Goal: Task Accomplishment & Management: Manage account settings

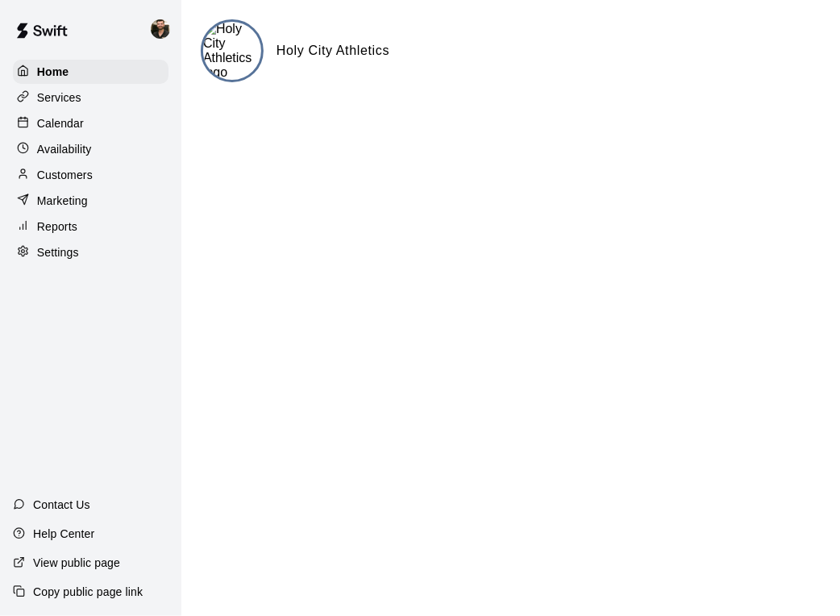
click at [76, 223] on div "Reports" at bounding box center [91, 226] width 156 height 24
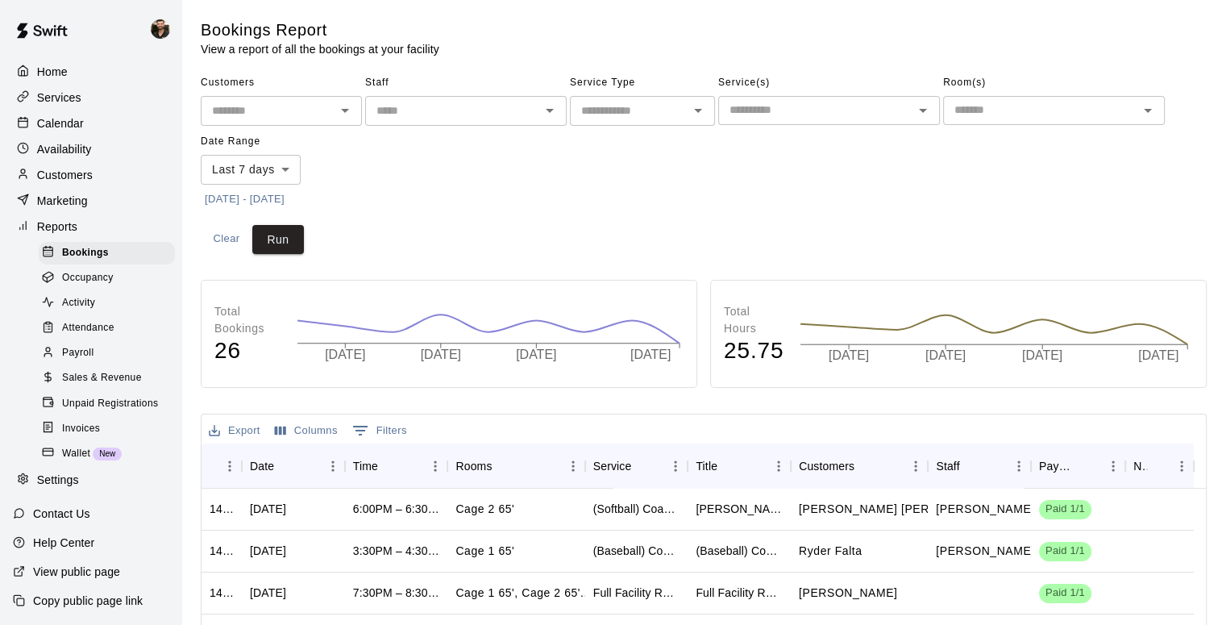
click at [93, 361] on span "Payroll" at bounding box center [77, 353] width 31 height 16
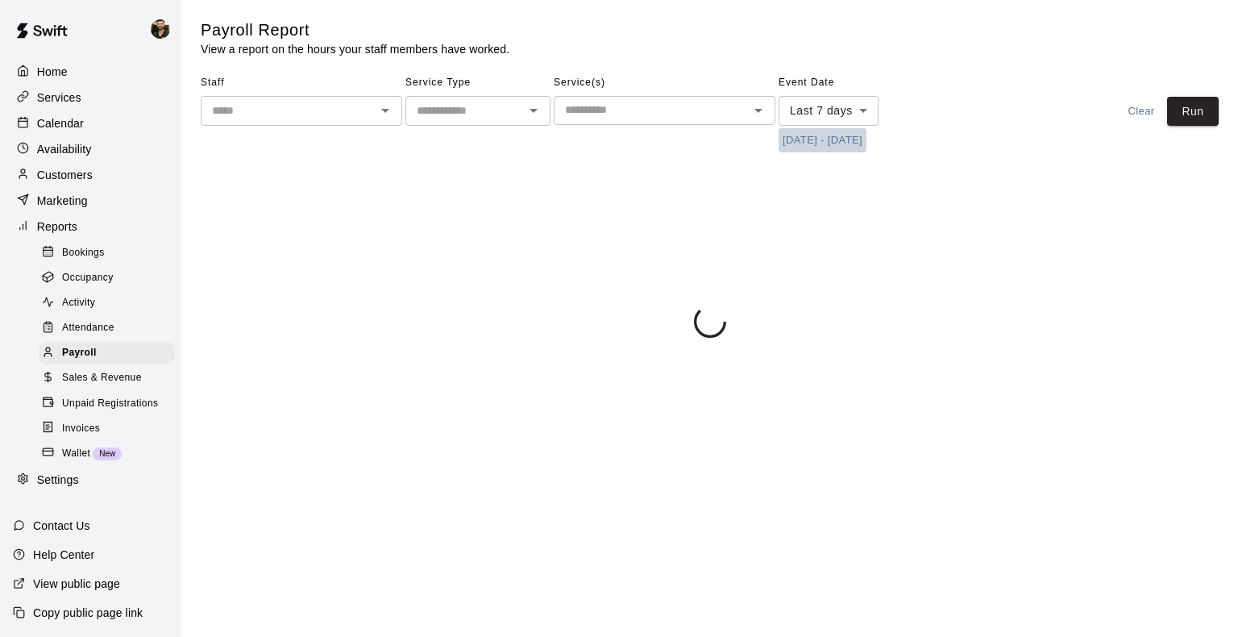
click at [821, 135] on button "[DATE] - [DATE]" at bounding box center [823, 140] width 88 height 25
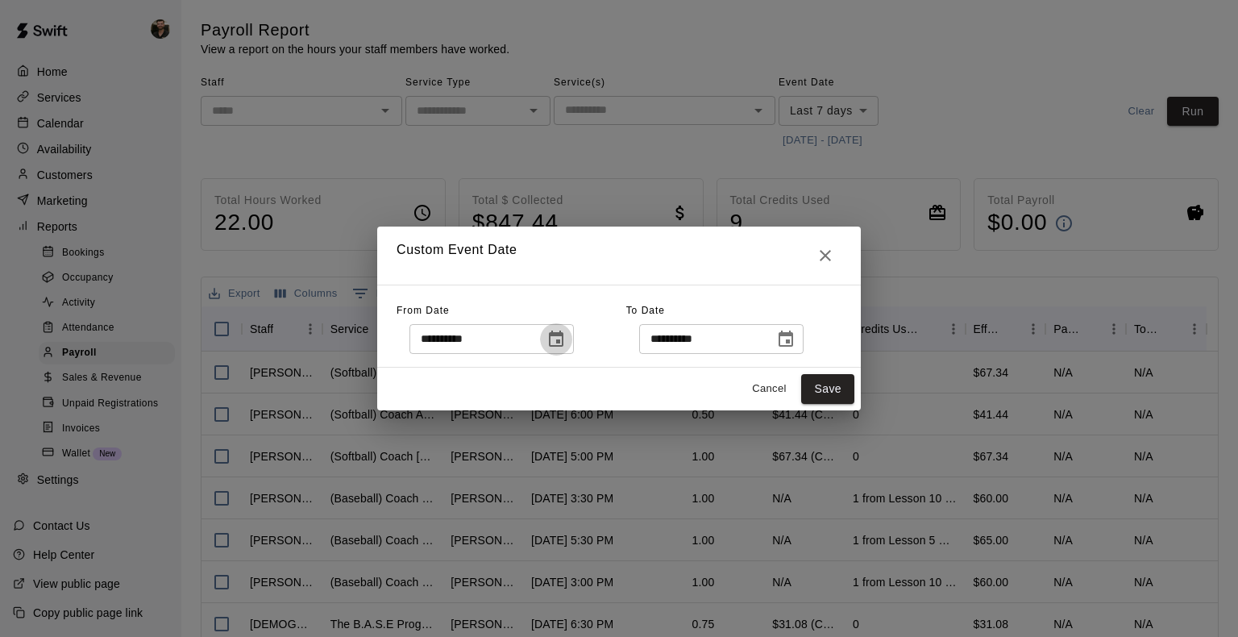
click at [572, 336] on button "Choose date, selected date is Sep 3, 2025" at bounding box center [556, 339] width 32 height 32
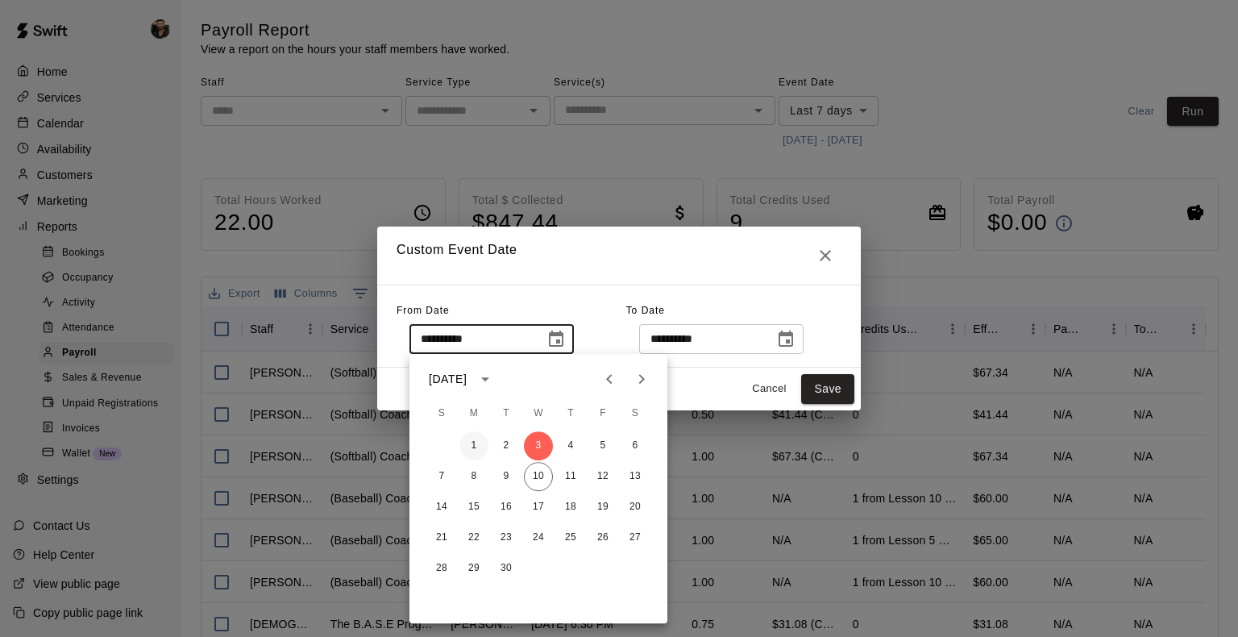
click at [471, 439] on button "1" at bounding box center [473, 445] width 29 height 29
type input "**********"
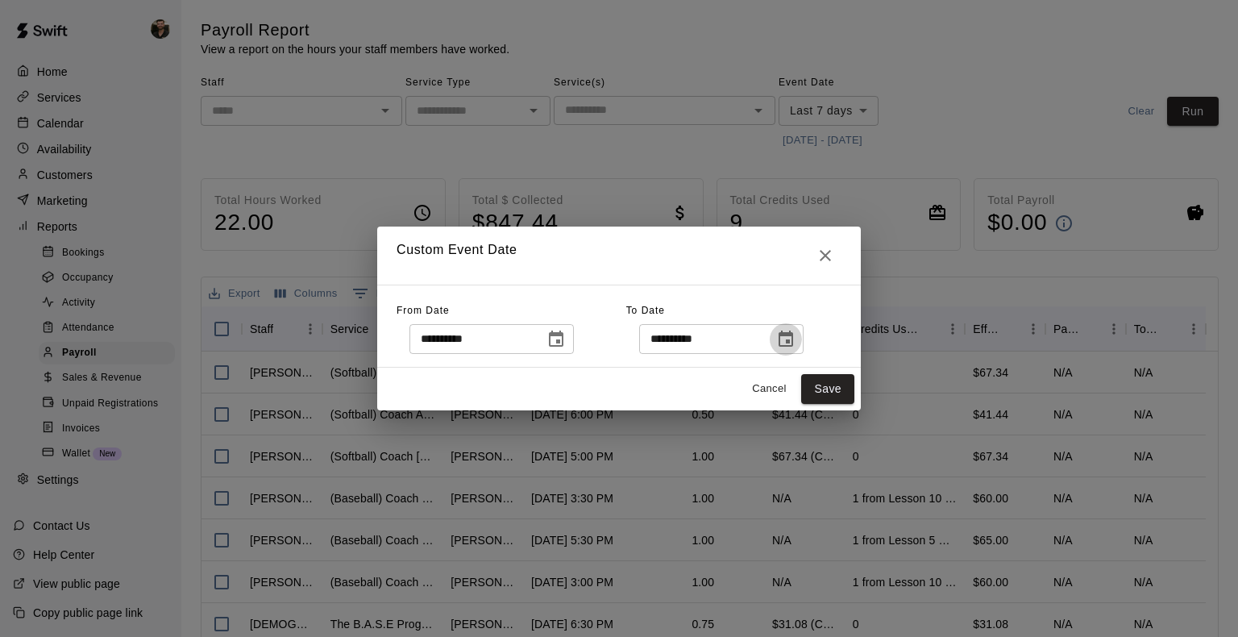
click at [796, 347] on icon "Choose date, selected date is Sep 10, 2025" at bounding box center [785, 339] width 19 height 19
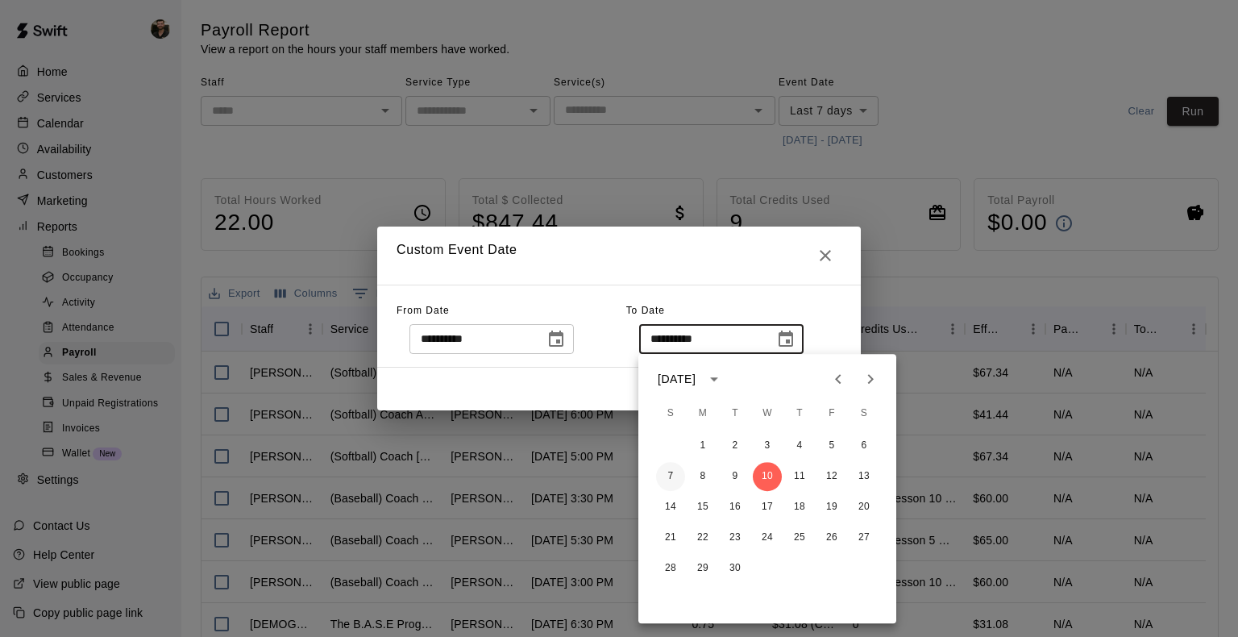
click at [674, 472] on button "7" at bounding box center [670, 476] width 29 height 29
type input "**********"
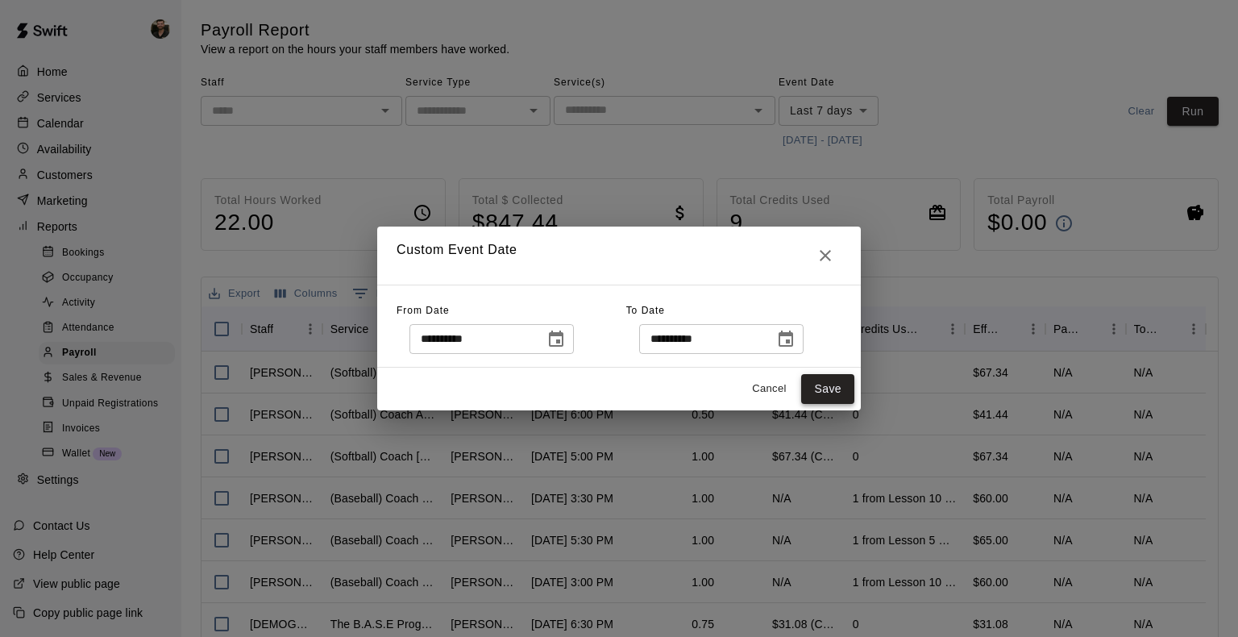
click at [813, 389] on button "Save" at bounding box center [827, 389] width 53 height 30
type input "******"
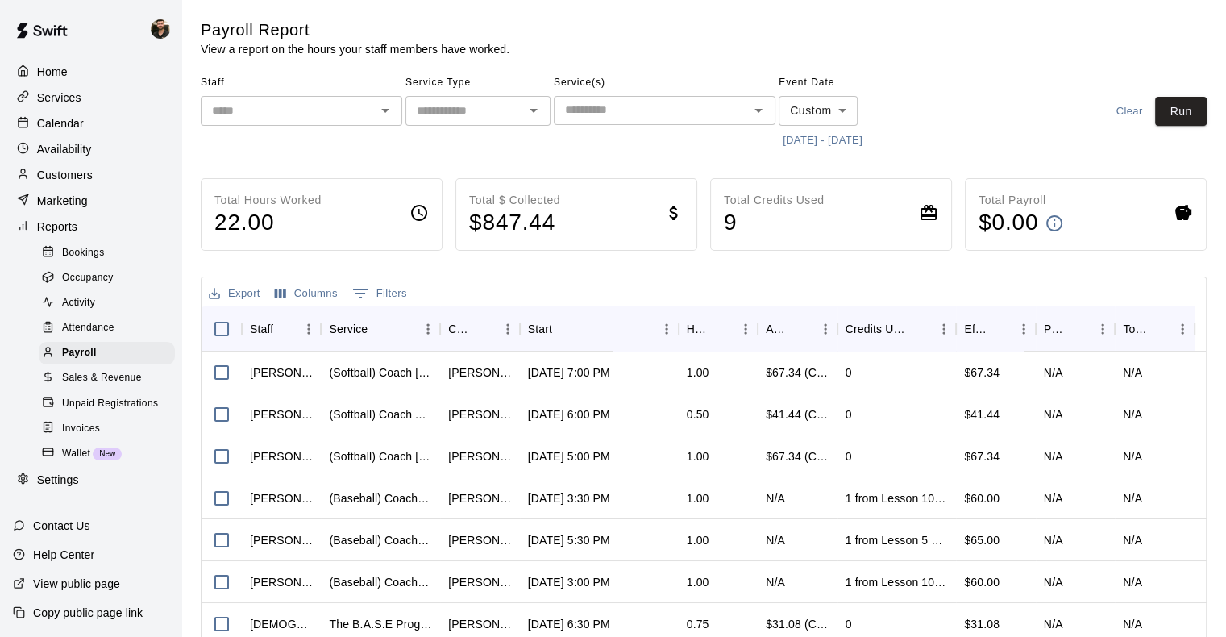
click at [525, 115] on icon "Open" at bounding box center [533, 110] width 19 height 19
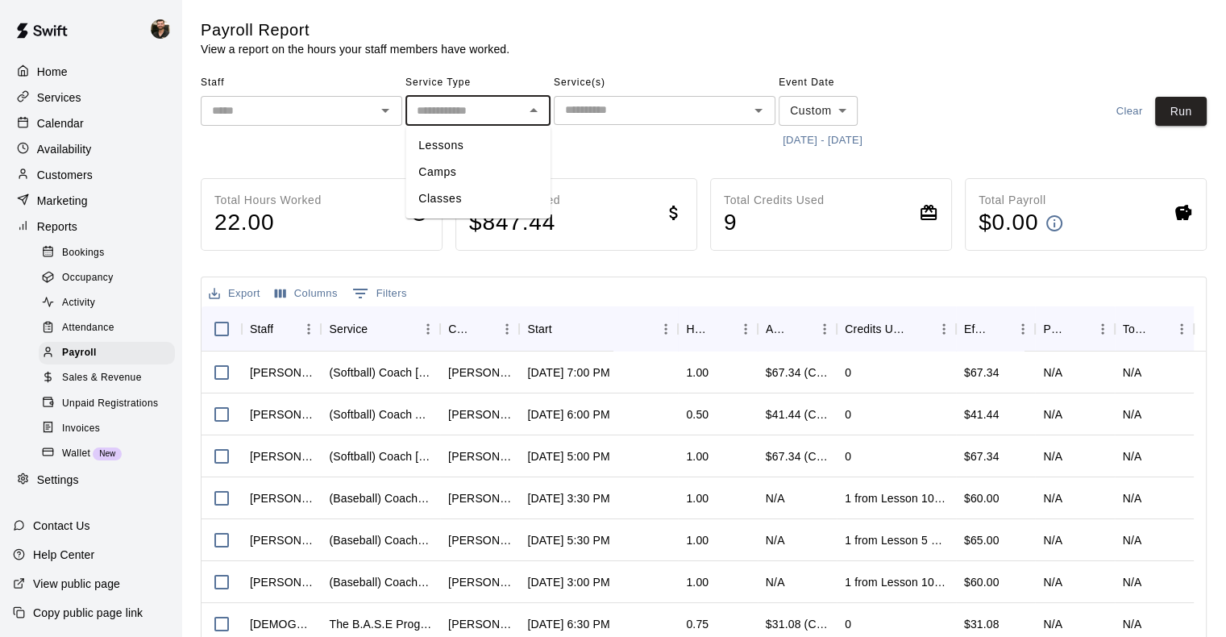
click at [476, 150] on li "Lessons" at bounding box center [477, 145] width 145 height 27
type input "*******"
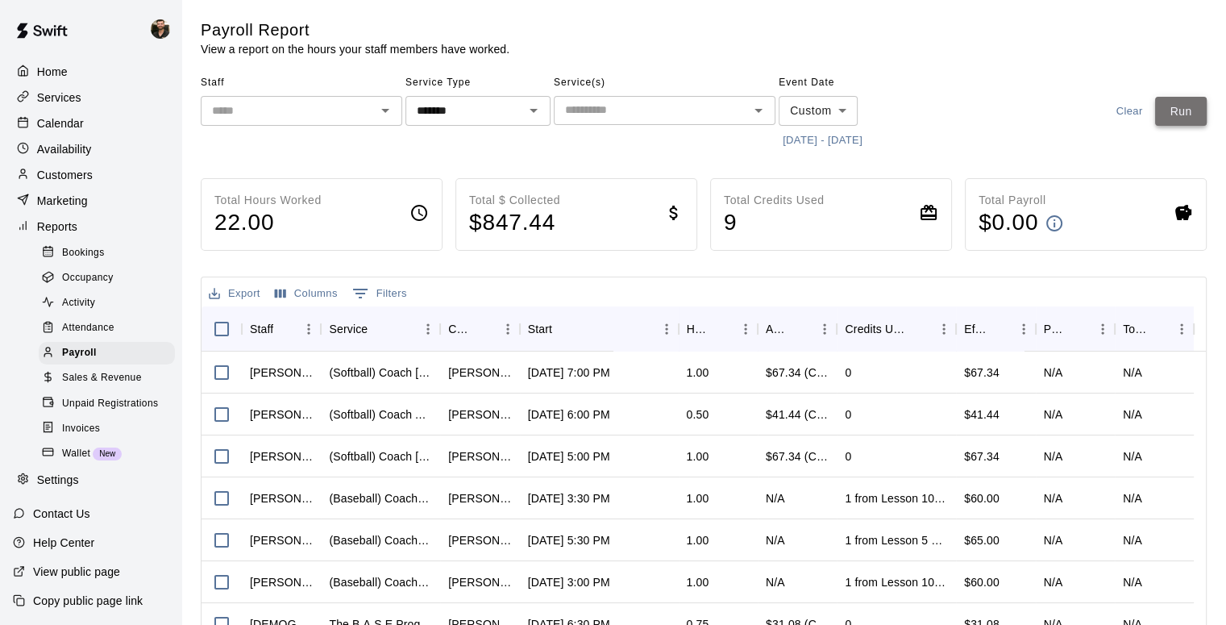
click at [839, 111] on button "Run" at bounding box center [1181, 112] width 52 height 30
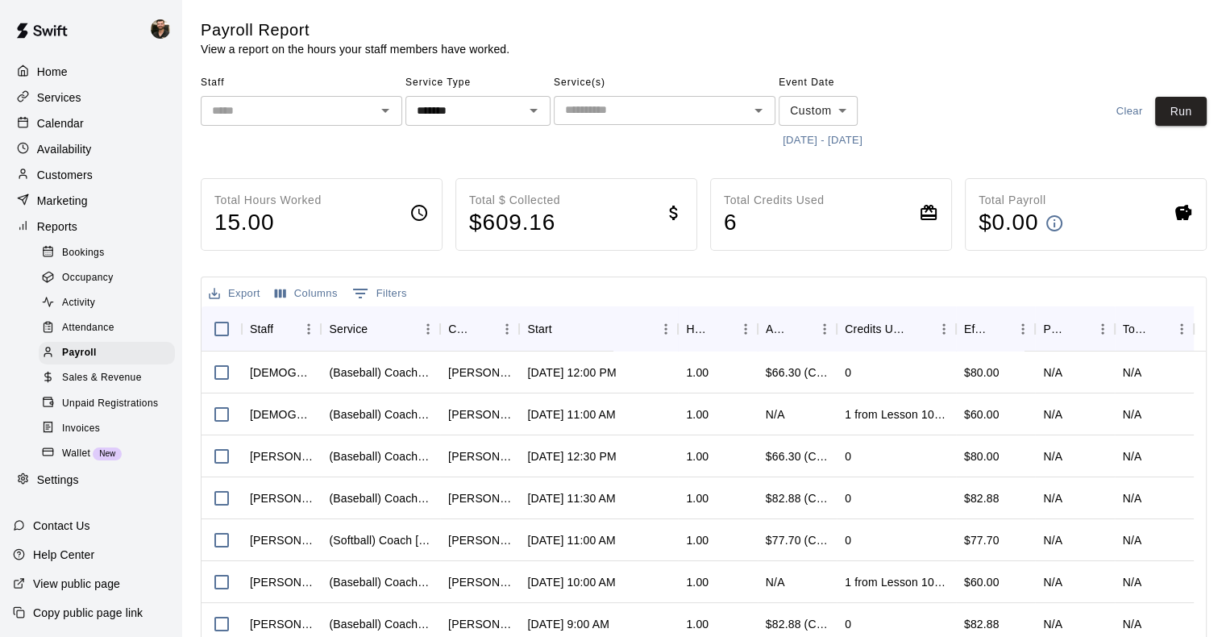
click at [296, 289] on button "Columns" at bounding box center [306, 293] width 71 height 25
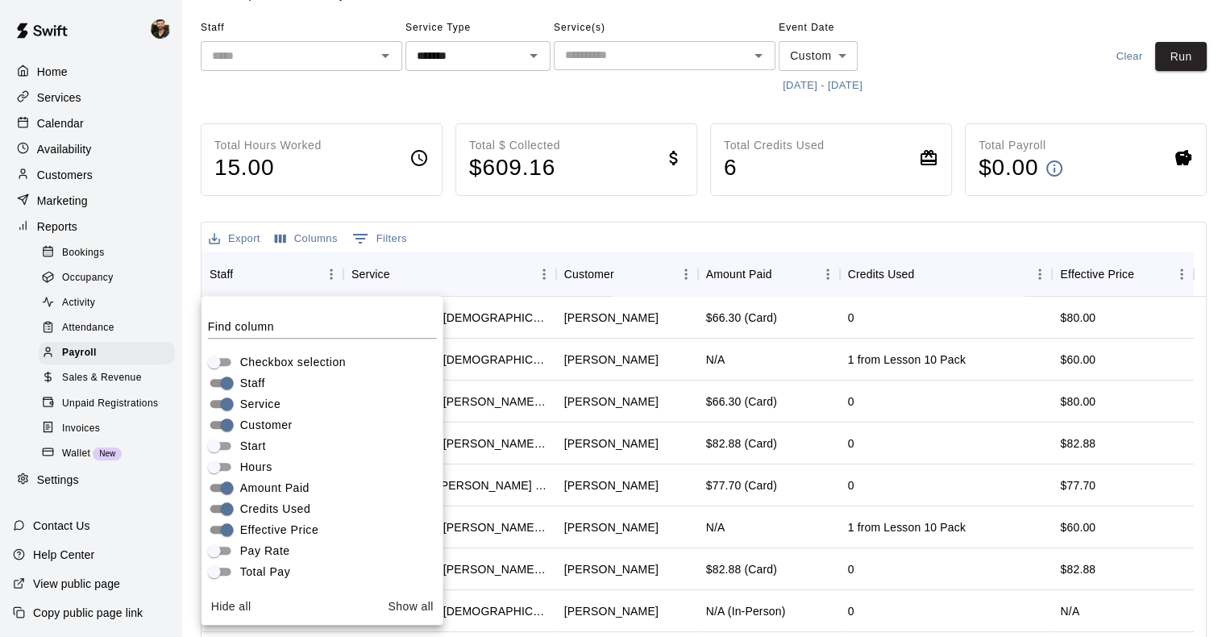
click at [629, 232] on div "Export Columns 0 Filters" at bounding box center [704, 236] width 1004 height 29
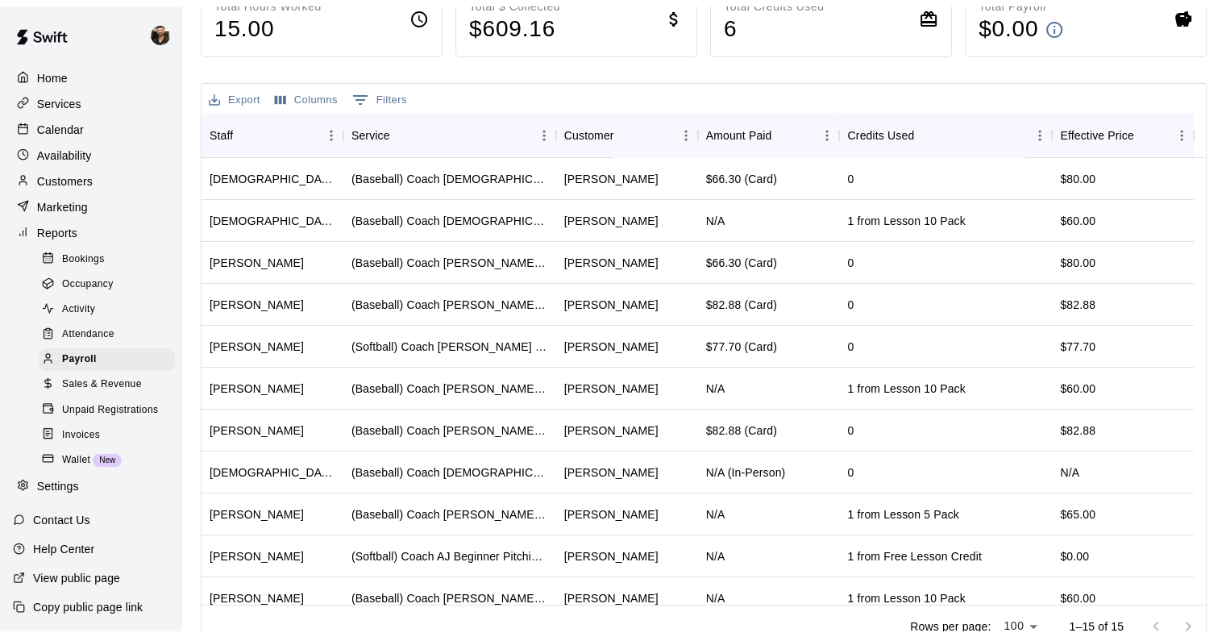
scroll to position [0, 0]
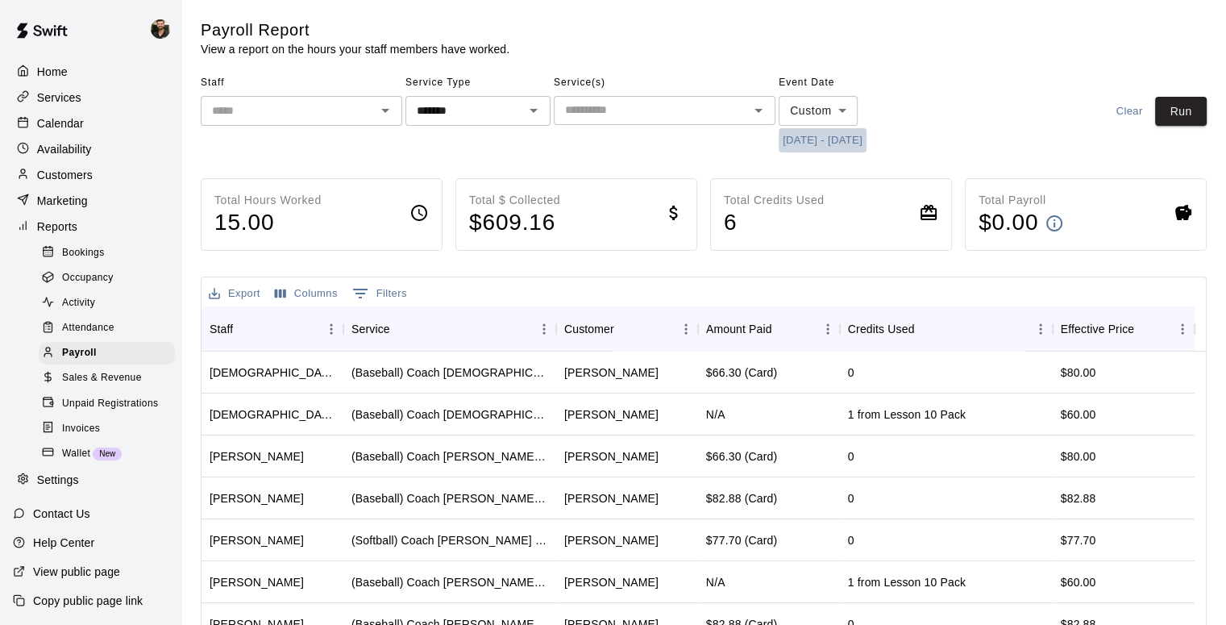
click at [825, 141] on button "[DATE] - [DATE]" at bounding box center [823, 140] width 88 height 25
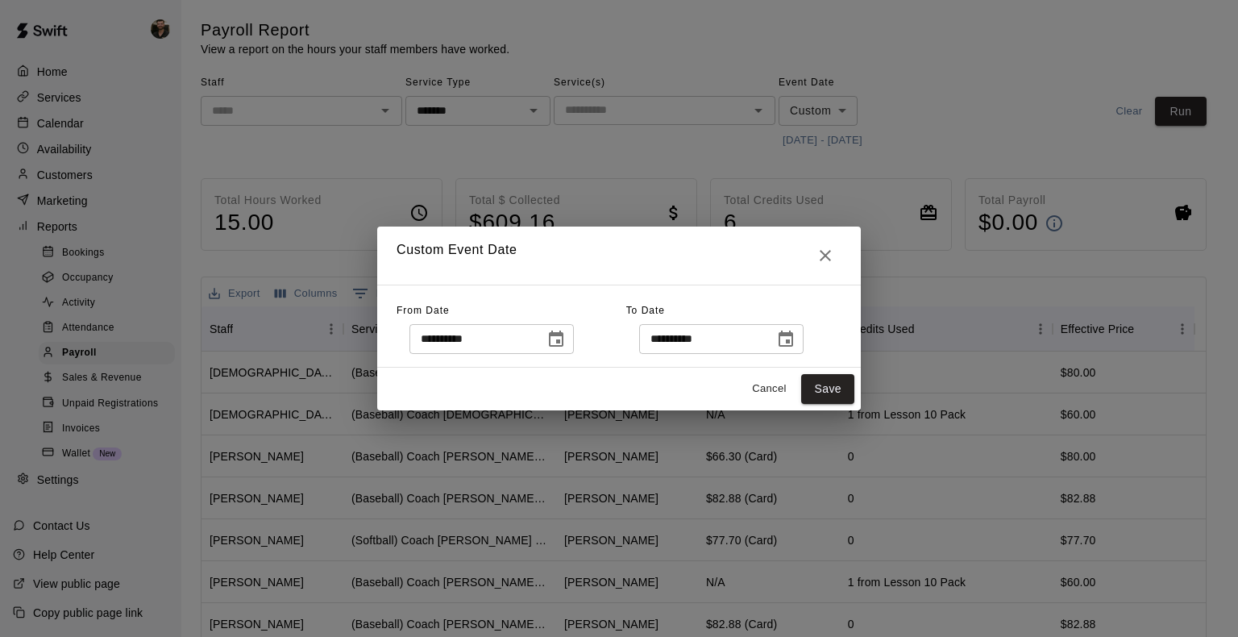
click at [566, 331] on icon "Choose date, selected date is Sep 1, 2025" at bounding box center [556, 339] width 19 height 19
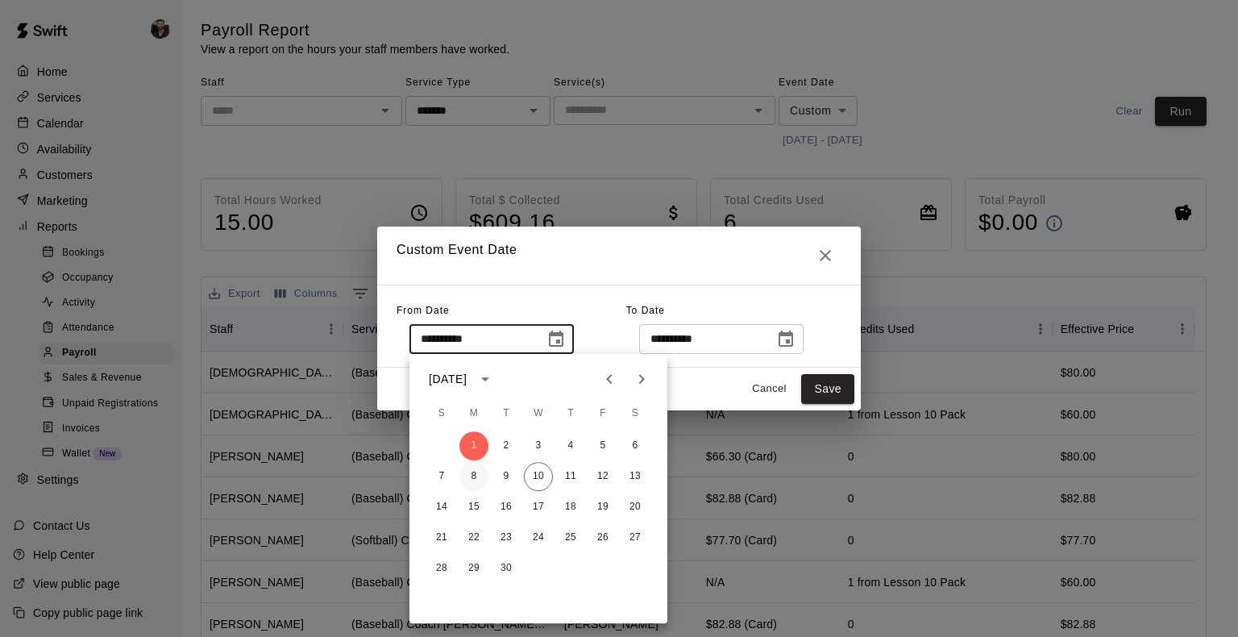
click at [480, 479] on button "8" at bounding box center [473, 476] width 29 height 29
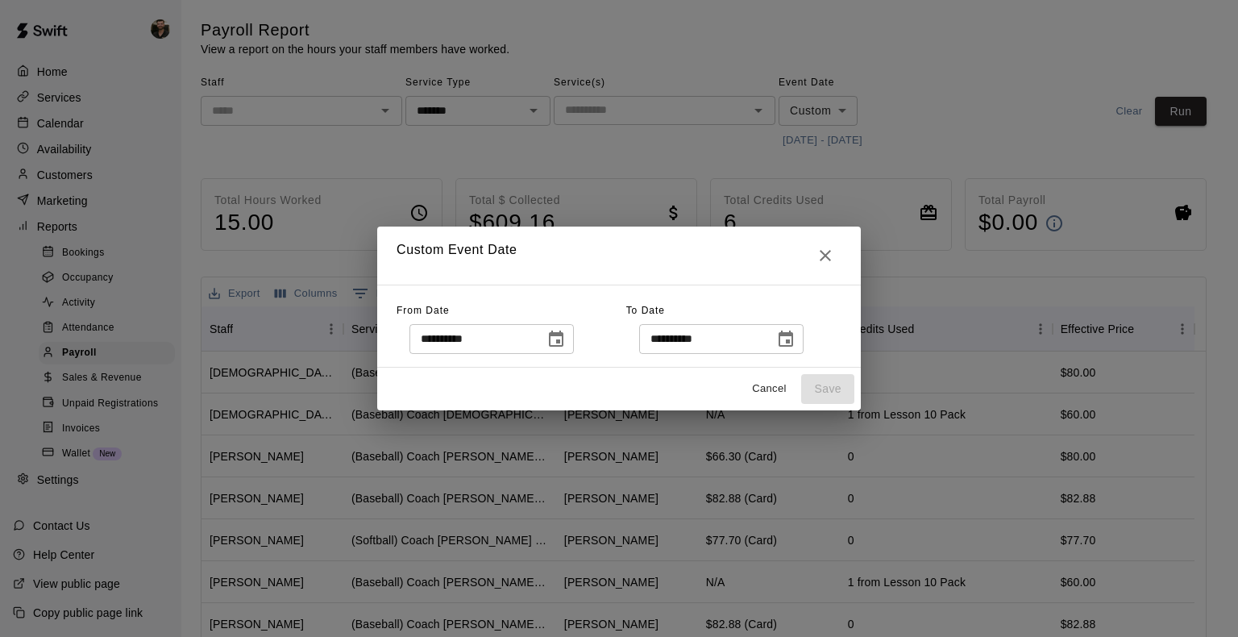
type input "**********"
click at [796, 339] on icon "Choose date, selected date is Sep 7, 2025" at bounding box center [785, 339] width 19 height 19
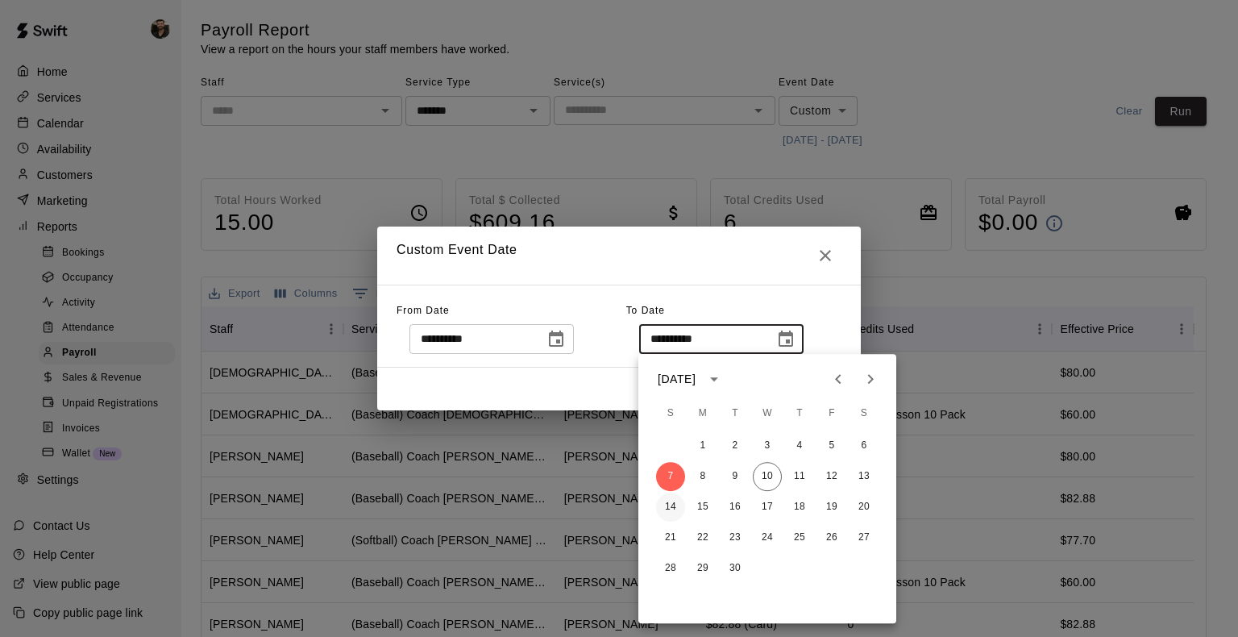
click at [673, 498] on button "14" at bounding box center [670, 507] width 29 height 29
type input "**********"
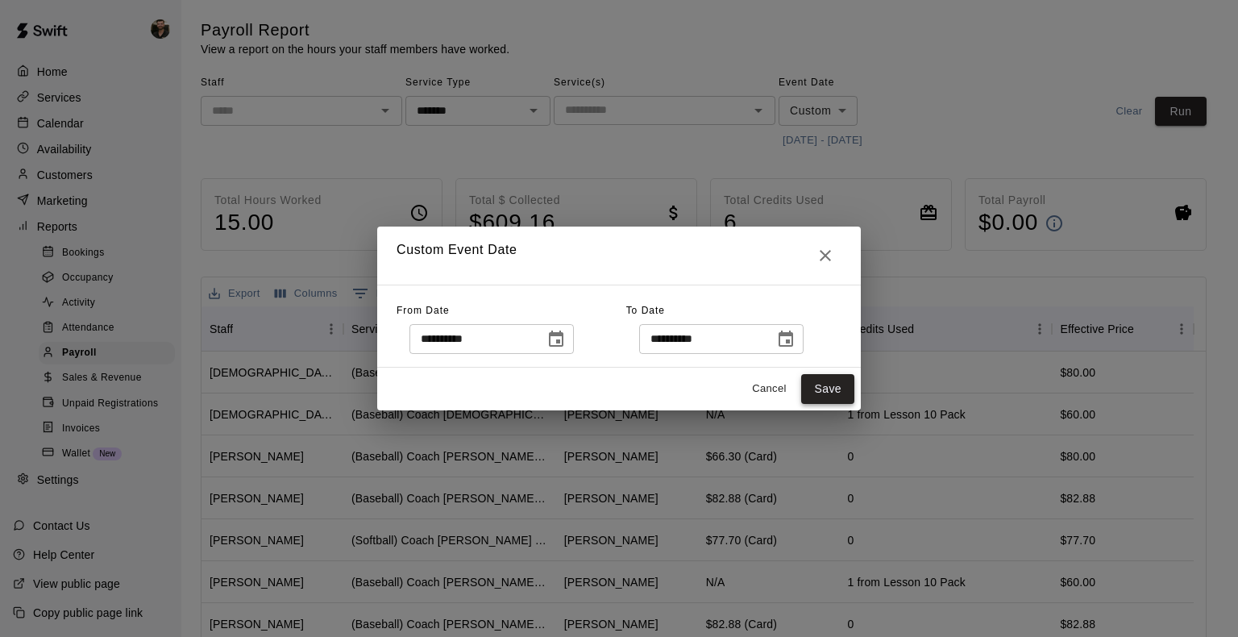
click at [829, 380] on button "Save" at bounding box center [827, 389] width 53 height 30
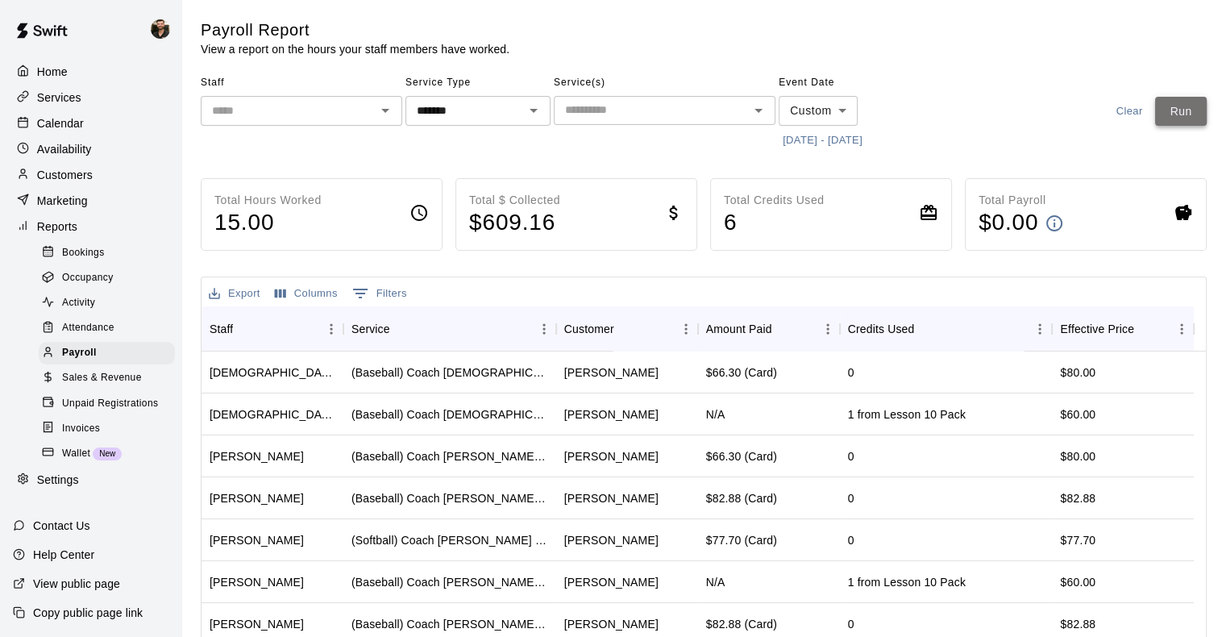
click at [839, 121] on button "Run" at bounding box center [1181, 112] width 52 height 30
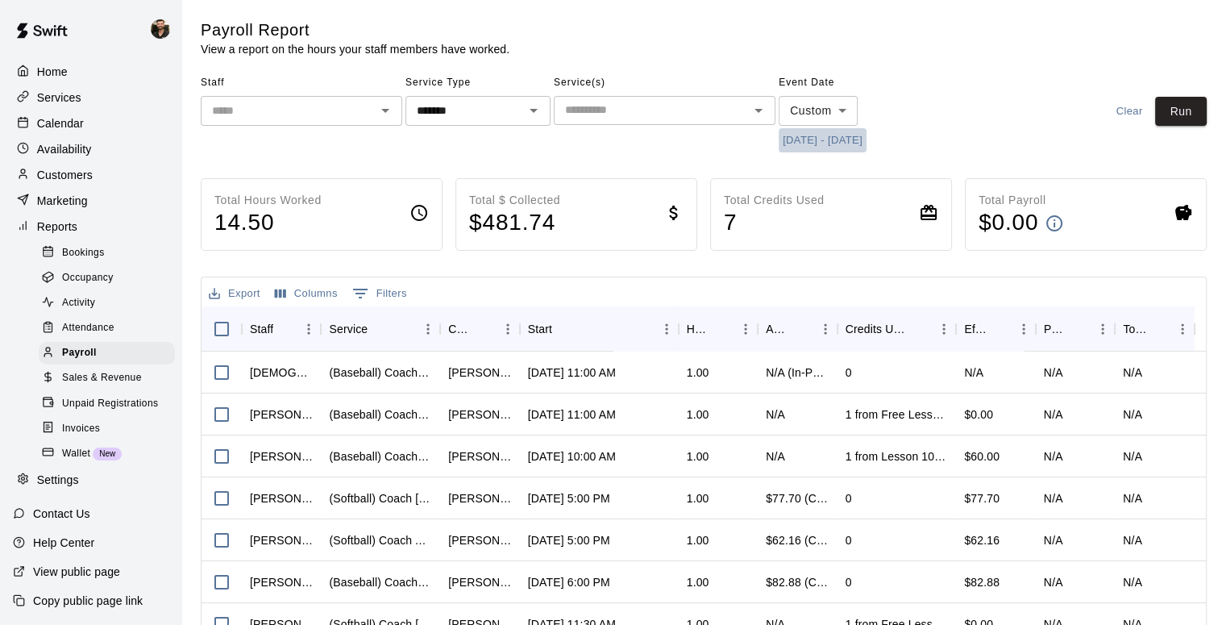
click at [800, 140] on button "[DATE] - [DATE]" at bounding box center [823, 140] width 88 height 25
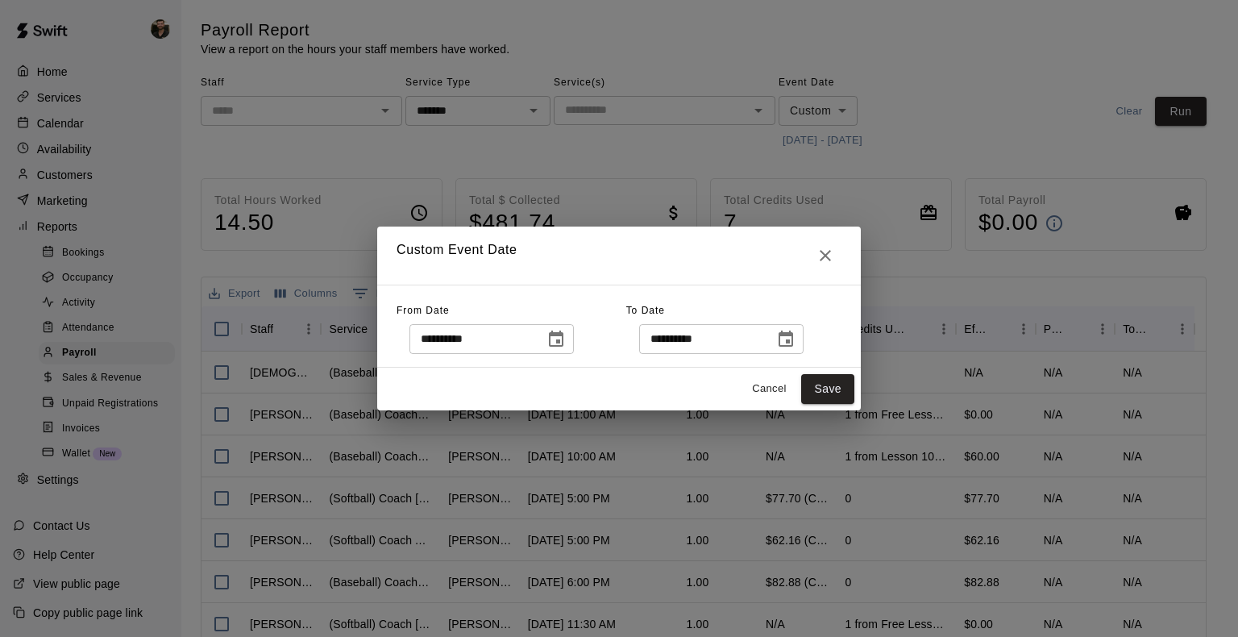
click at [566, 343] on icon "Choose date, selected date is Sep 8, 2025" at bounding box center [556, 339] width 19 height 19
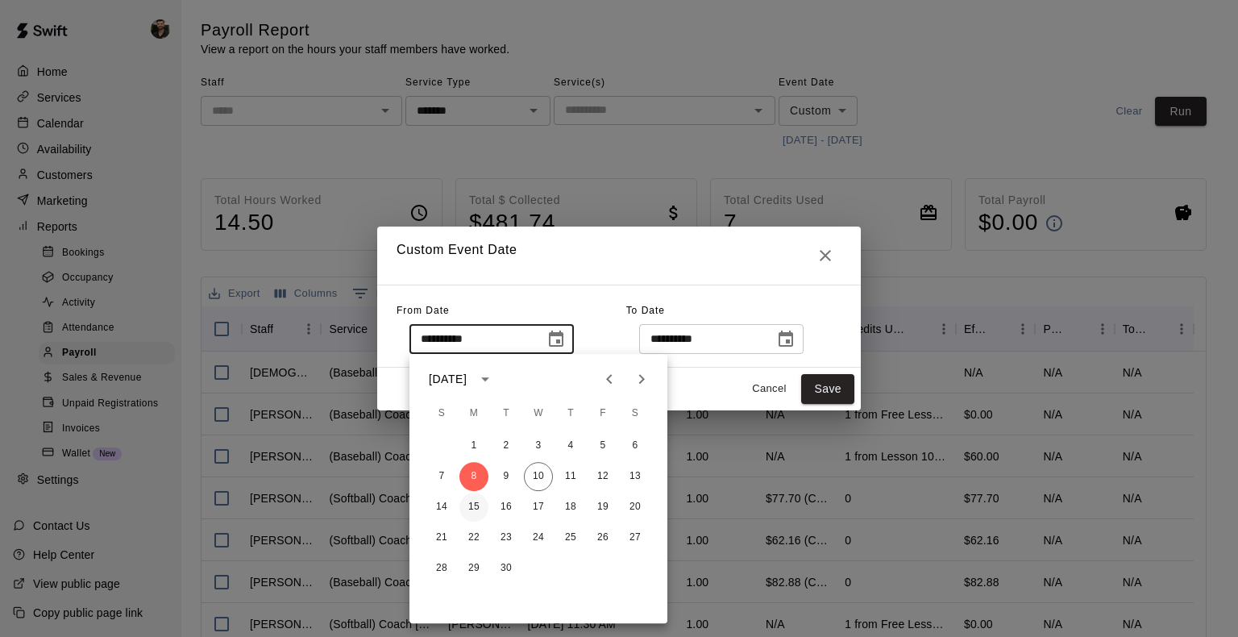
click at [468, 517] on button "15" at bounding box center [473, 507] width 29 height 29
type input "**********"
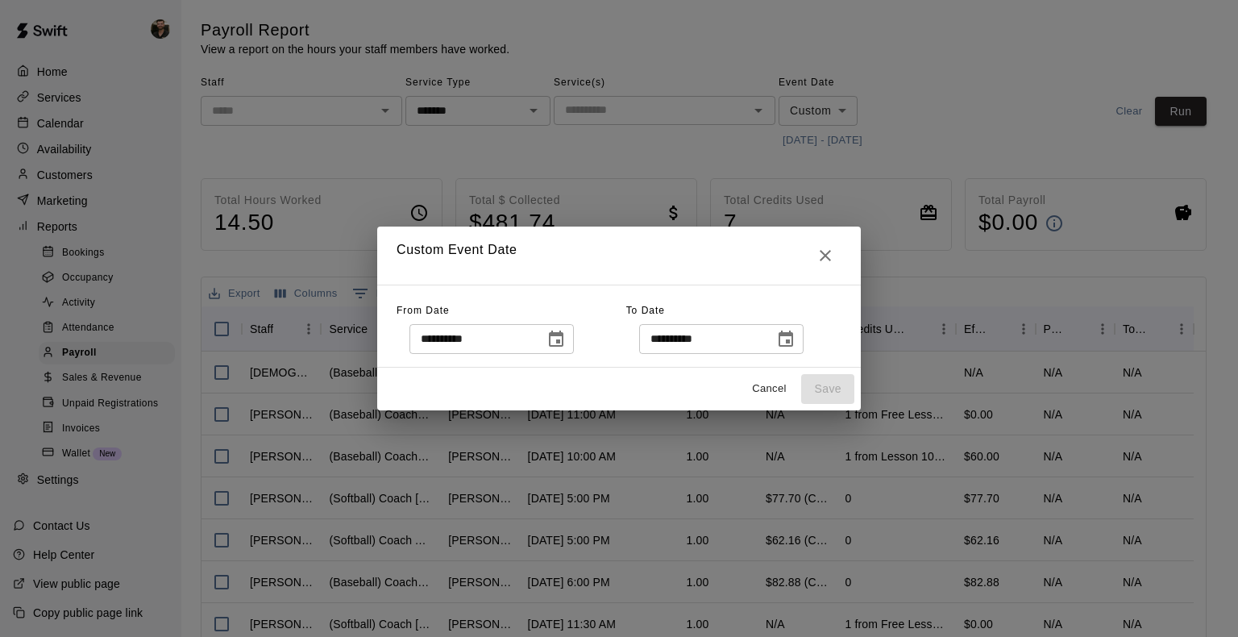
click at [793, 339] on icon "Choose date, selected date is Sep 14, 2025" at bounding box center [786, 339] width 15 height 16
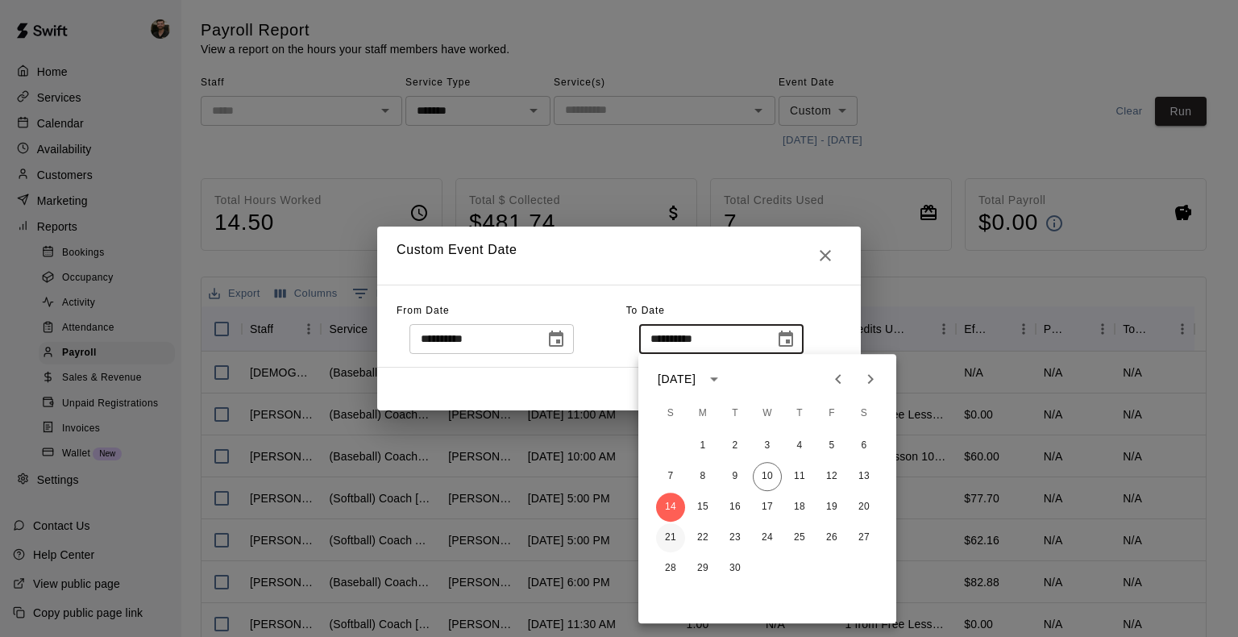
click at [673, 548] on button "21" at bounding box center [670, 537] width 29 height 29
type input "**********"
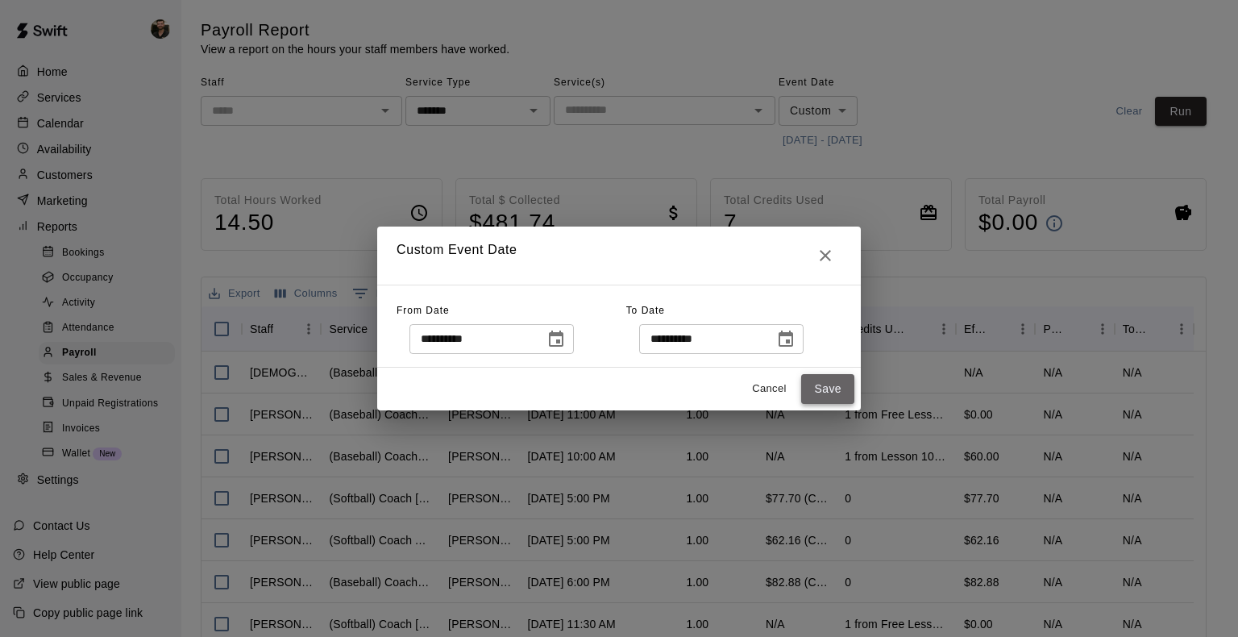
click at [821, 389] on button "Save" at bounding box center [827, 389] width 53 height 30
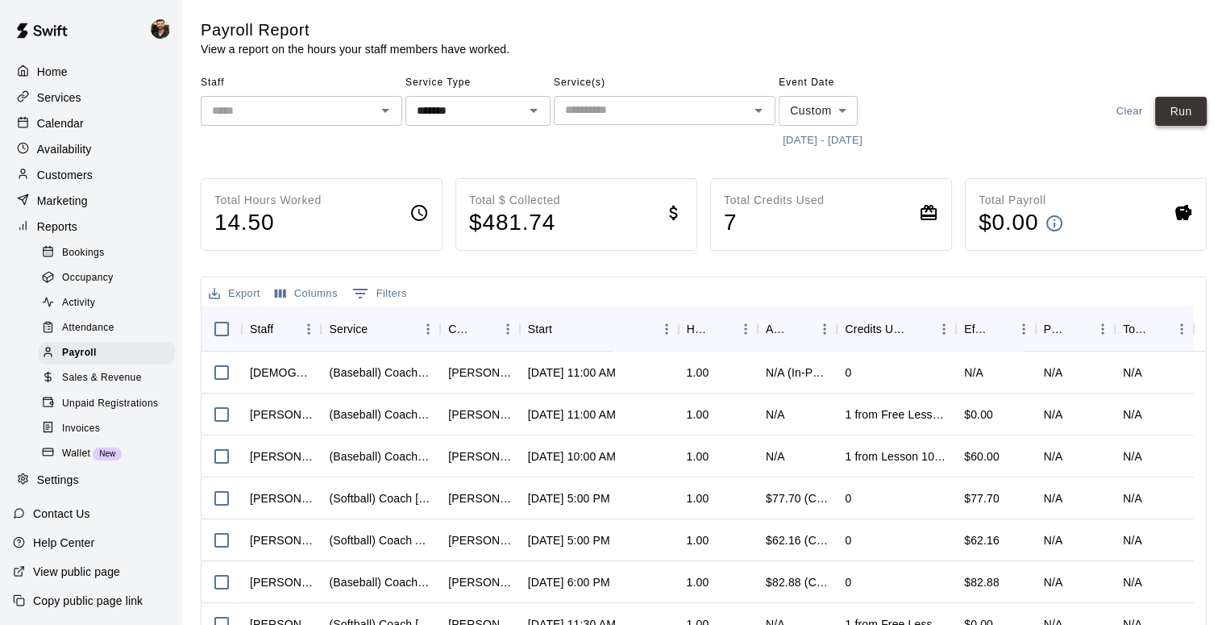
click at [839, 105] on button "Run" at bounding box center [1181, 112] width 52 height 30
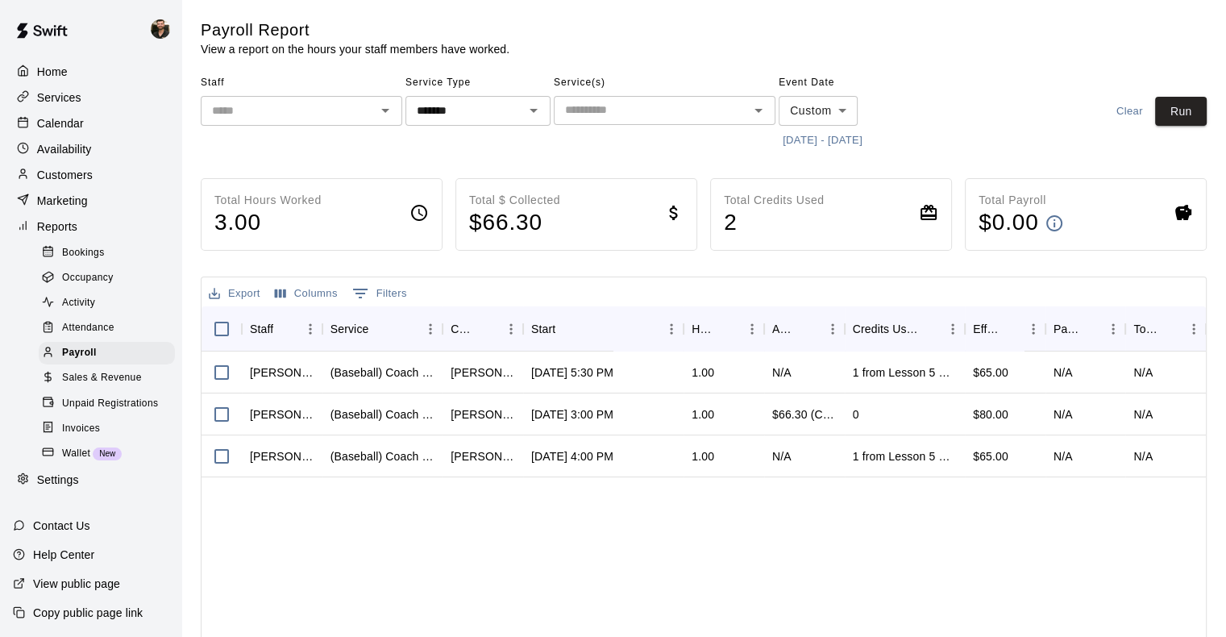
click at [839, 147] on button "[DATE] - [DATE]" at bounding box center [823, 140] width 88 height 25
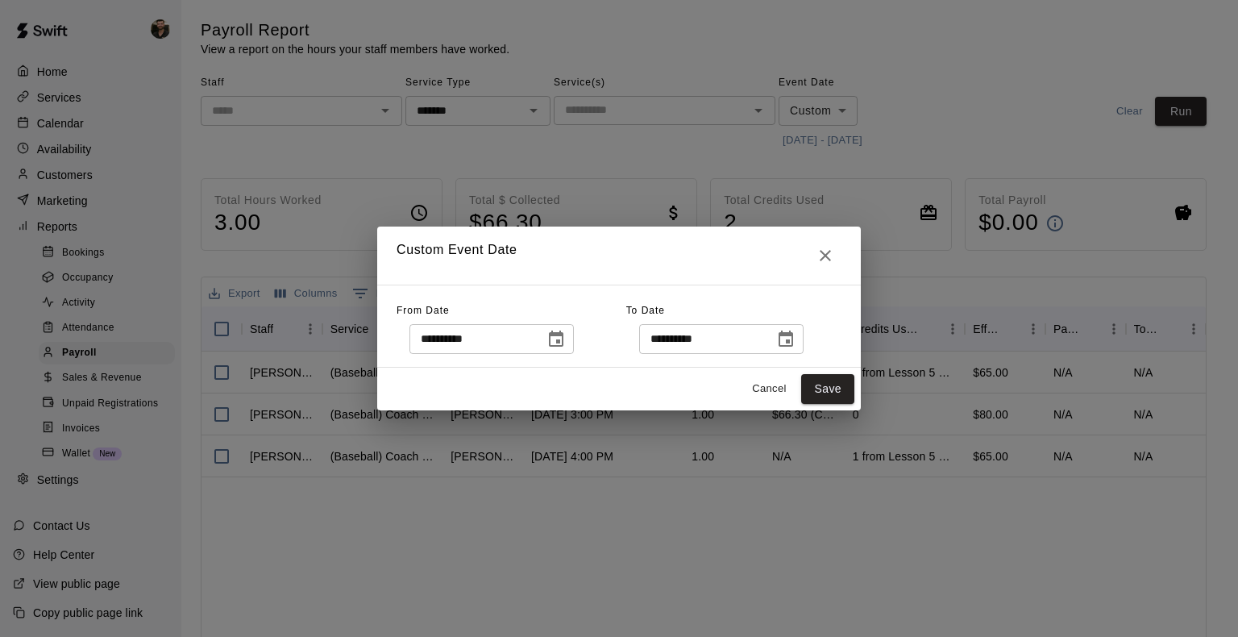
click at [563, 346] on icon "Choose date, selected date is Sep 15, 2025" at bounding box center [556, 339] width 15 height 16
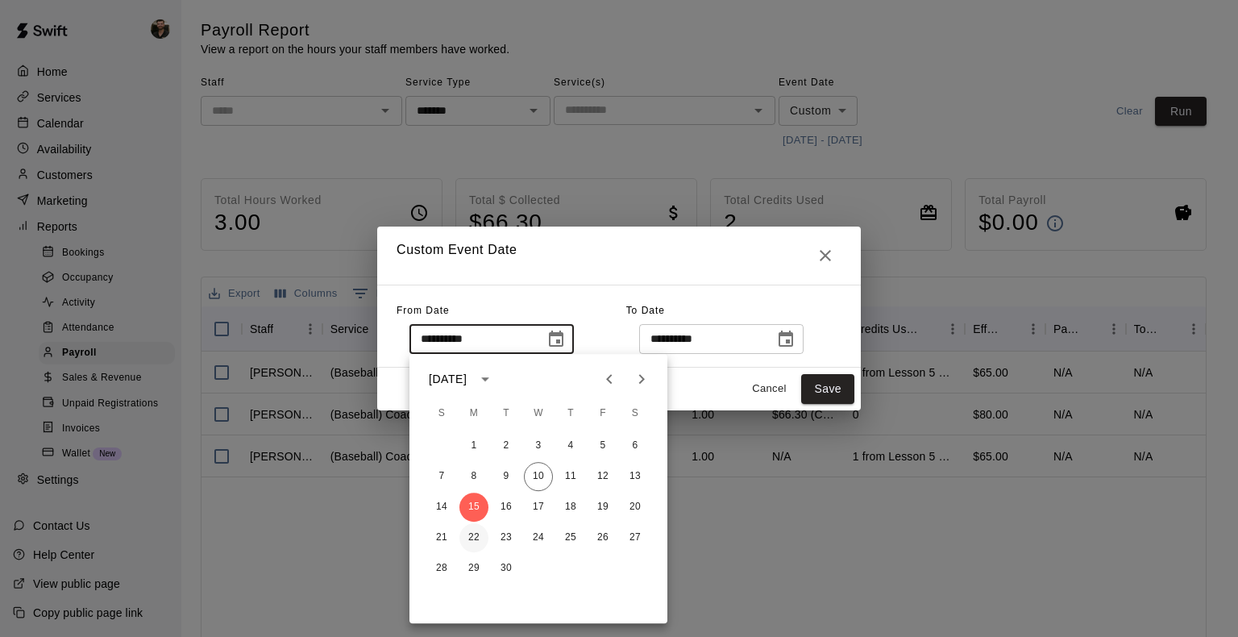
click at [476, 530] on button "22" at bounding box center [473, 537] width 29 height 29
type input "**********"
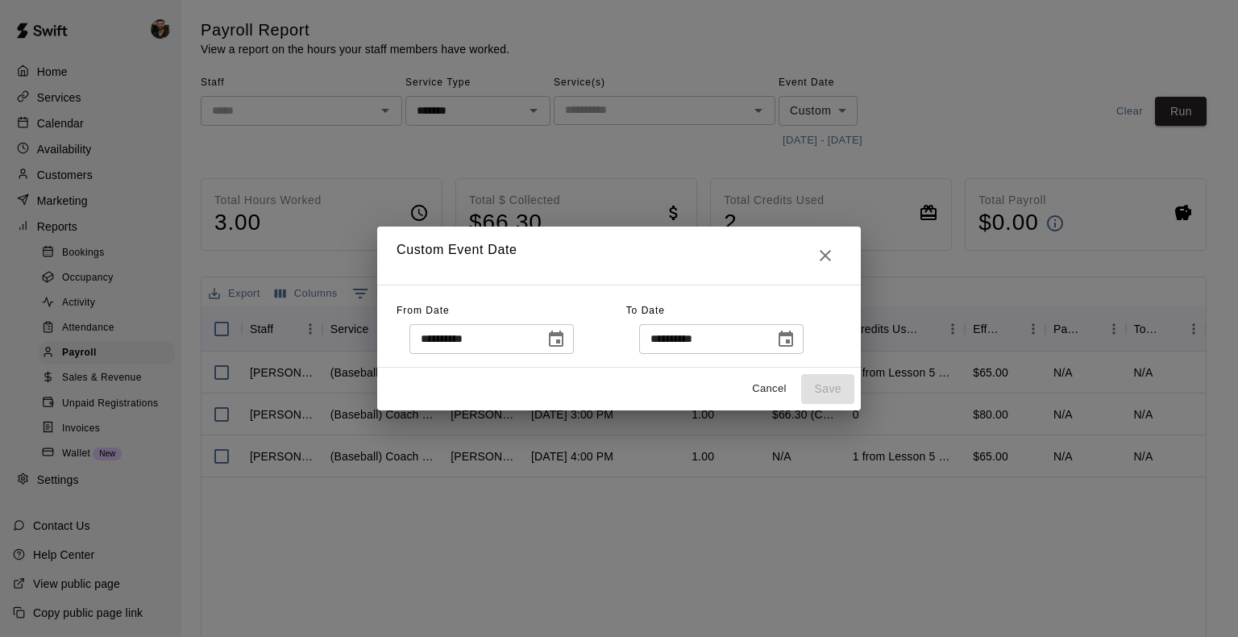
click at [796, 340] on icon "Choose date, selected date is Sep 21, 2025" at bounding box center [785, 339] width 19 height 19
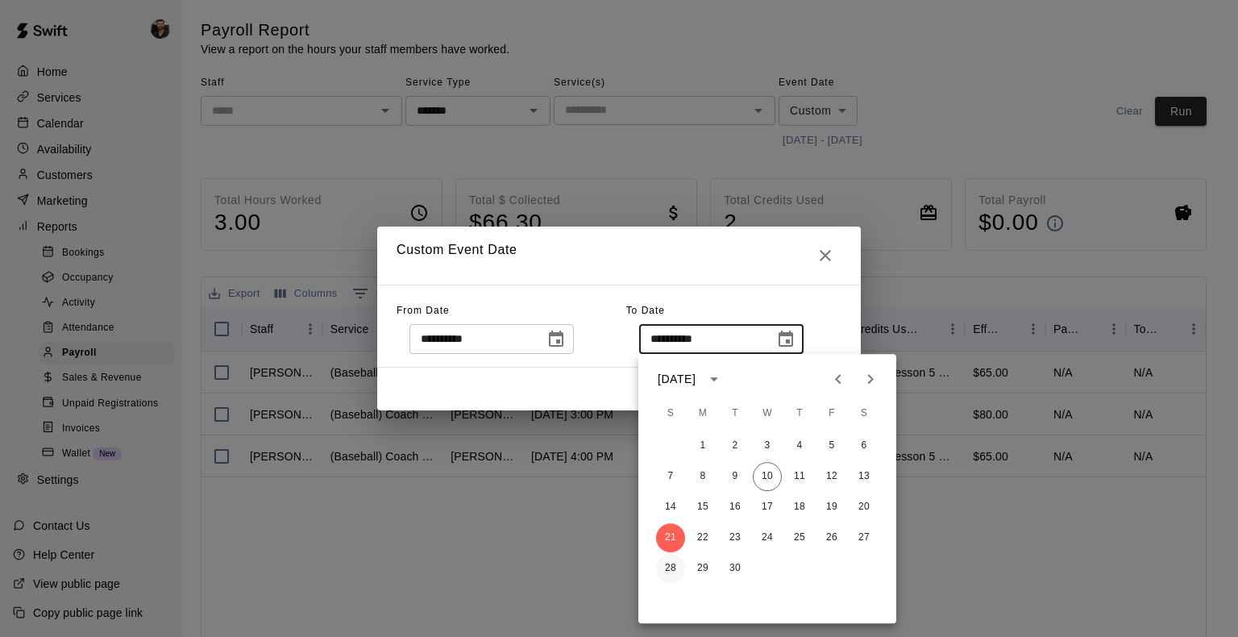
click at [676, 563] on button "28" at bounding box center [670, 568] width 29 height 29
type input "**********"
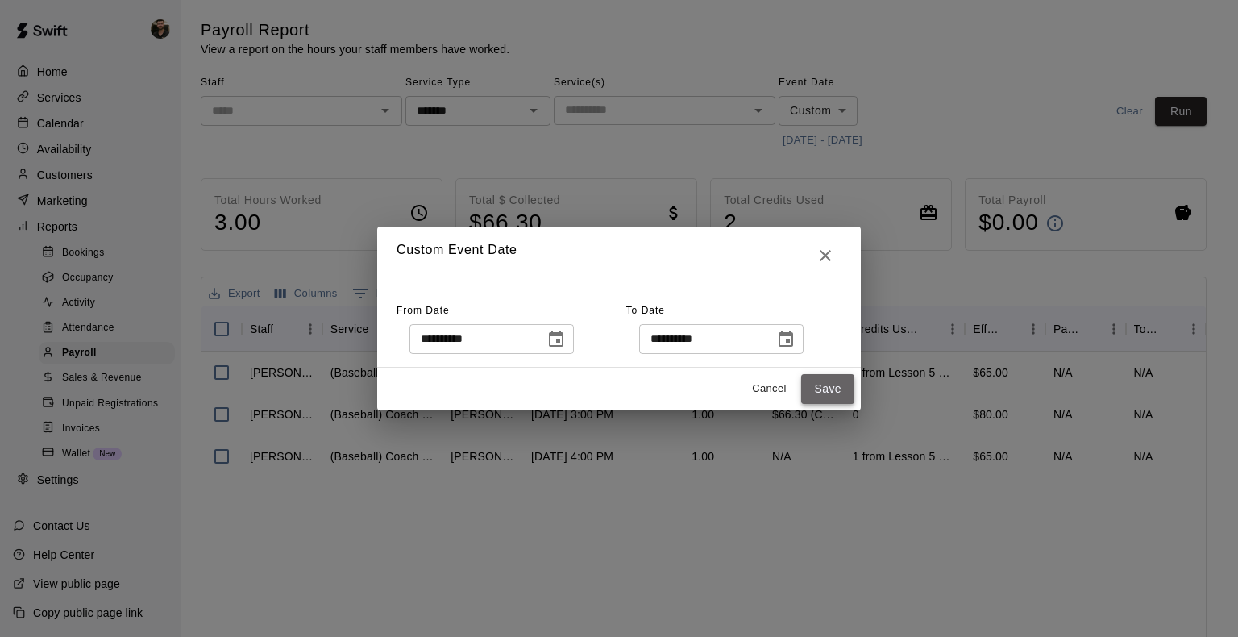
click at [821, 393] on button "Save" at bounding box center [827, 389] width 53 height 30
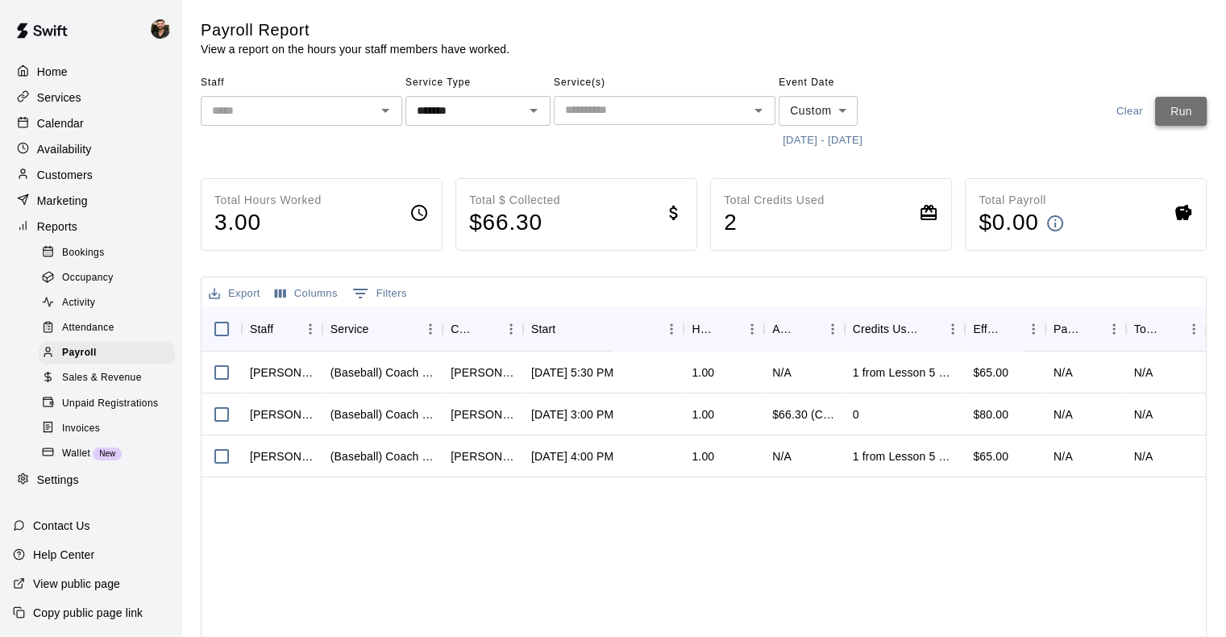
click at [839, 98] on button "Run" at bounding box center [1181, 112] width 52 height 30
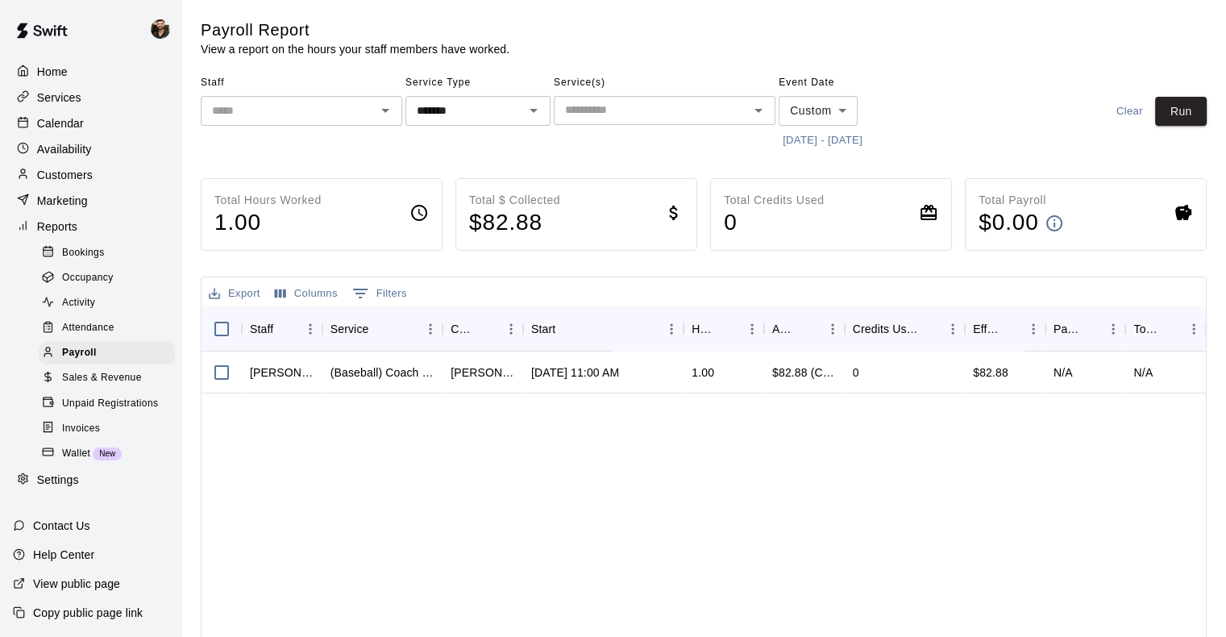
click at [74, 135] on div "Calendar" at bounding box center [91, 123] width 156 height 24
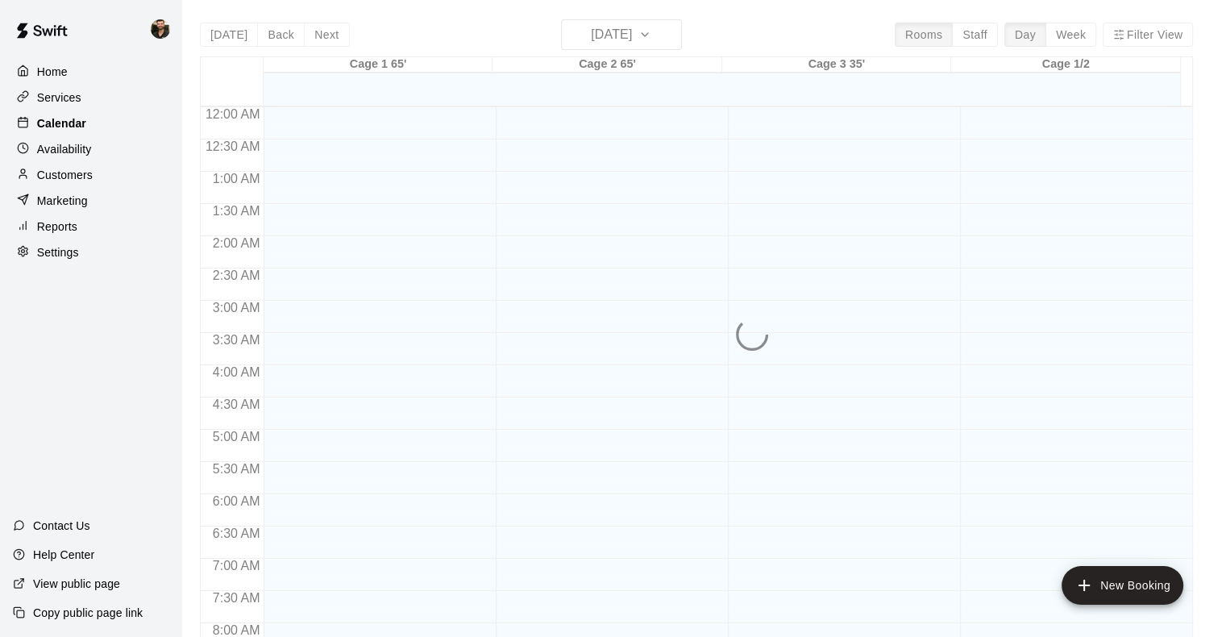
scroll to position [849, 0]
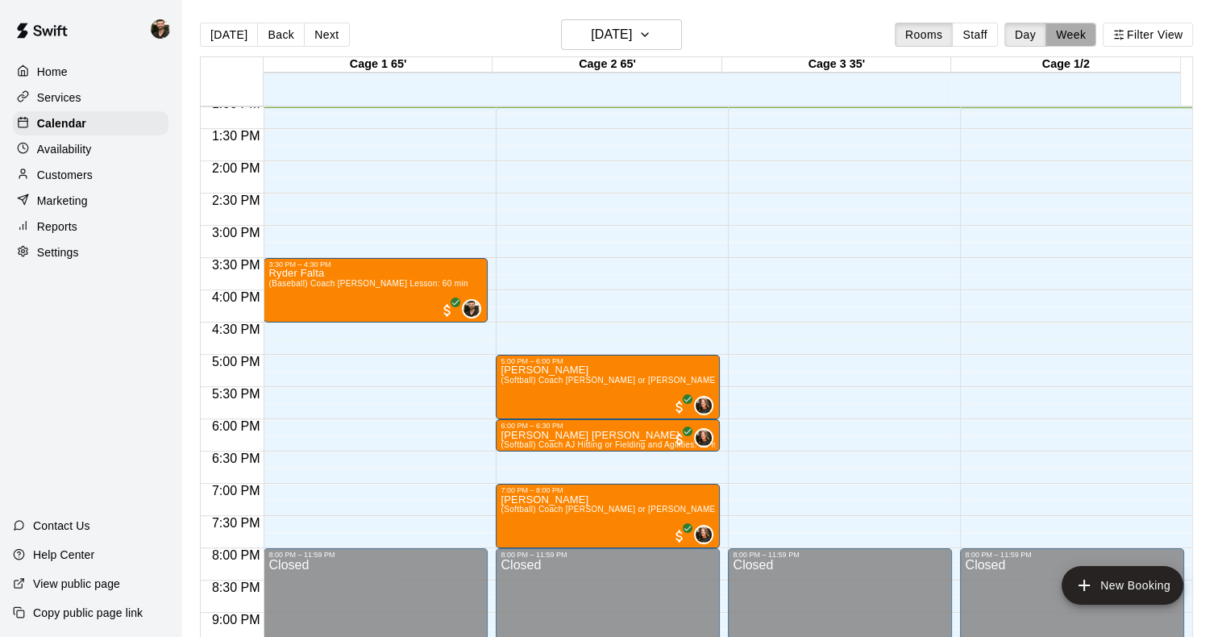
click at [839, 27] on button "Week" at bounding box center [1071, 35] width 51 height 24
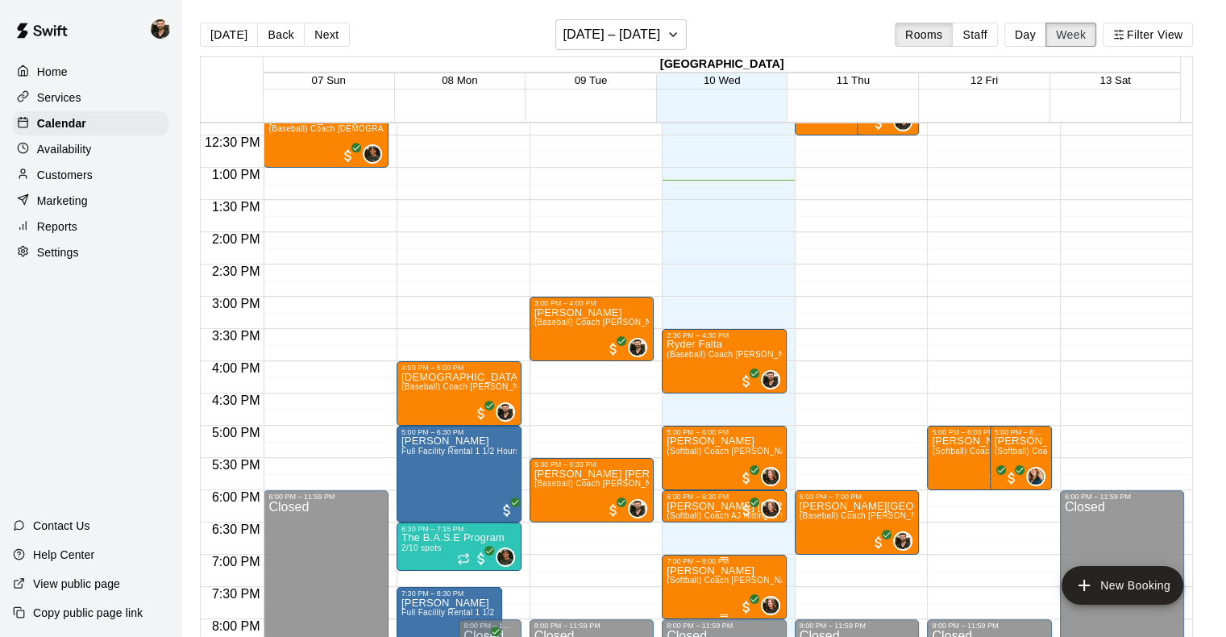
scroll to position [793, 0]
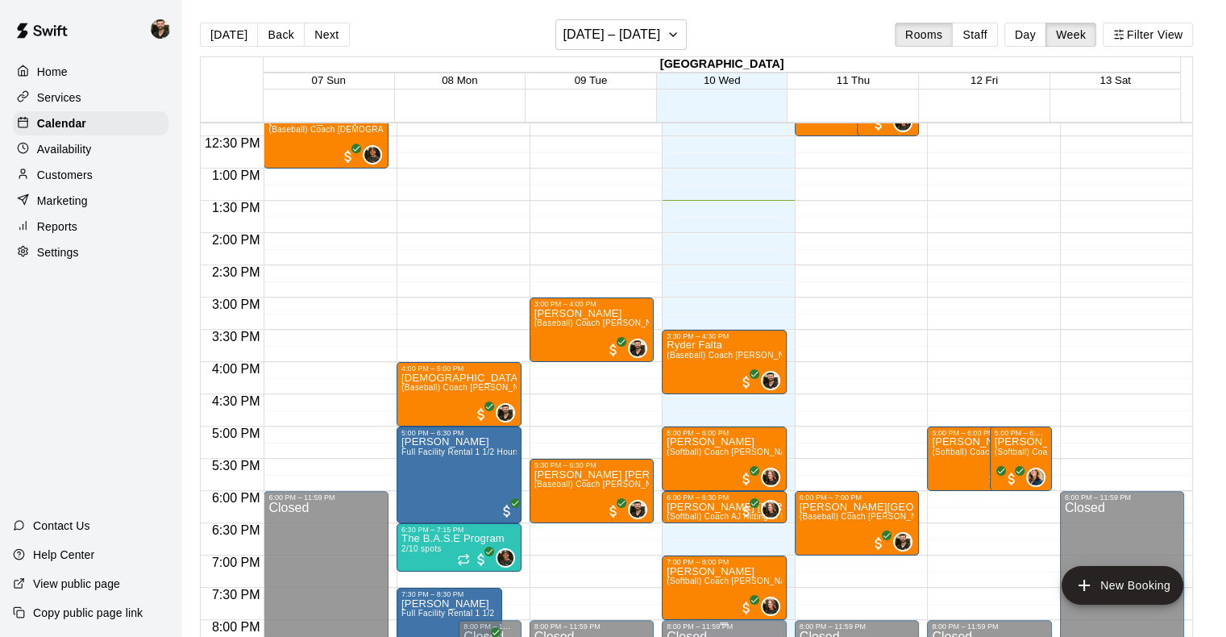
click at [68, 110] on div "Services" at bounding box center [91, 97] width 156 height 24
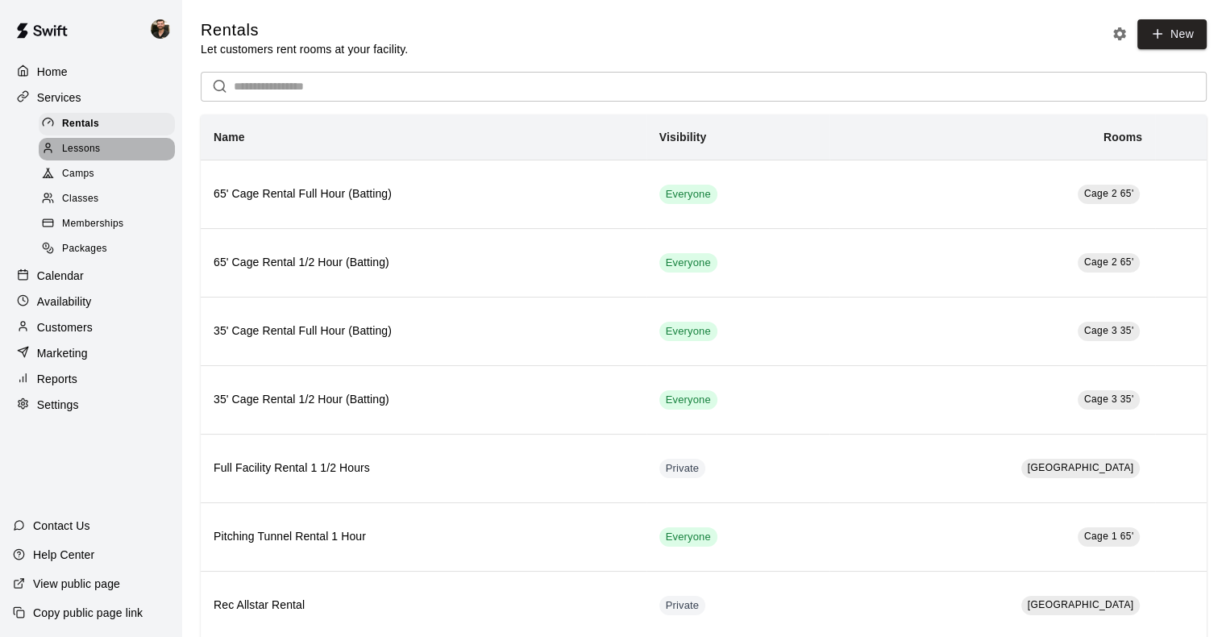
click at [99, 157] on span "Lessons" at bounding box center [81, 149] width 39 height 16
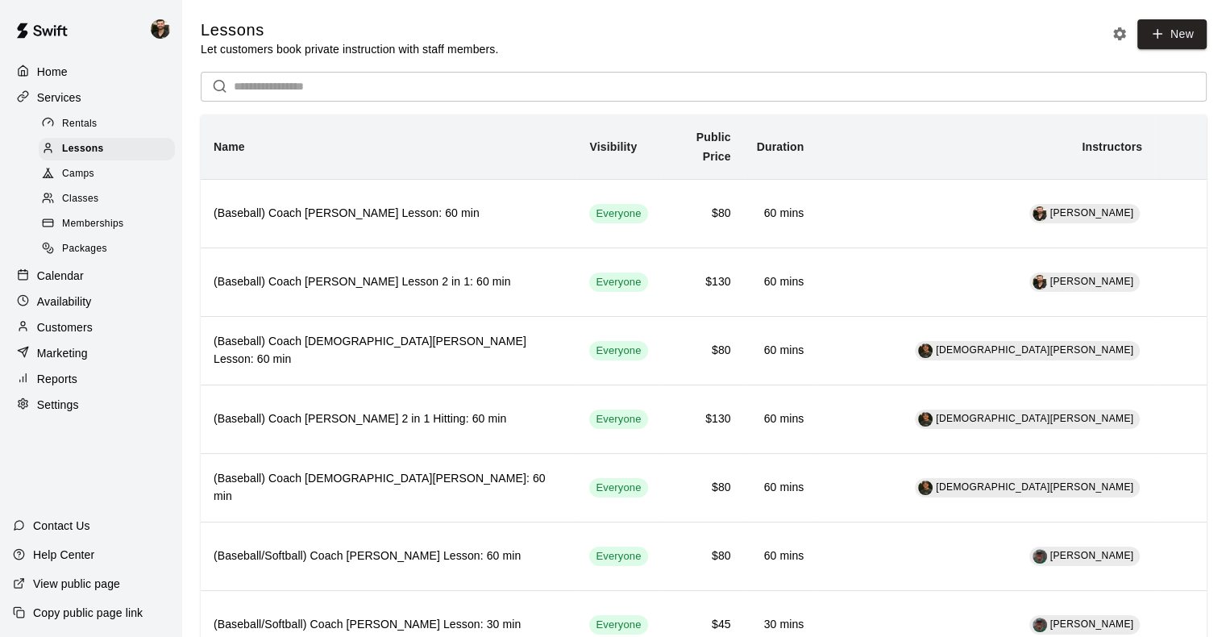
click at [88, 132] on span "Rentals" at bounding box center [79, 124] width 35 height 16
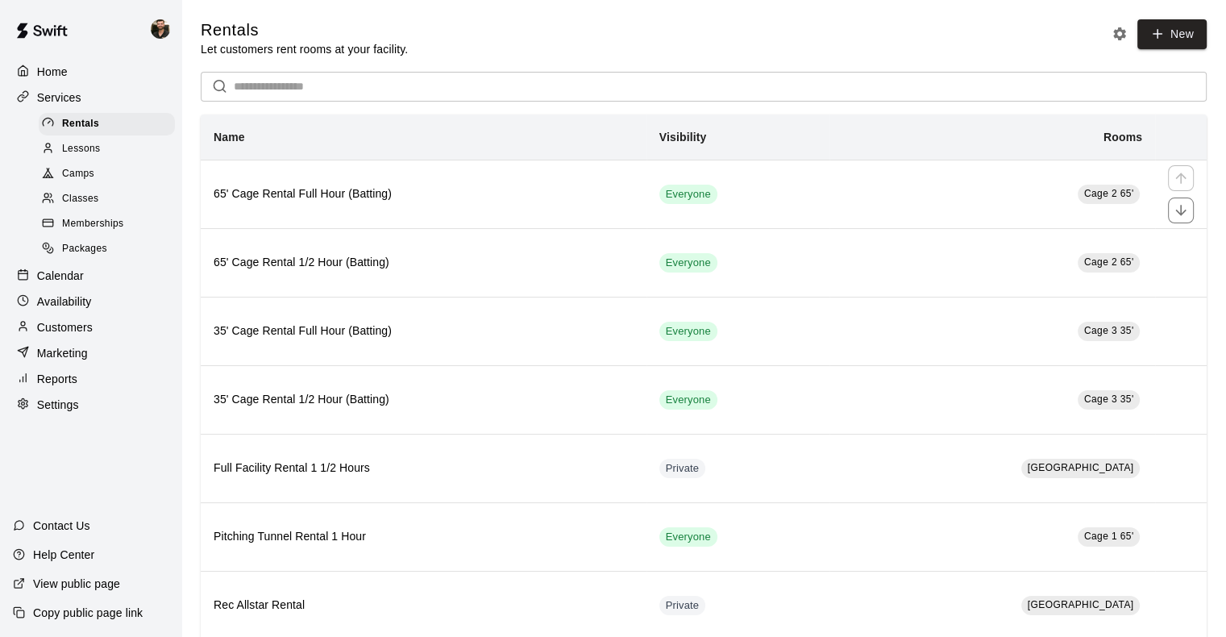
click at [442, 203] on h6 "65' Cage Rental Full Hour (Batting)" at bounding box center [424, 194] width 420 height 18
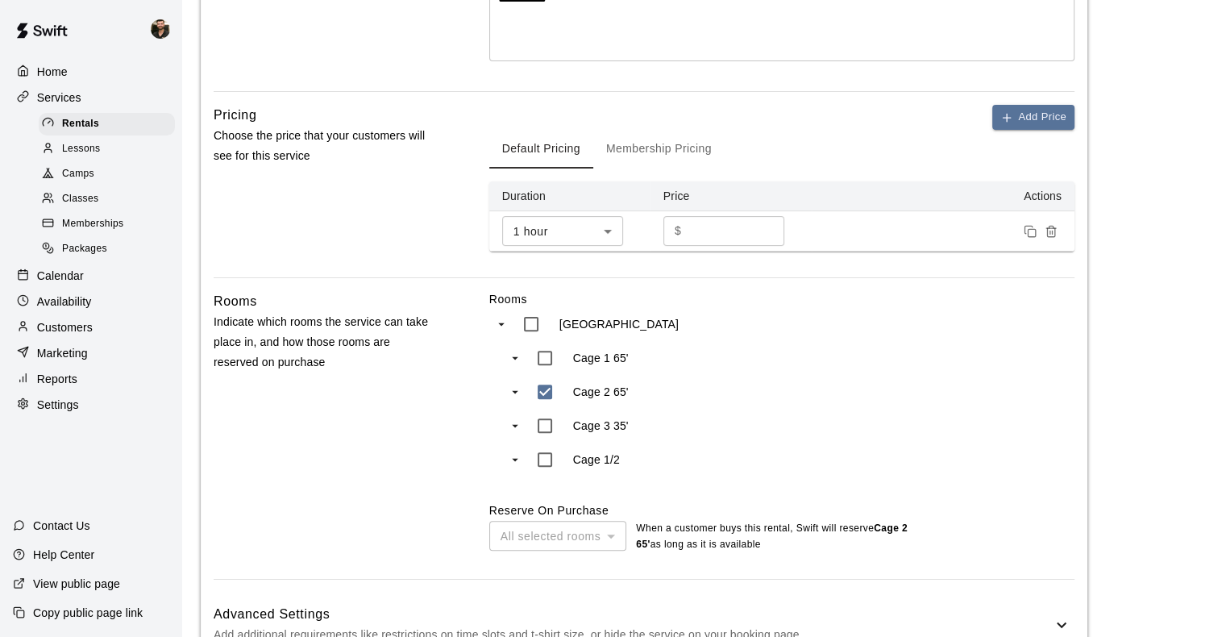
scroll to position [553, 0]
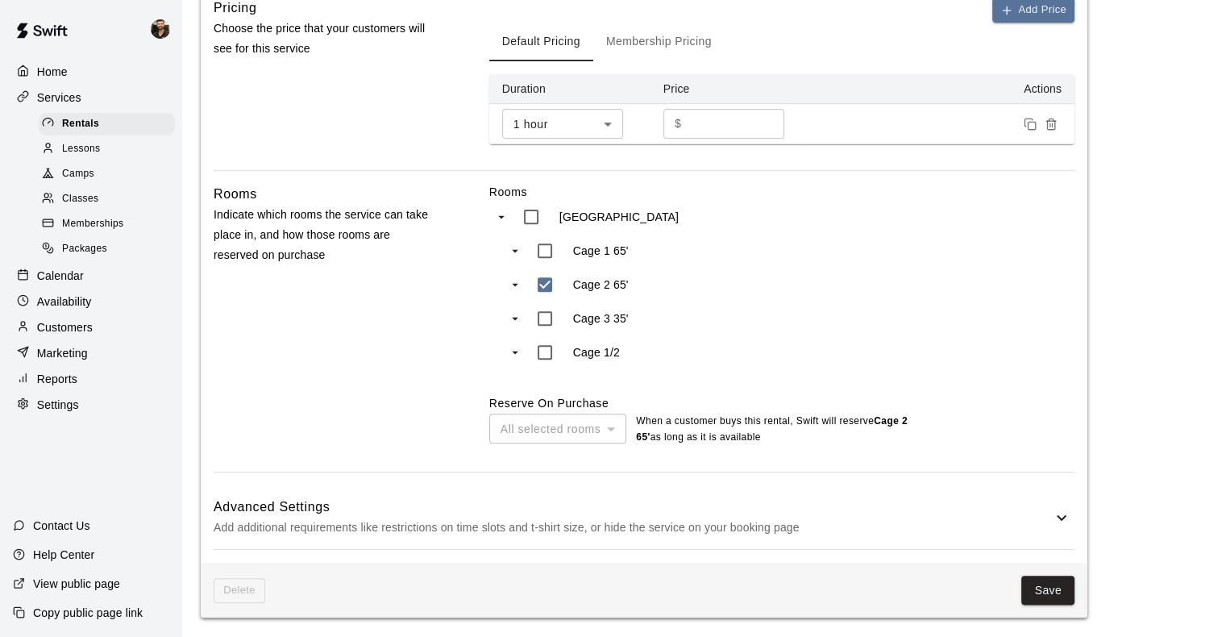
click at [576, 493] on div "Advanced Settings Add additional requirements like restrictions on time slots a…" at bounding box center [644, 517] width 861 height 64
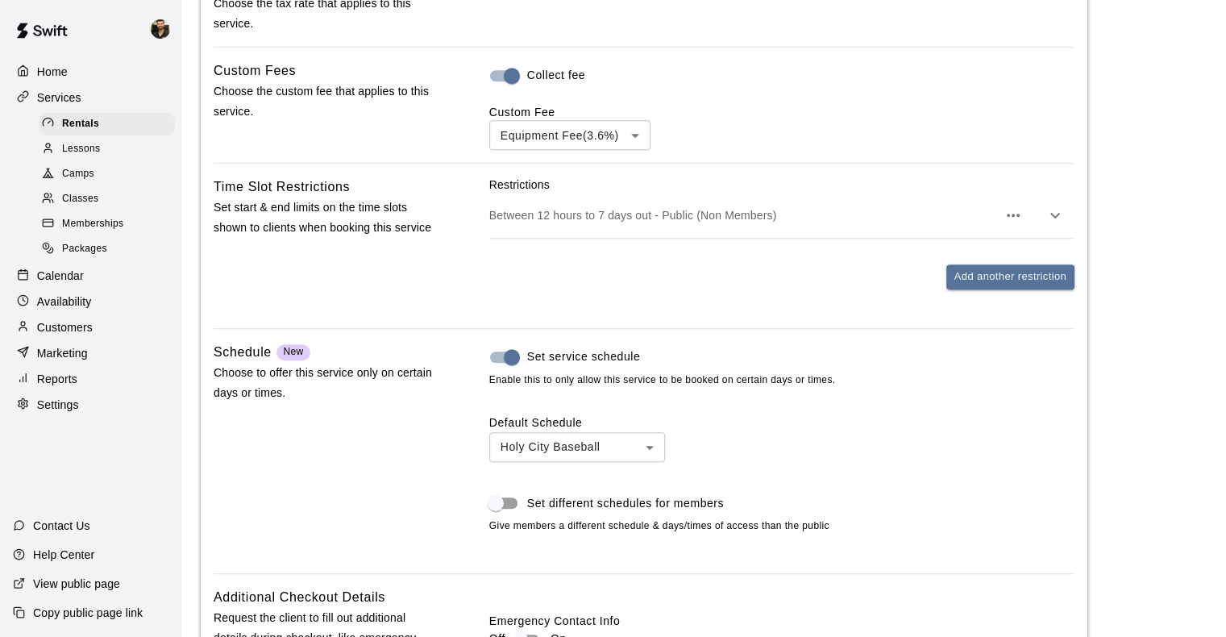
scroll to position [1218, 0]
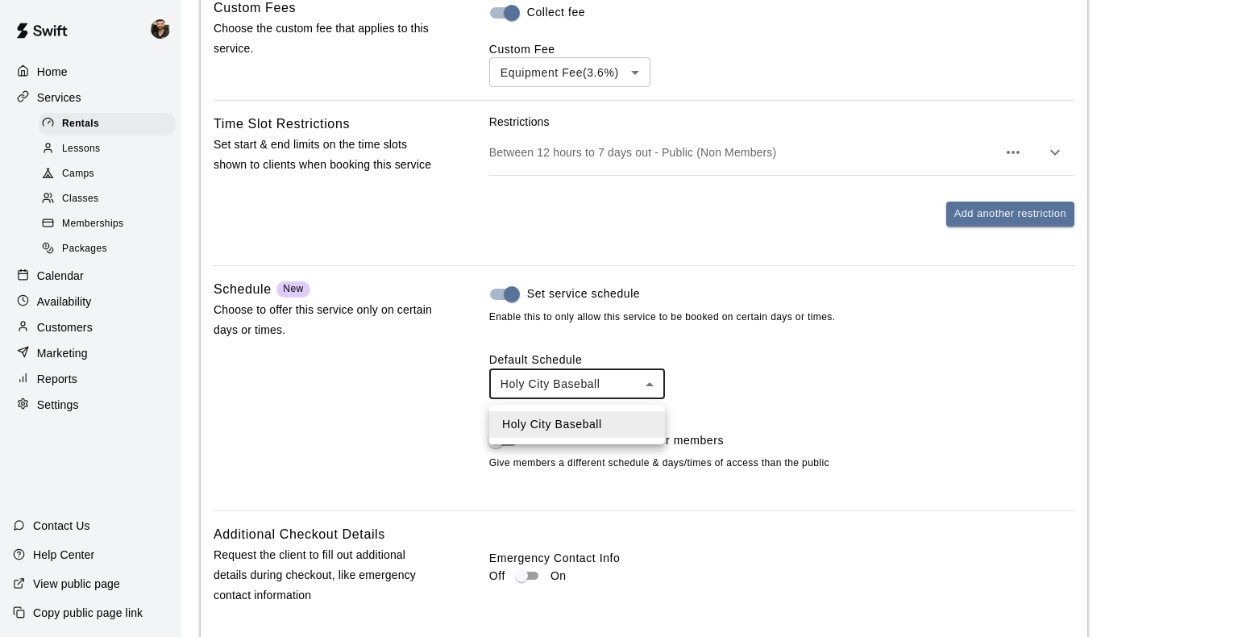
click at [641, 397] on div at bounding box center [619, 318] width 1238 height 637
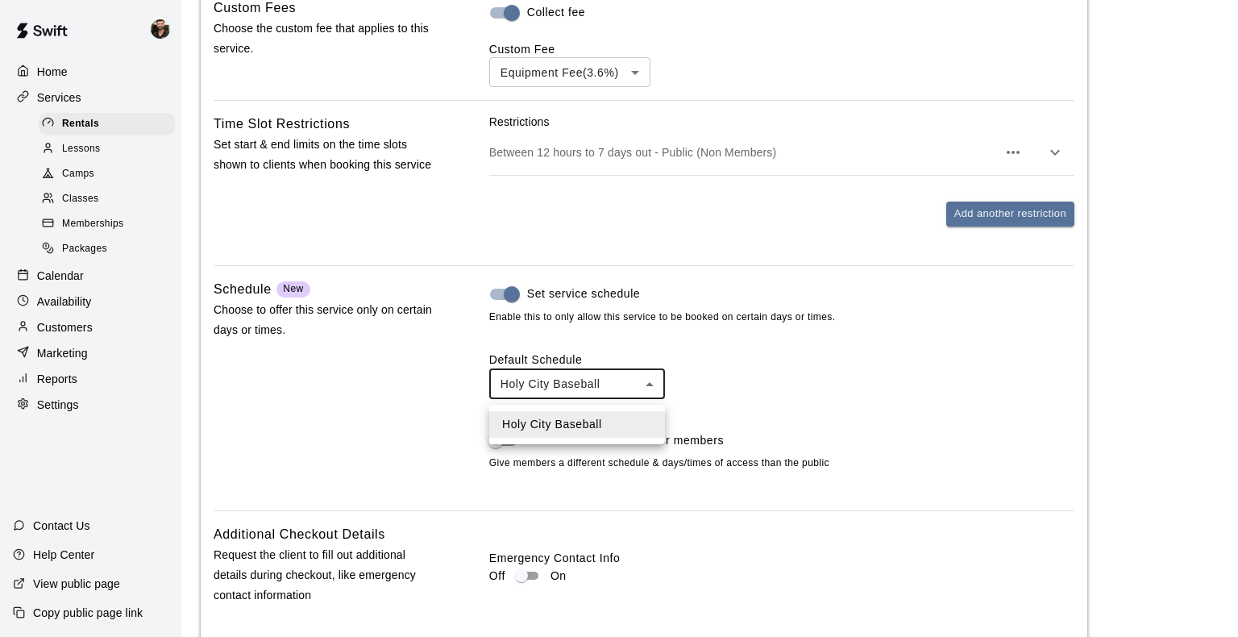
click at [638, 392] on div at bounding box center [619, 318] width 1238 height 637
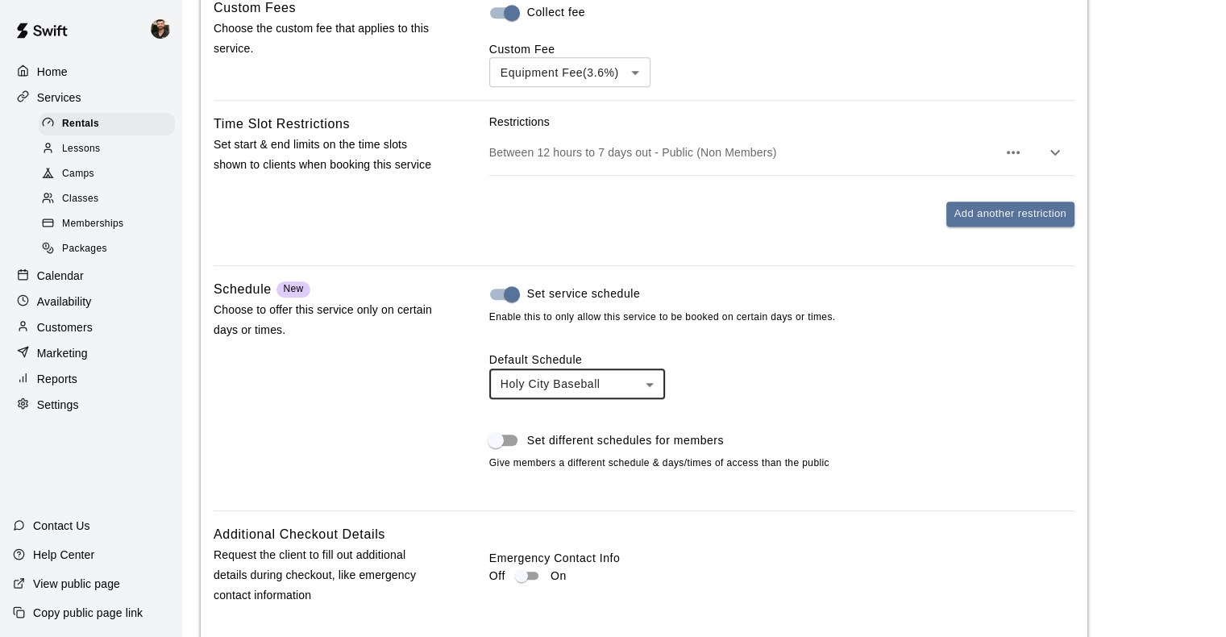
click at [64, 413] on p "Settings" at bounding box center [58, 405] width 42 height 16
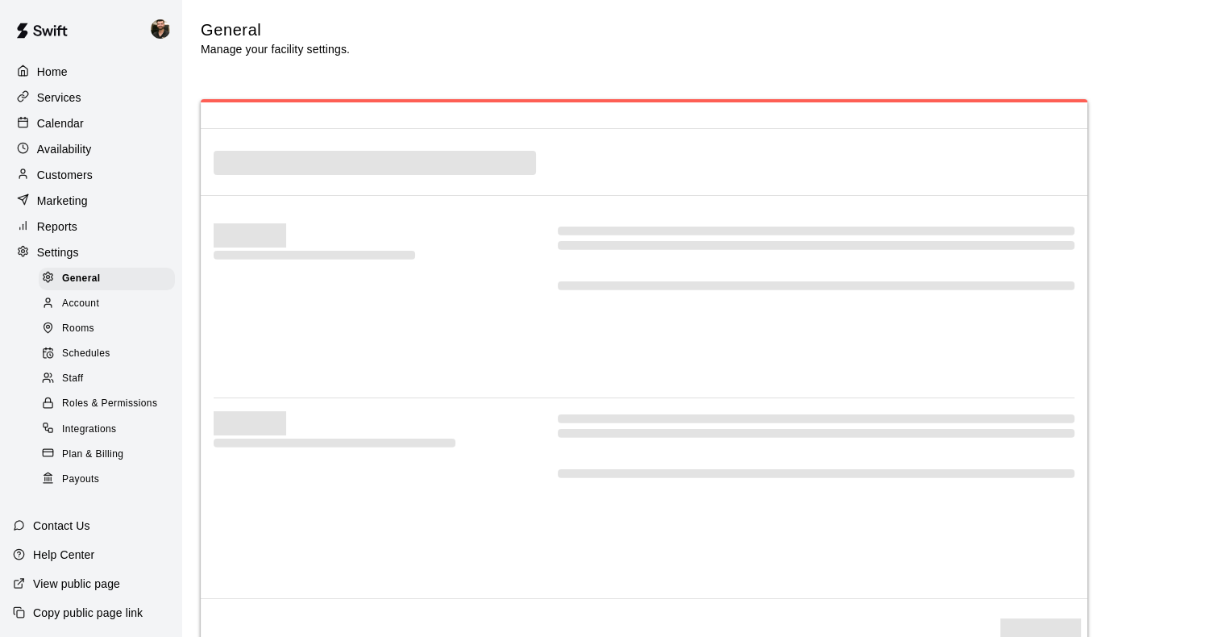
select select "**"
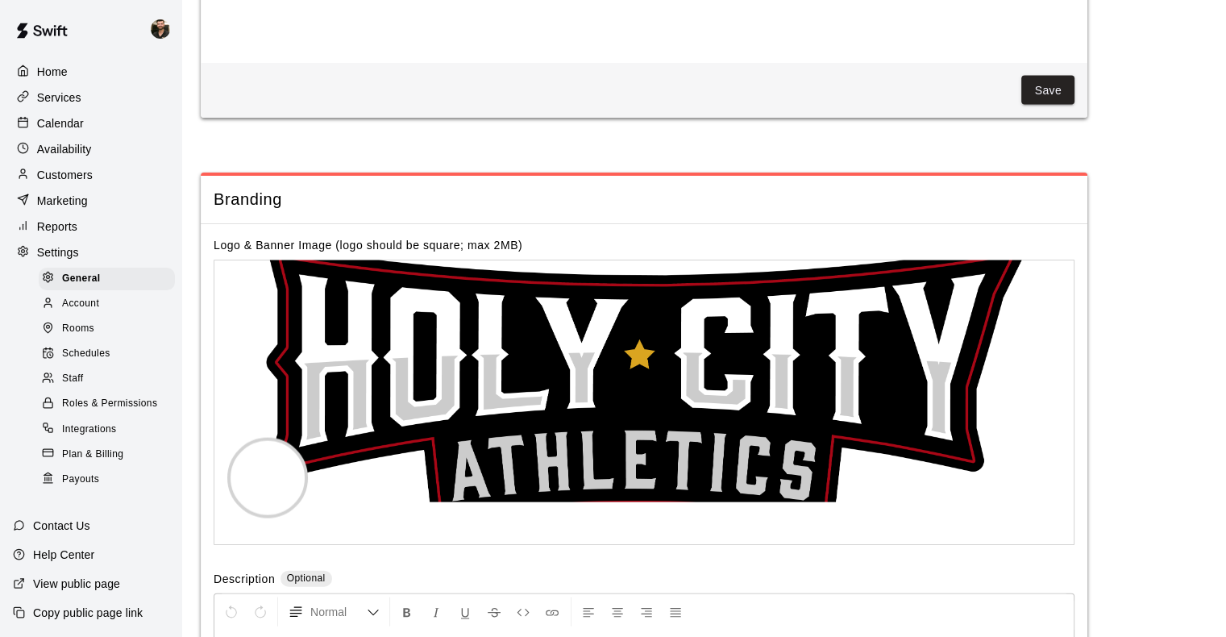
scroll to position [3523, 0]
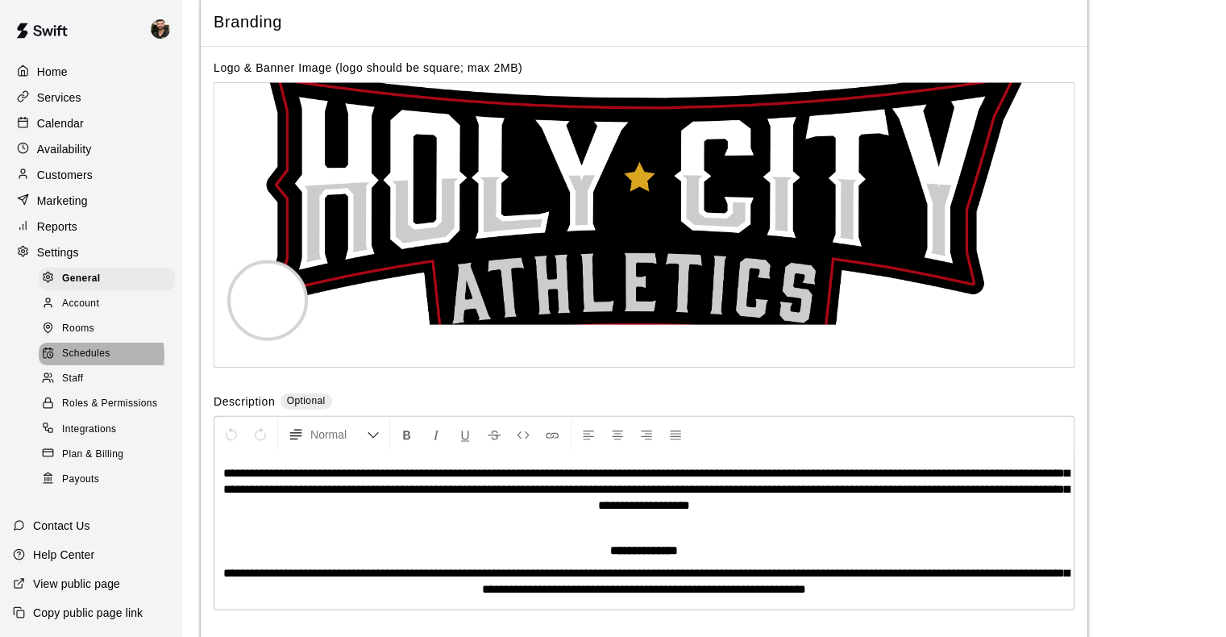
click at [94, 362] on span "Schedules" at bounding box center [86, 354] width 48 height 16
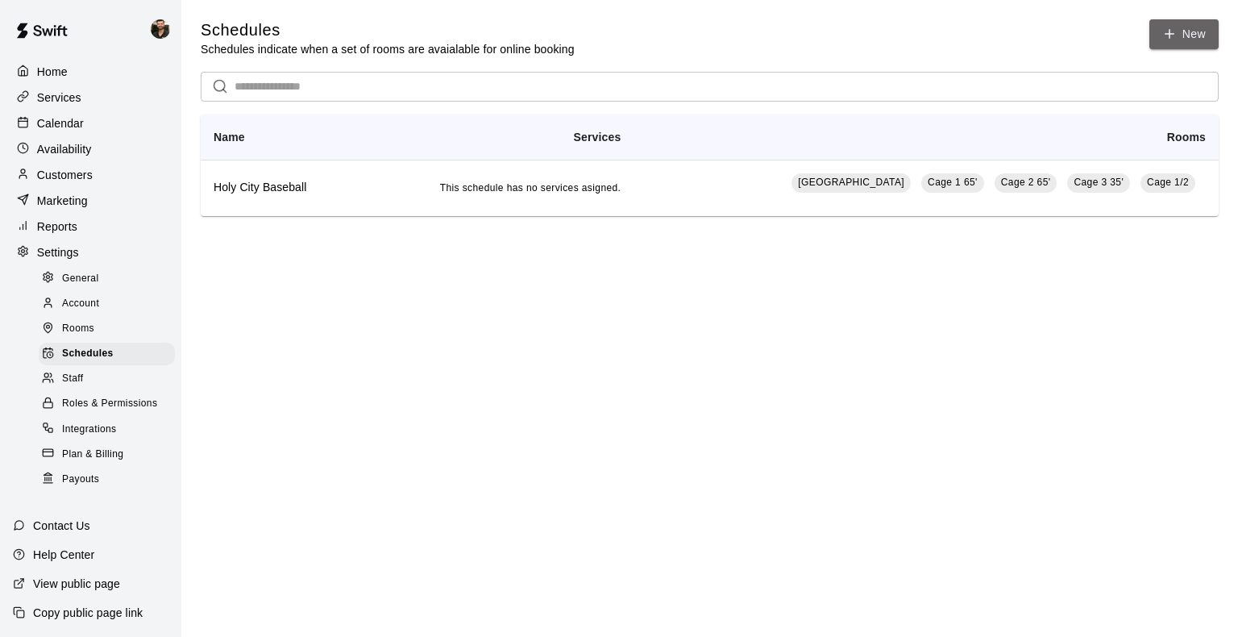
click at [839, 36] on link "New" at bounding box center [1184, 34] width 69 height 30
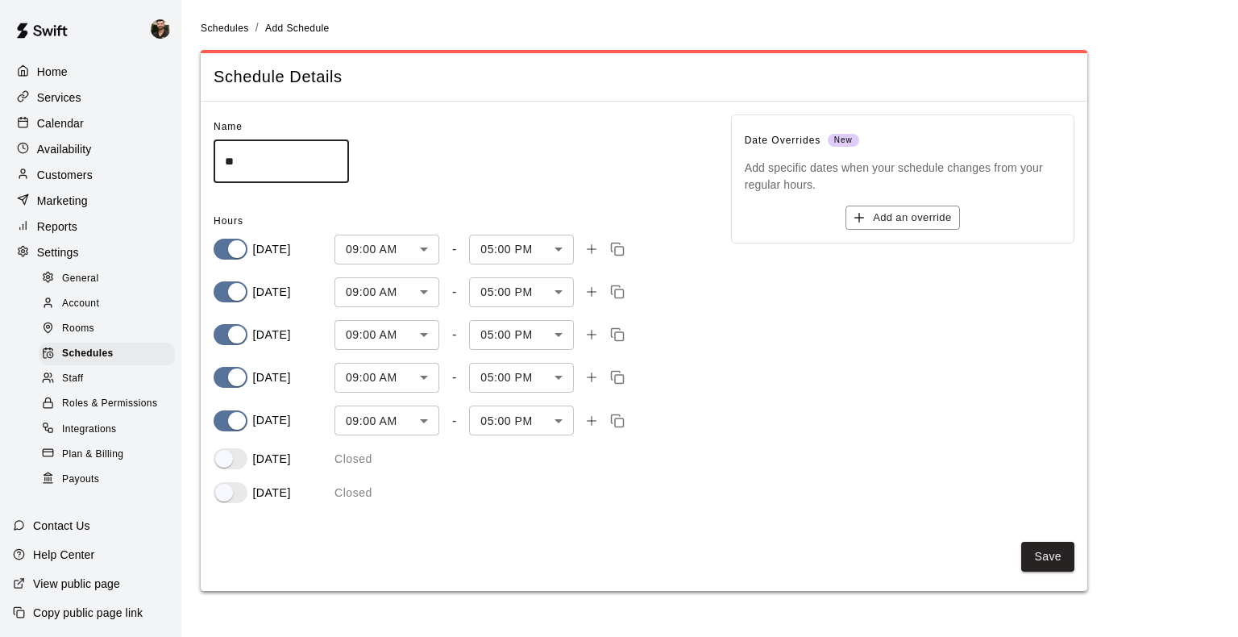
type input "*"
type input "*******"
click at [839, 372] on div "Date Overrides New Add specific dates when your schedule changes from your regu…" at bounding box center [889, 303] width 369 height 428
click at [435, 241] on body "Home Services Calendar Availability Customers Marketing Reports Settings Genera…" at bounding box center [619, 305] width 1238 height 610
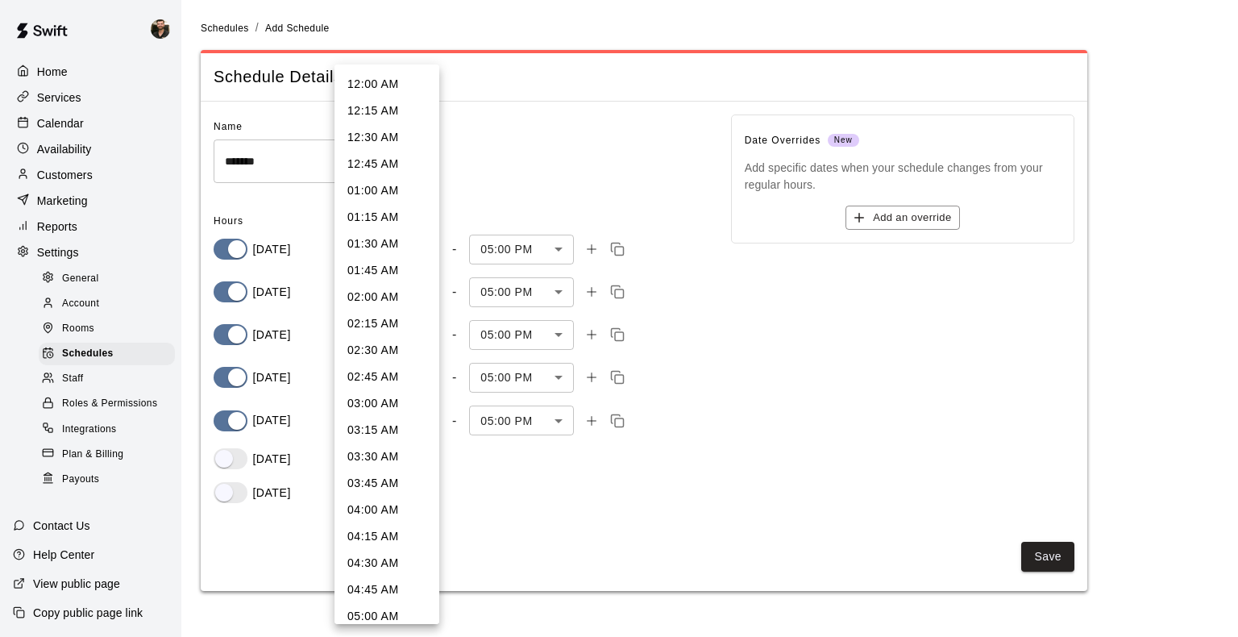
scroll to position [697, 0]
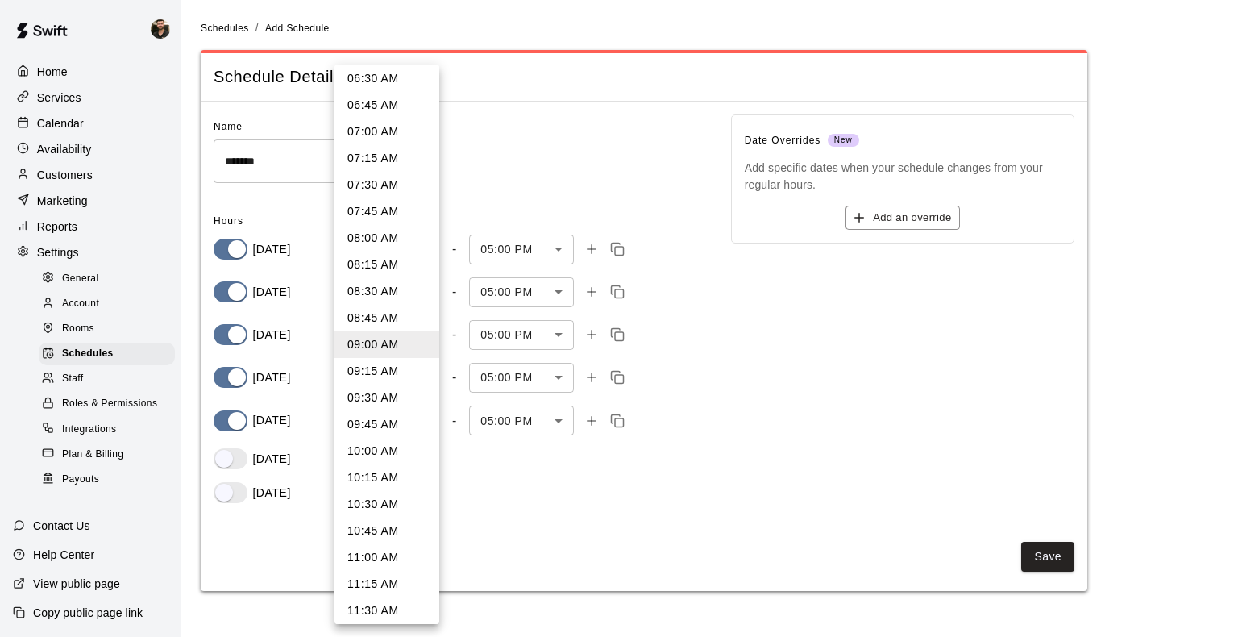
click at [370, 452] on li "10:00 AM" at bounding box center [387, 451] width 105 height 27
type input "***"
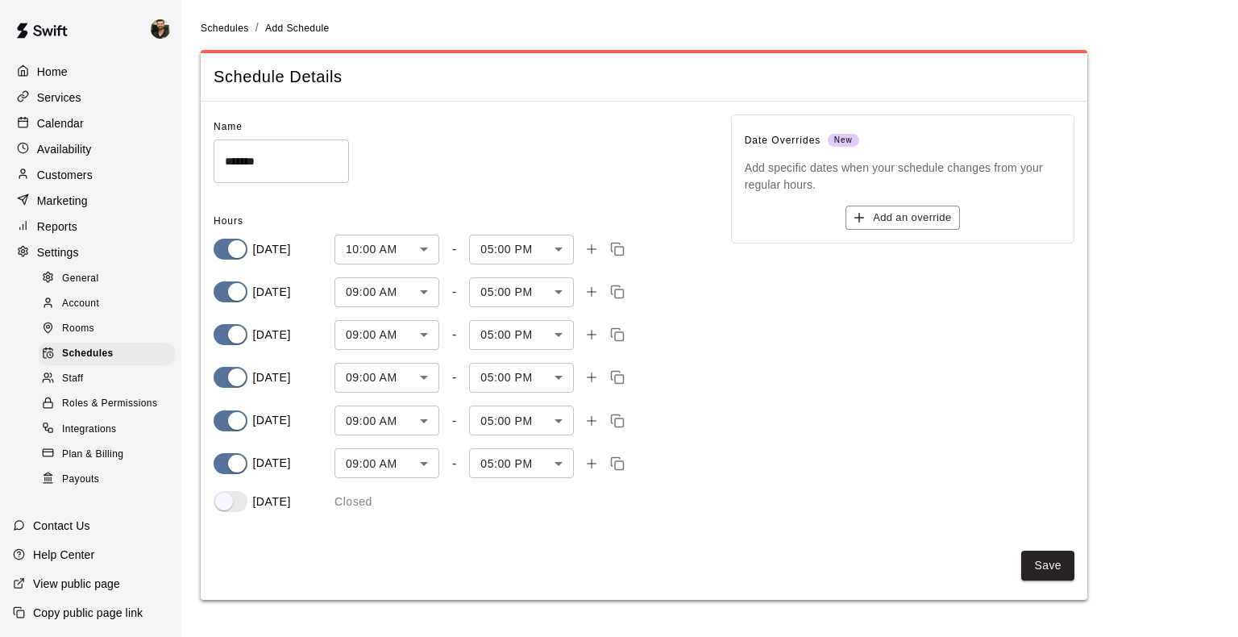
click at [424, 471] on body "Home Services Calendar Availability Customers Marketing Reports Settings Genera…" at bounding box center [619, 309] width 1238 height 619
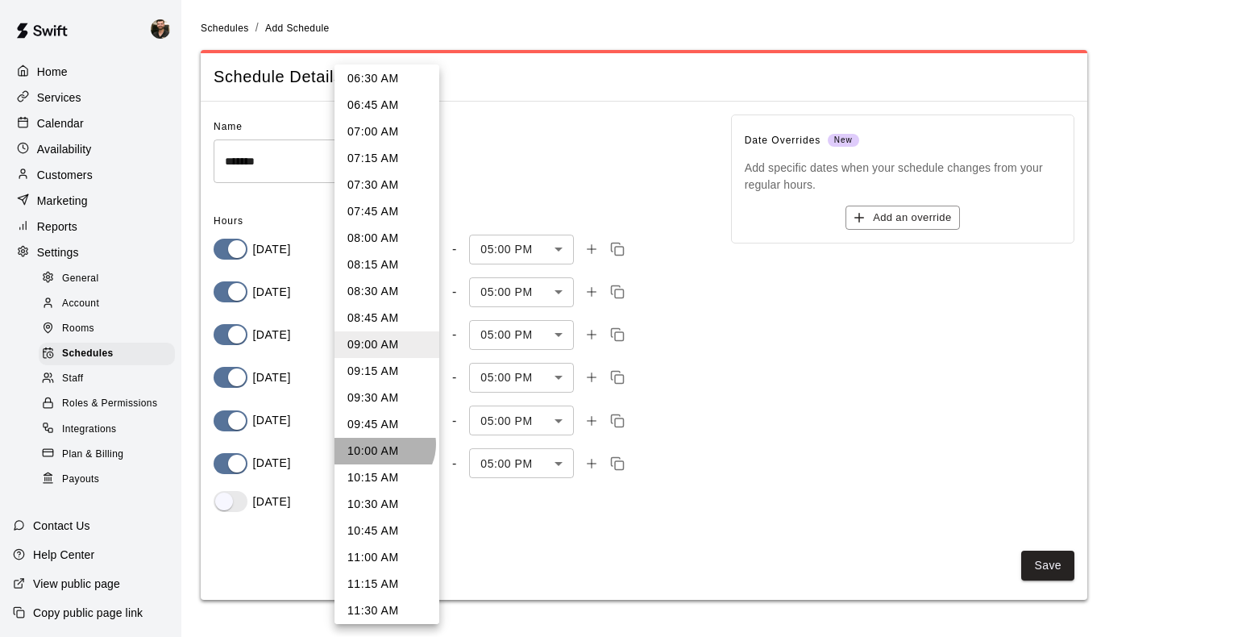
click at [383, 443] on li "10:00 AM" at bounding box center [387, 451] width 105 height 27
type input "***"
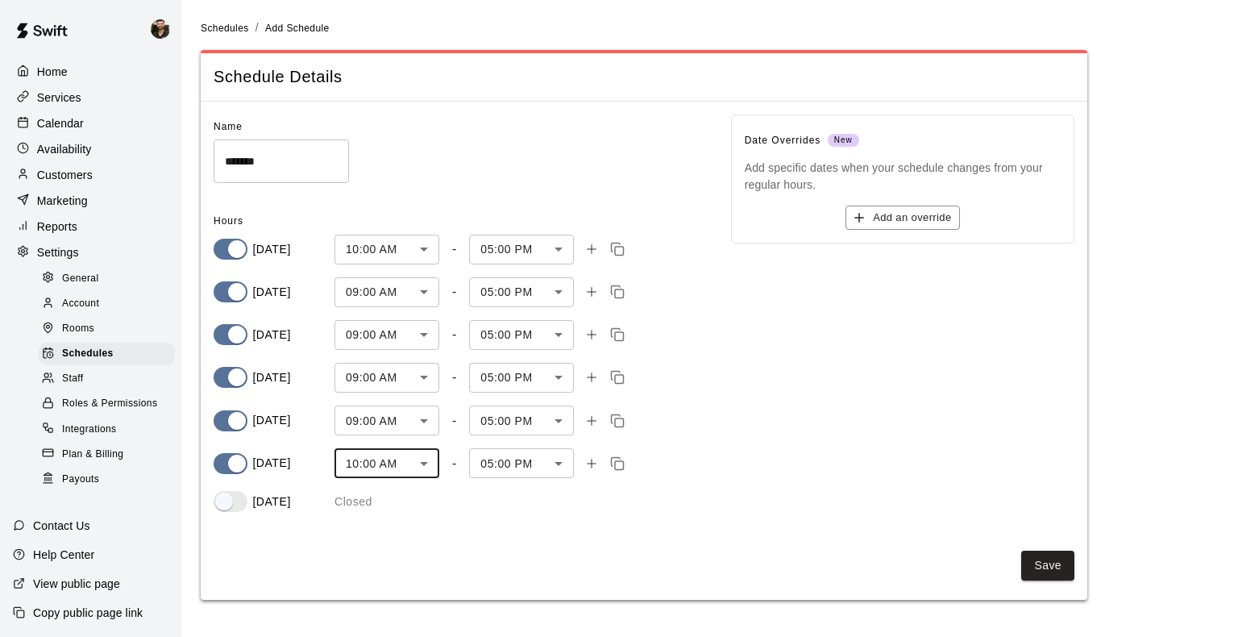
click at [431, 295] on body "Home Services Calendar Availability Customers Marketing Reports Settings Genera…" at bounding box center [619, 309] width 1238 height 619
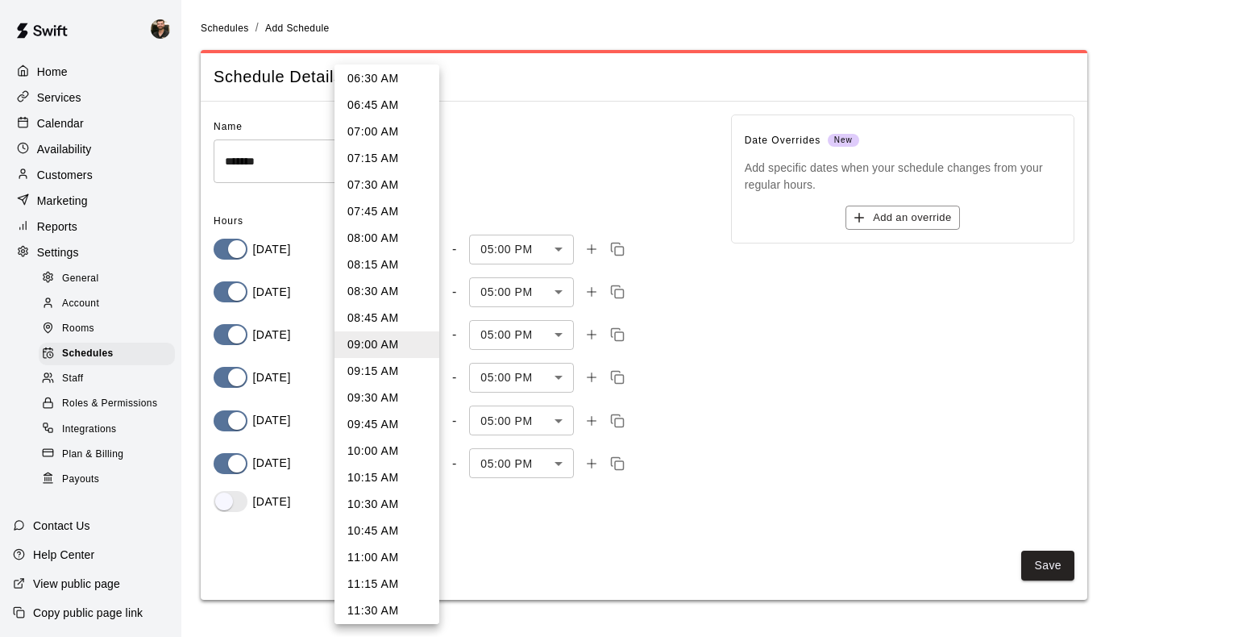
click at [381, 440] on li "10:00 AM" at bounding box center [387, 451] width 105 height 27
type input "***"
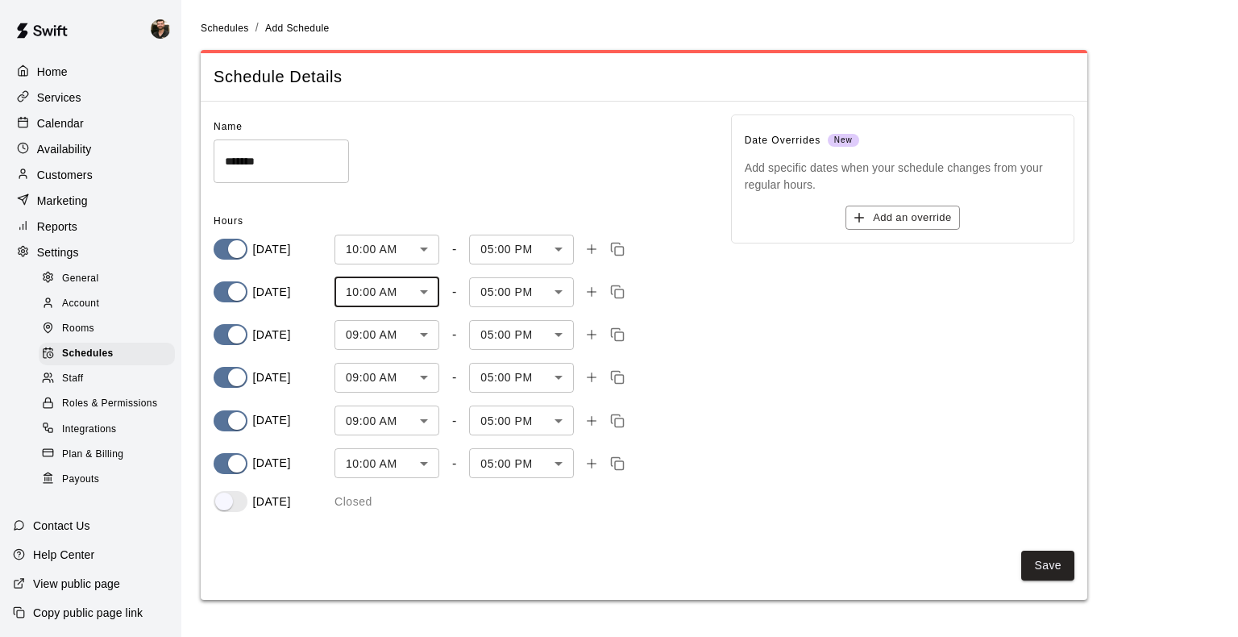
click at [420, 329] on body "Home Services Calendar Availability Customers Marketing Reports Settings Genera…" at bounding box center [619, 309] width 1238 height 619
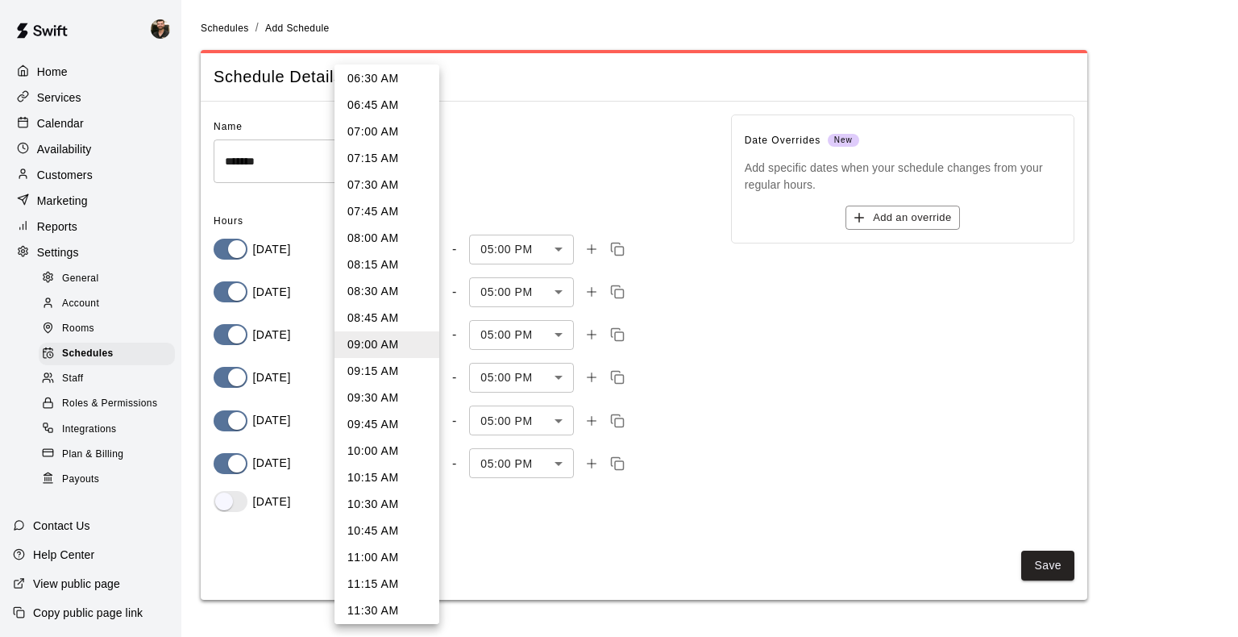
click at [380, 447] on li "10:00 AM" at bounding box center [387, 451] width 105 height 27
type input "***"
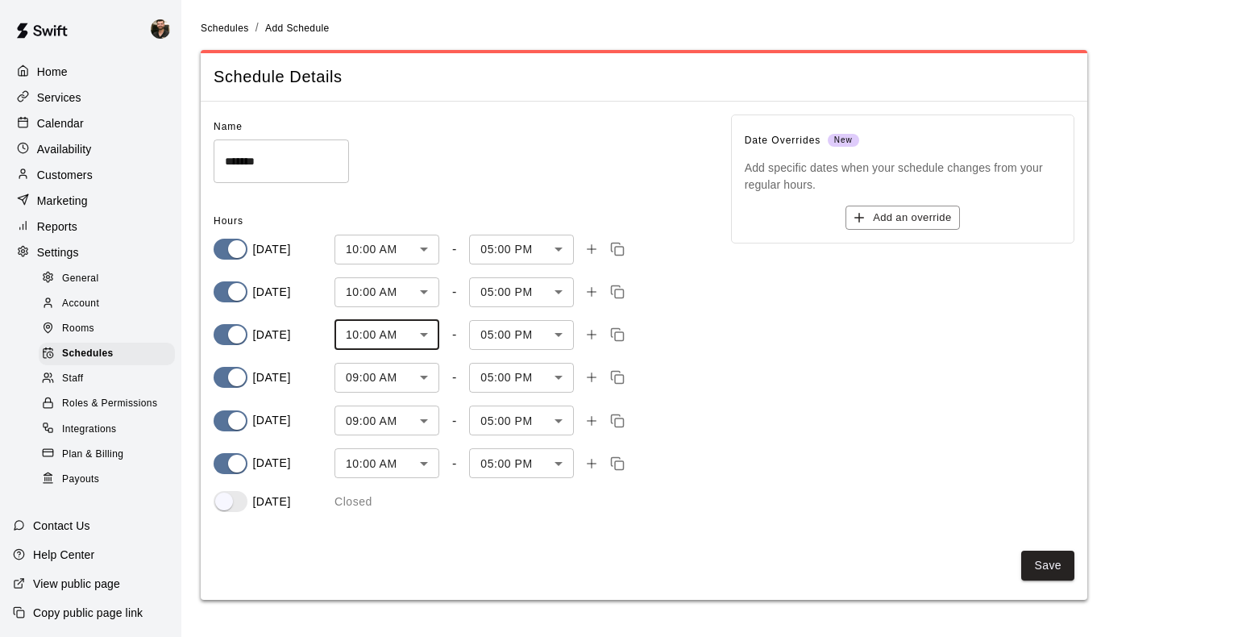
click at [564, 237] on body "Home Services Calendar Availability Customers Marketing Reports Settings Genera…" at bounding box center [619, 309] width 1238 height 619
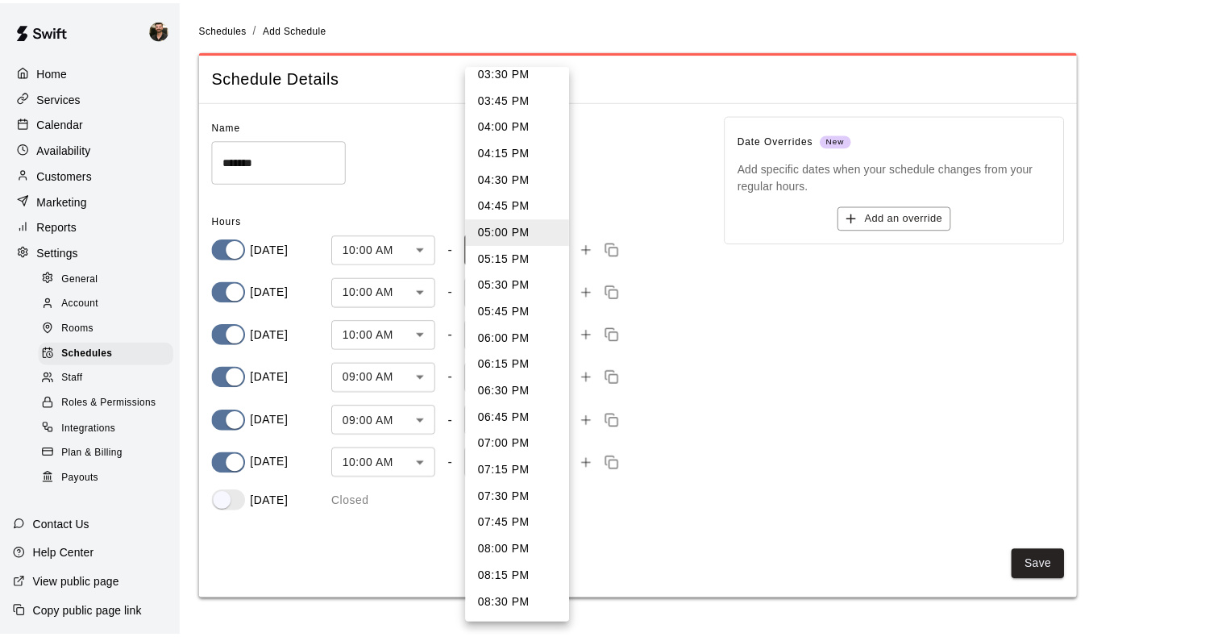
scroll to position [573, 0]
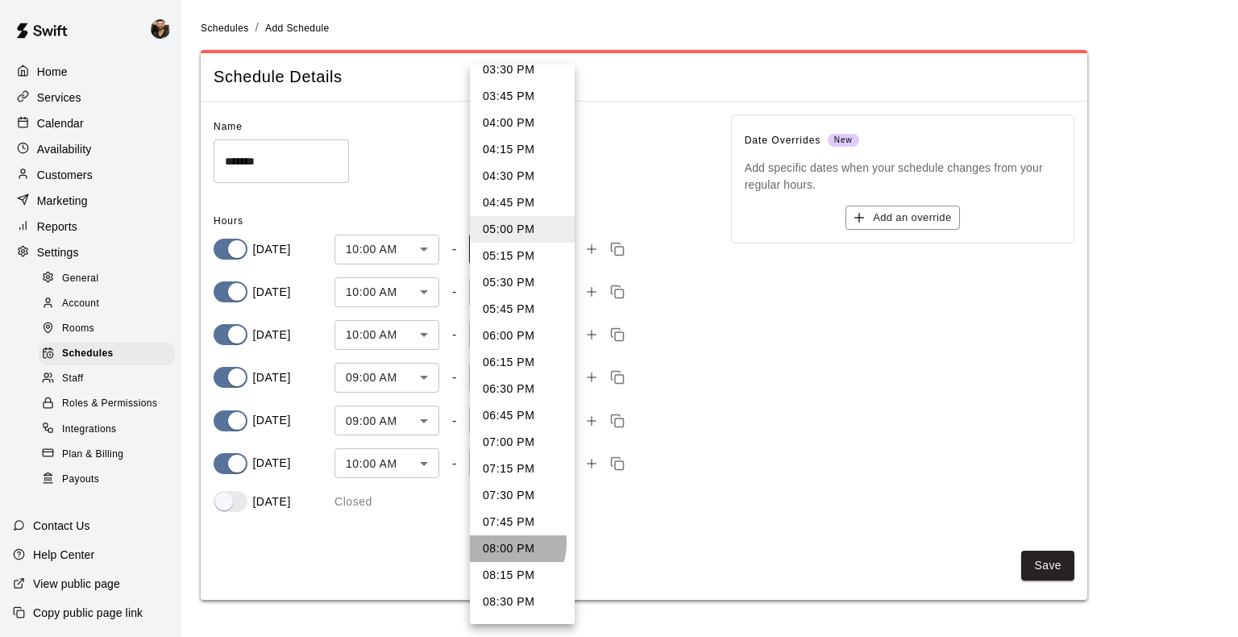
click at [503, 543] on li "08:00 PM" at bounding box center [522, 548] width 105 height 27
type input "****"
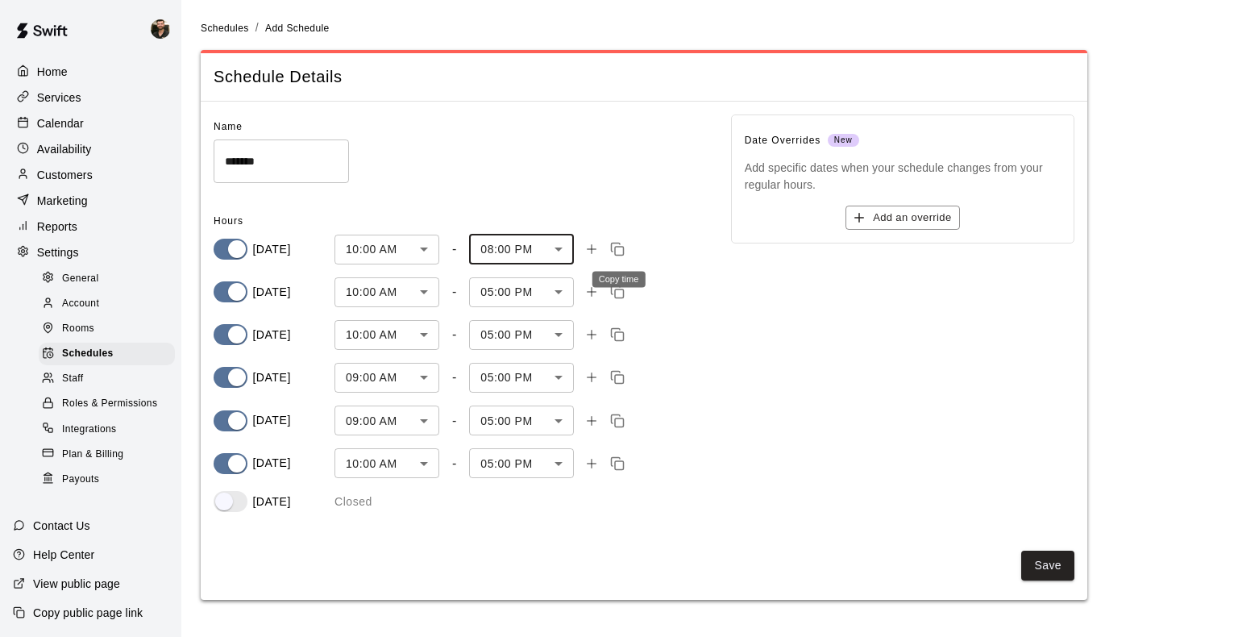
click at [613, 247] on icon "Copy time" at bounding box center [617, 249] width 15 height 15
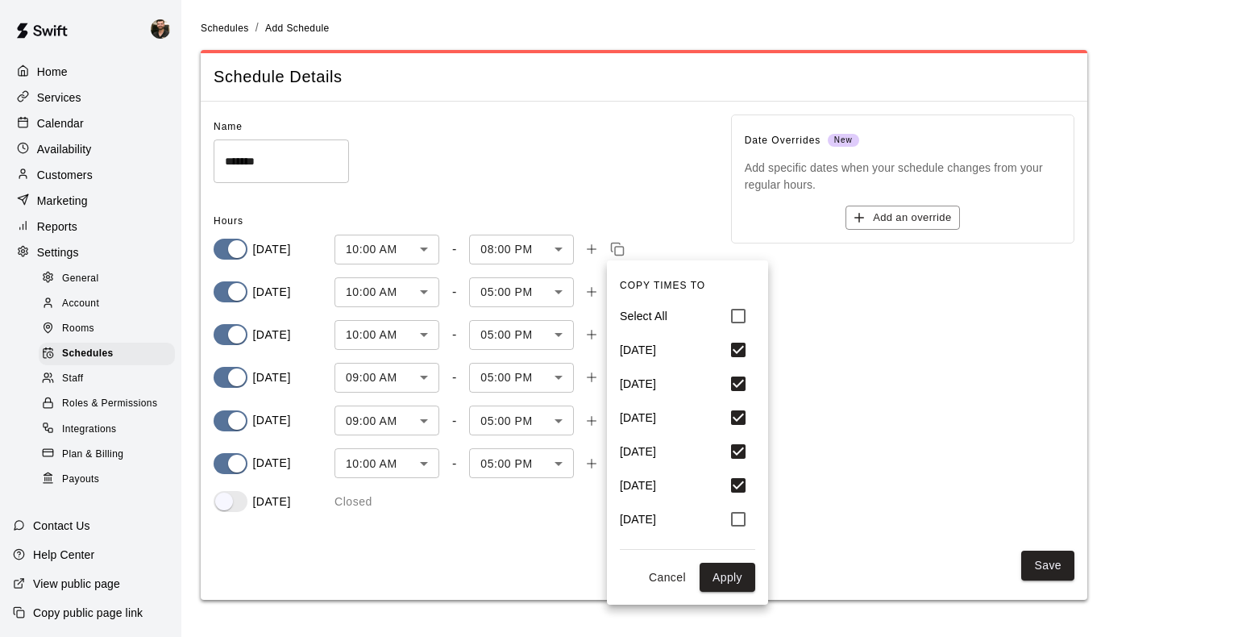
click at [738, 573] on button "Apply" at bounding box center [728, 578] width 56 height 30
type input "****"
type input "***"
type input "****"
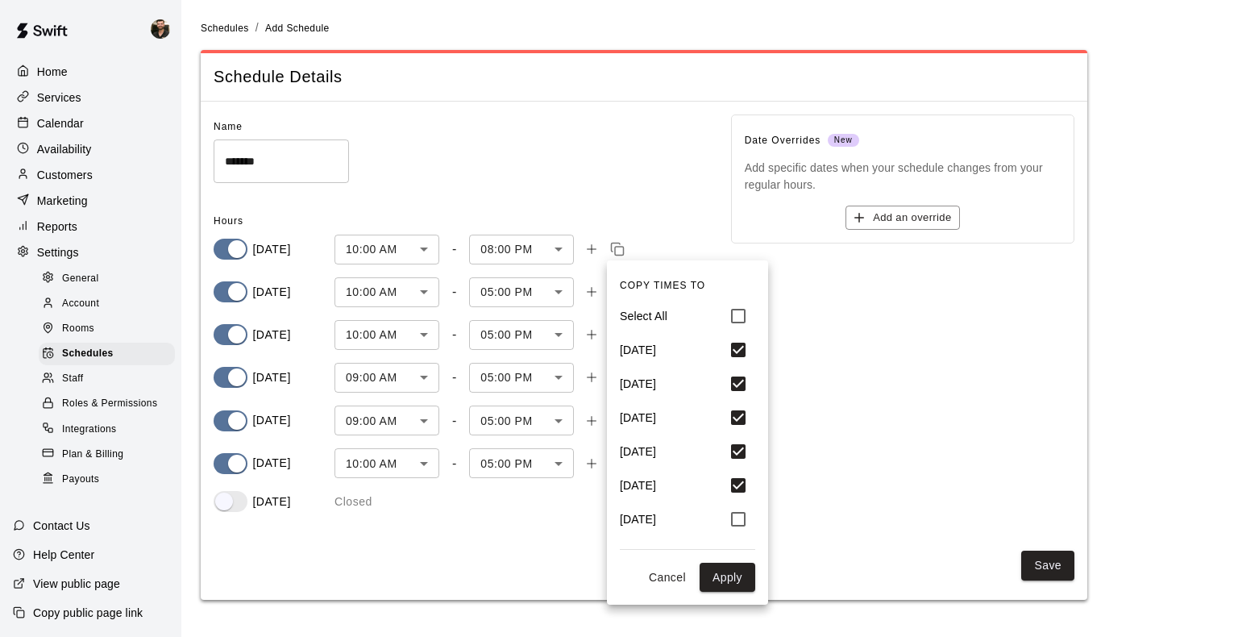
type input "***"
type input "****"
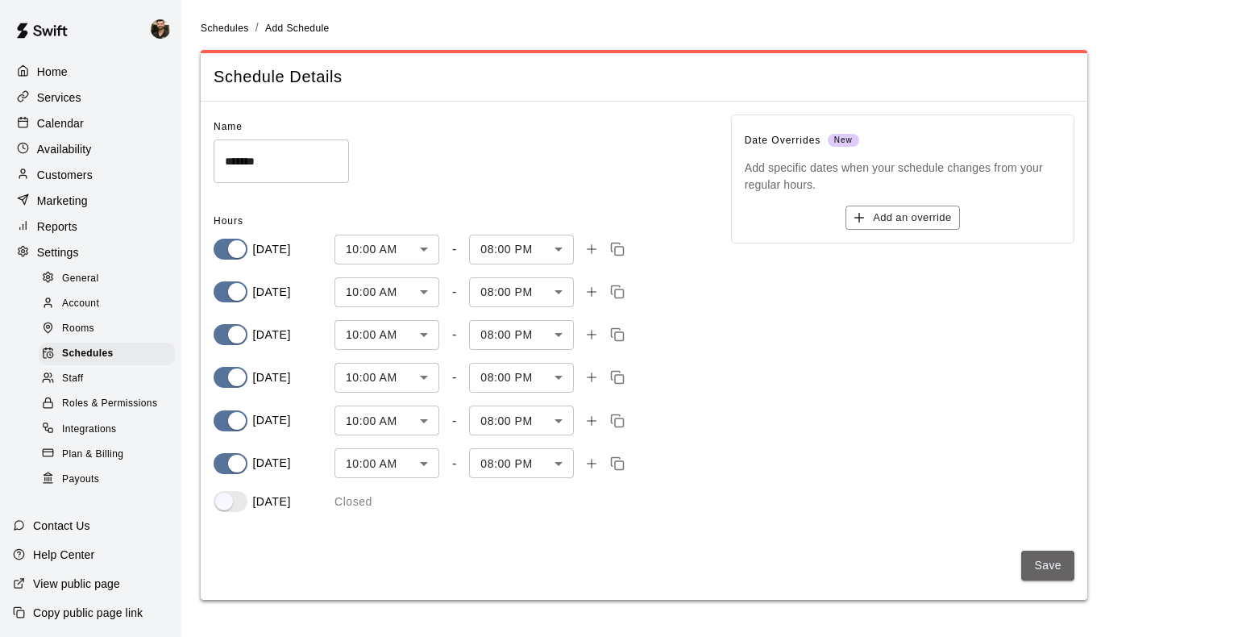
click at [839, 570] on button "Save" at bounding box center [1047, 566] width 53 height 30
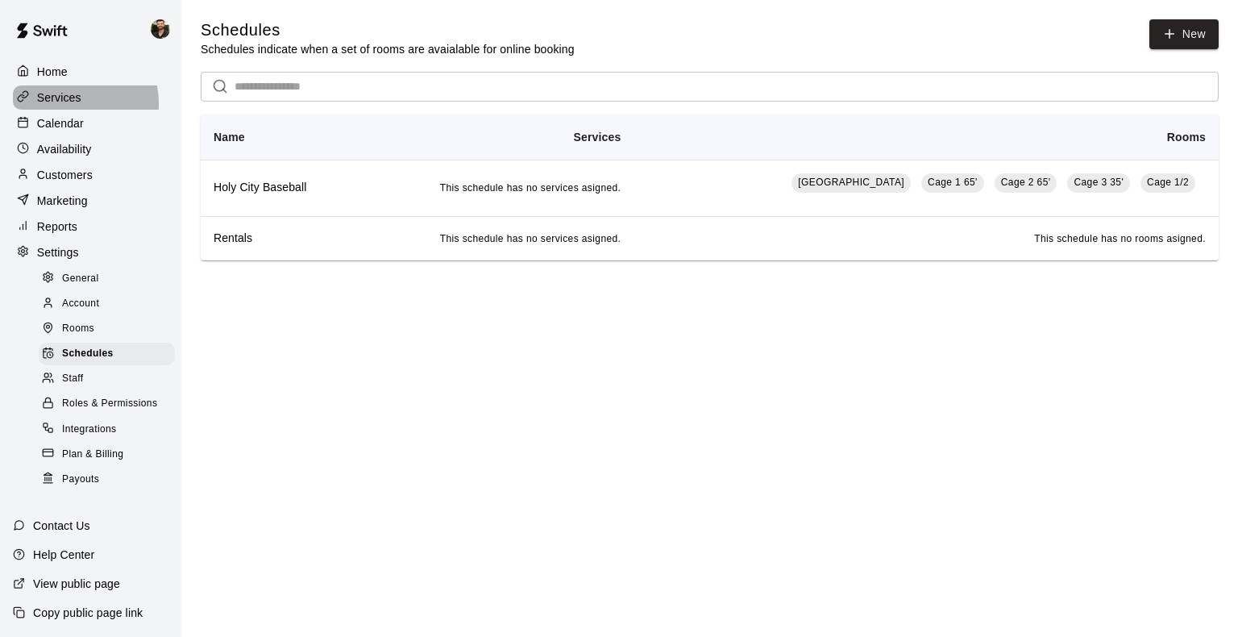
click at [68, 105] on p "Services" at bounding box center [59, 97] width 44 height 16
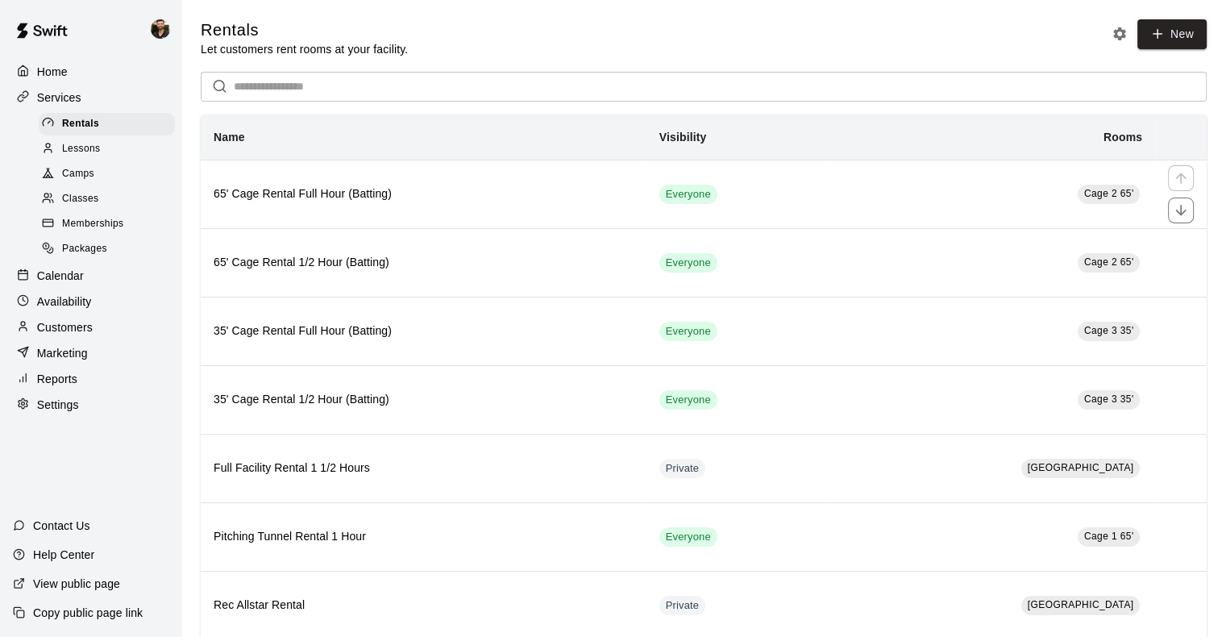
click at [415, 207] on th "65' Cage Rental Full Hour (Batting)" at bounding box center [424, 194] width 446 height 69
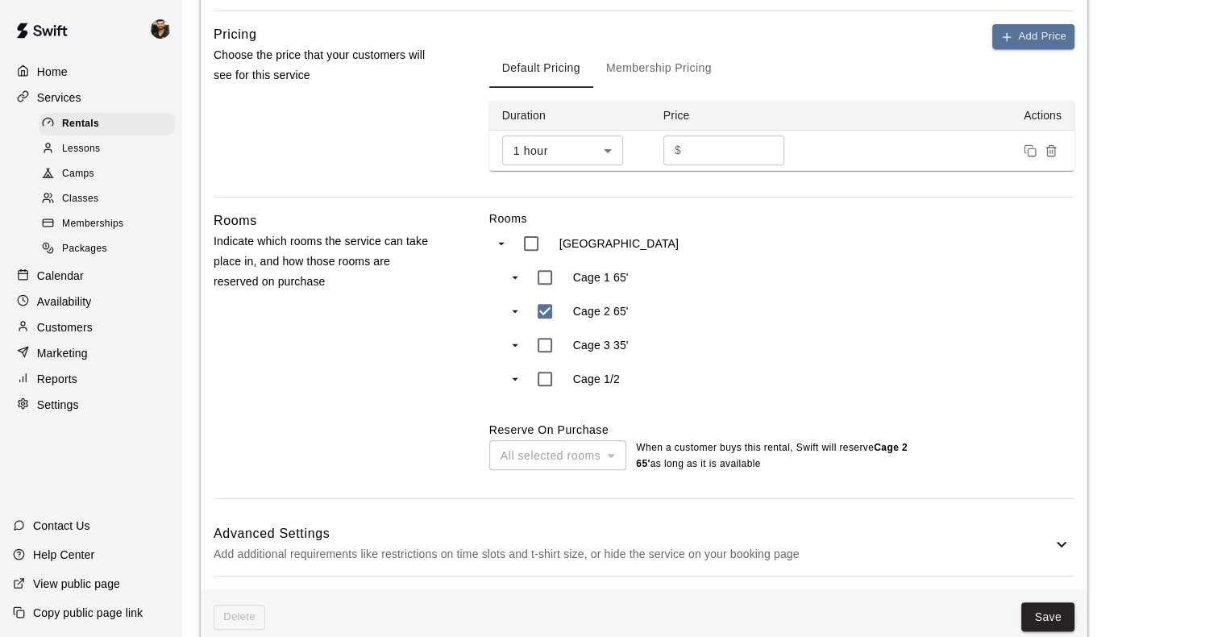
scroll to position [553, 0]
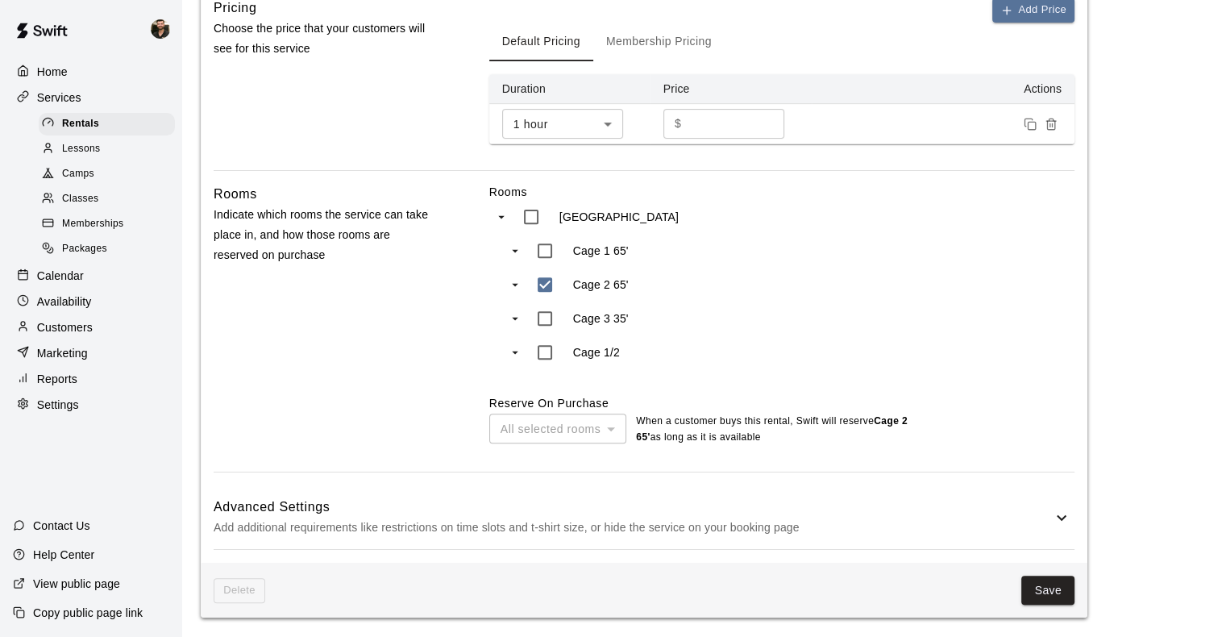
click at [534, 482] on div "**********" at bounding box center [644, 72] width 887 height 981
click at [532, 513] on h6 "Advanced Settings" at bounding box center [633, 507] width 838 height 21
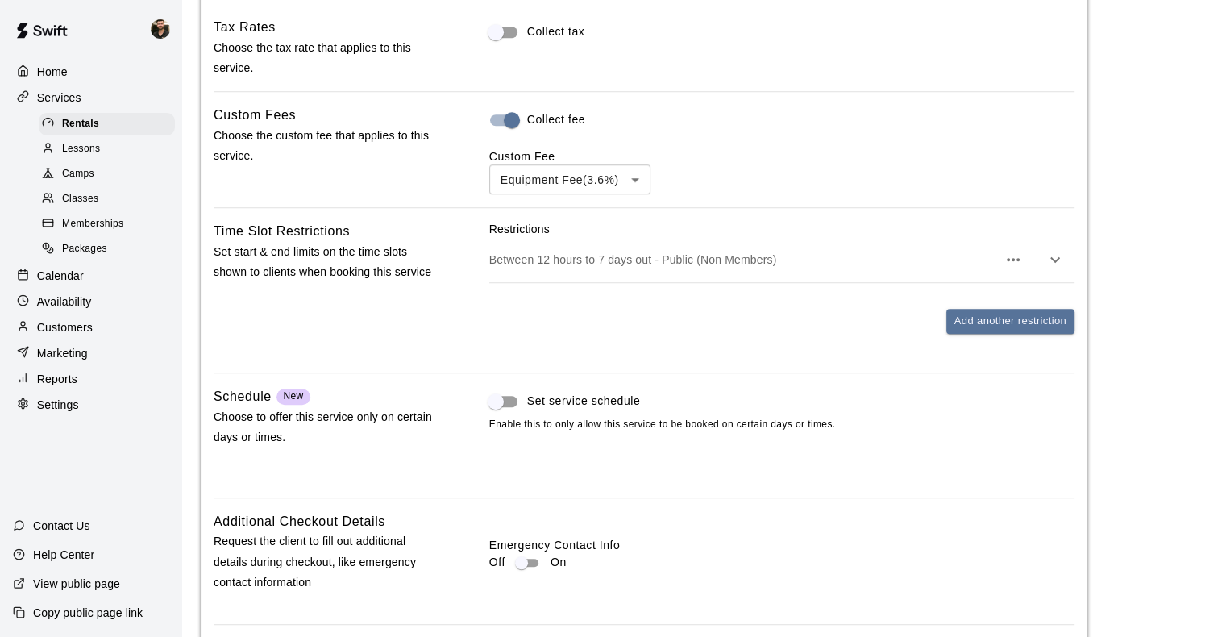
scroll to position [1112, 0]
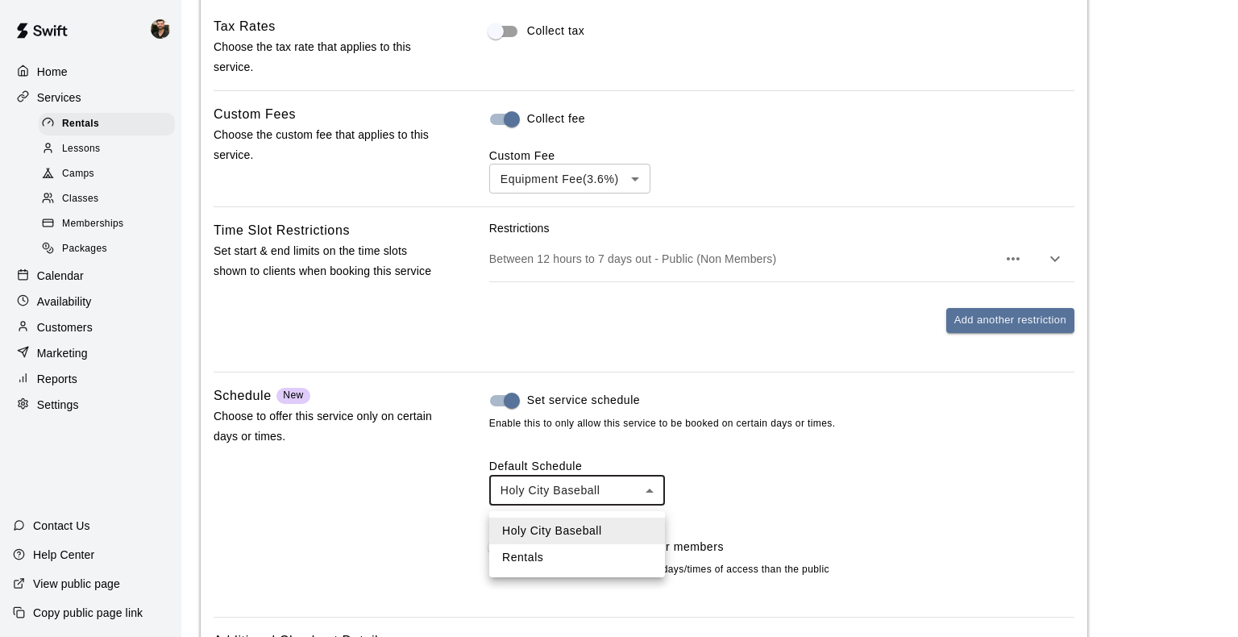
click at [563, 561] on li "Rentals" at bounding box center [577, 557] width 176 height 27
type input "****"
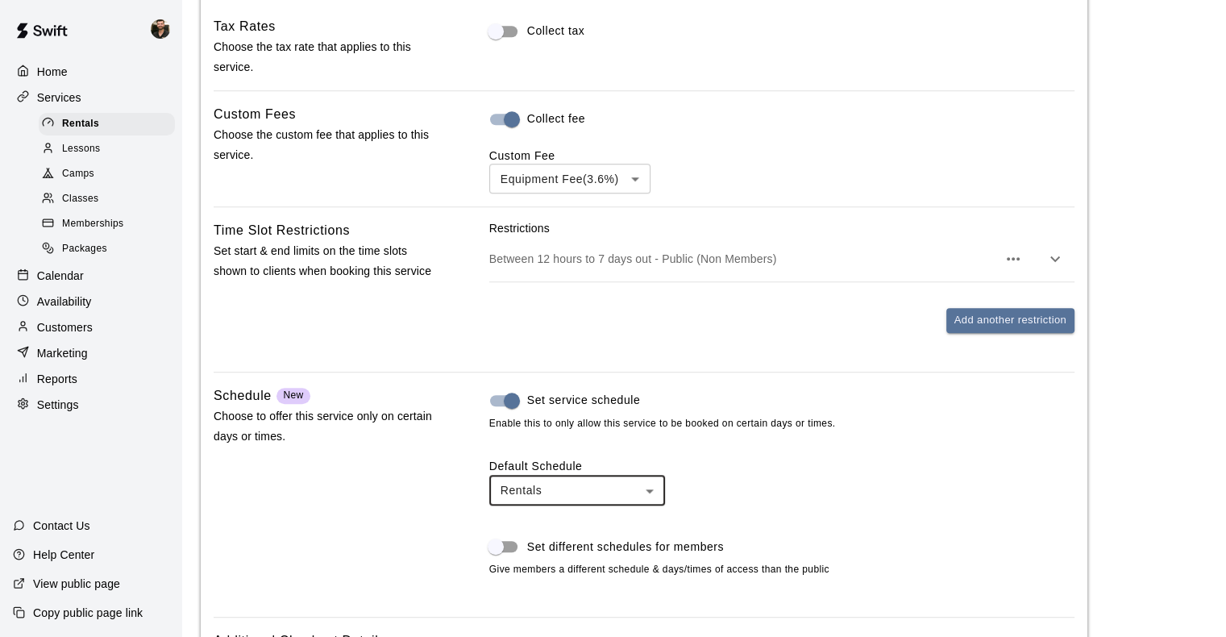
scroll to position [1411, 0]
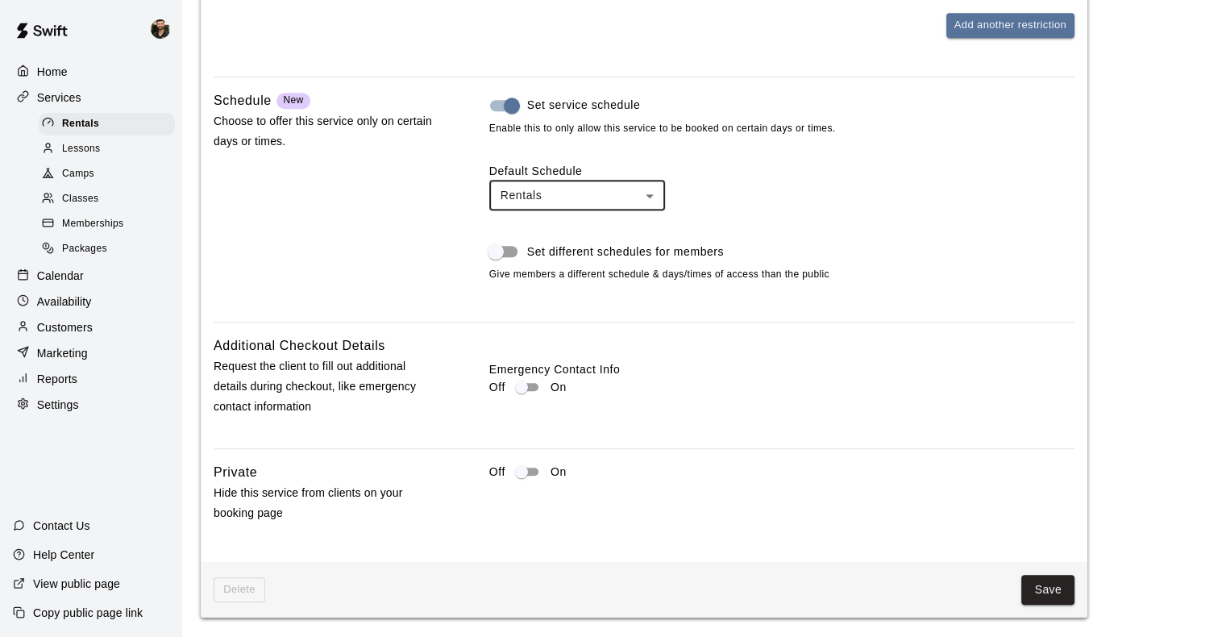
click at [839, 588] on button "Save" at bounding box center [1047, 590] width 53 height 30
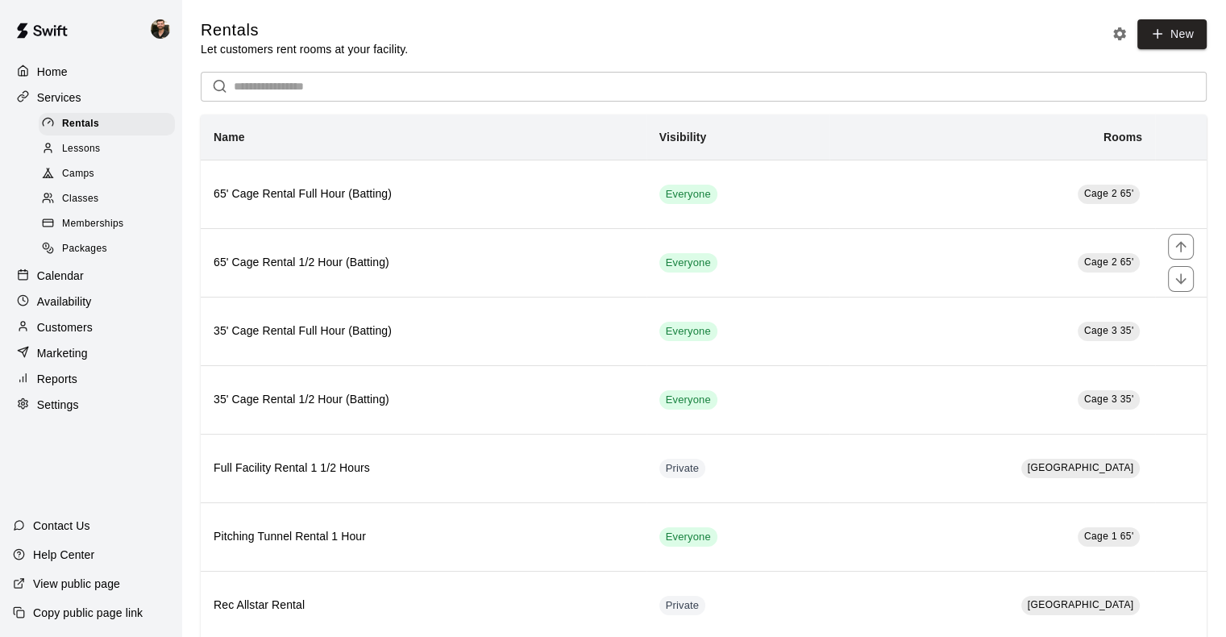
click at [618, 256] on th "65' Cage Rental 1/2 Hour (Batting)" at bounding box center [424, 262] width 446 height 69
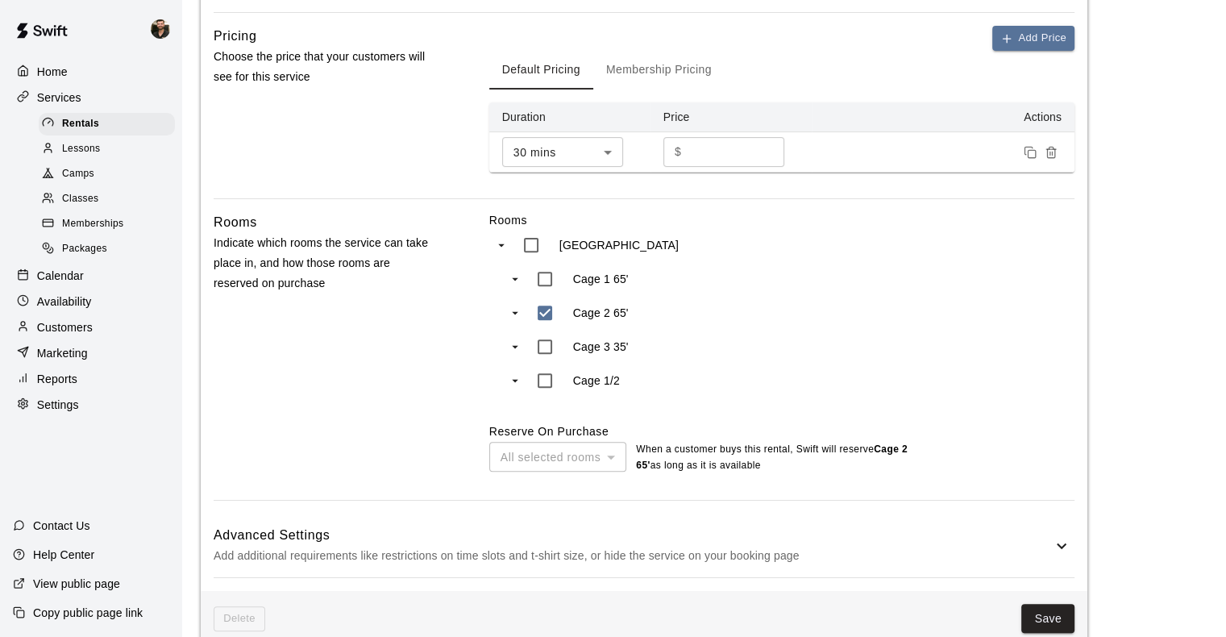
scroll to position [553, 0]
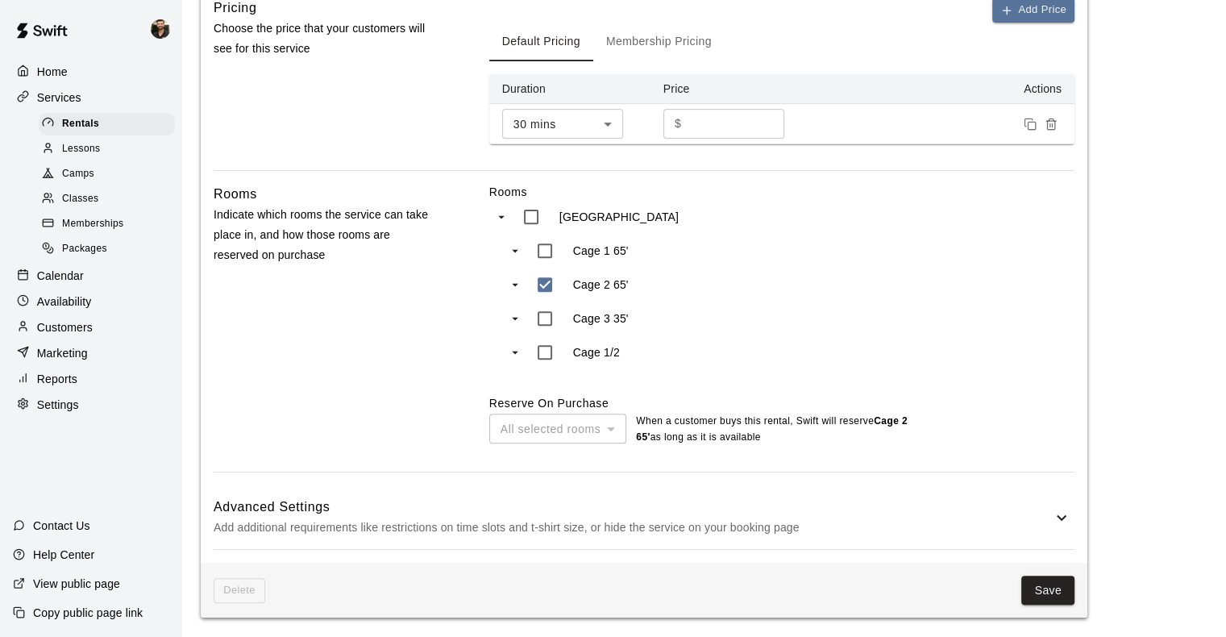
click at [623, 547] on div "Advanced Settings Add additional requirements like restrictions on time slots a…" at bounding box center [644, 517] width 861 height 64
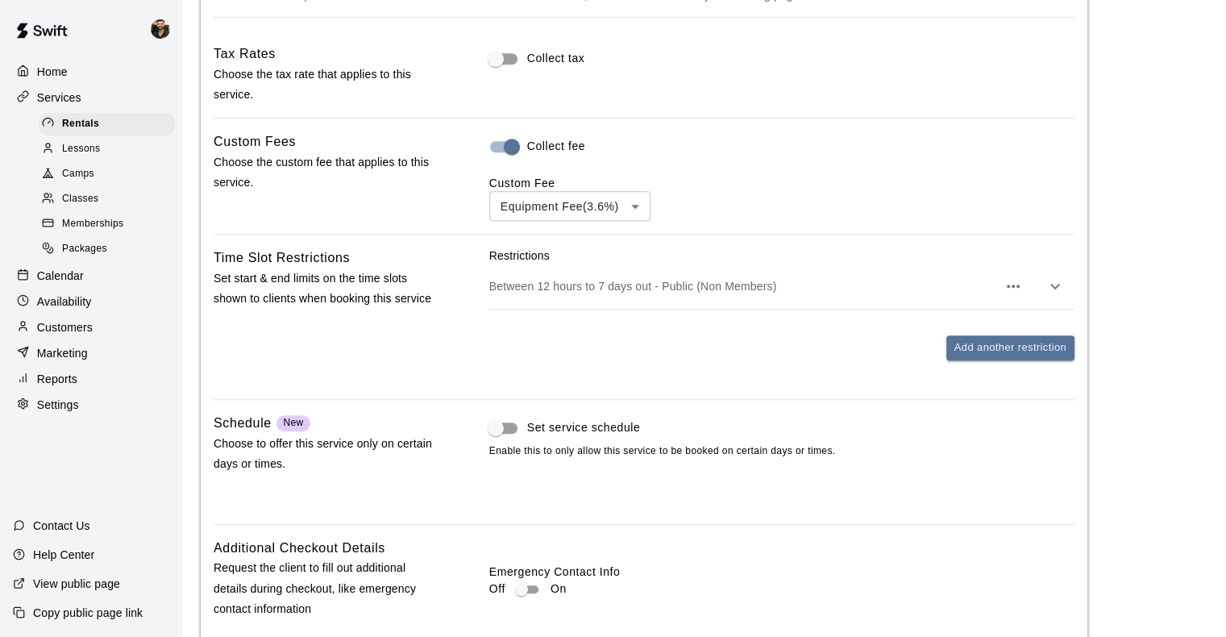
scroll to position [1085, 0]
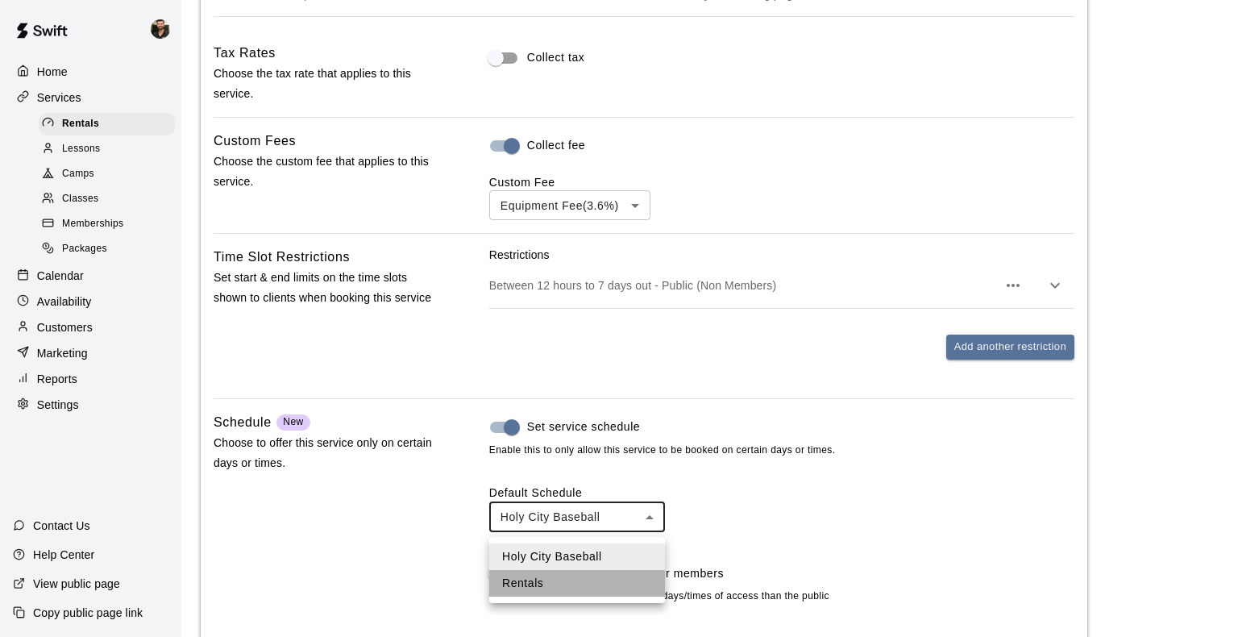
click at [566, 580] on li "Rentals" at bounding box center [577, 583] width 176 height 27
type input "****"
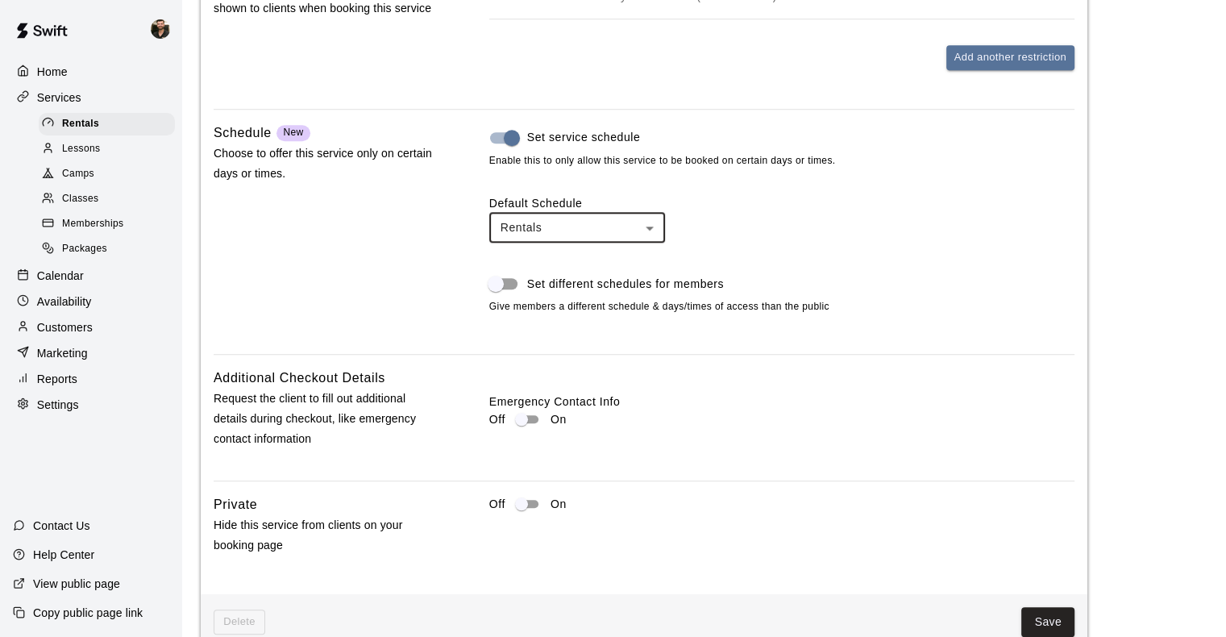
scroll to position [1411, 0]
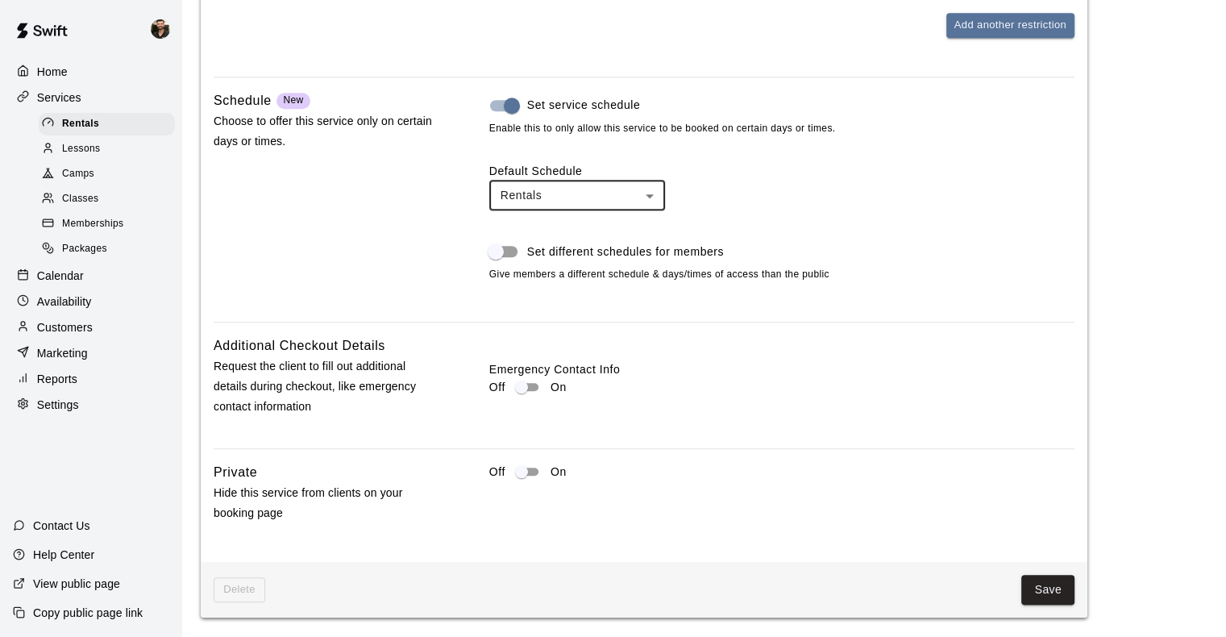
click at [839, 597] on button "Save" at bounding box center [1047, 590] width 53 height 30
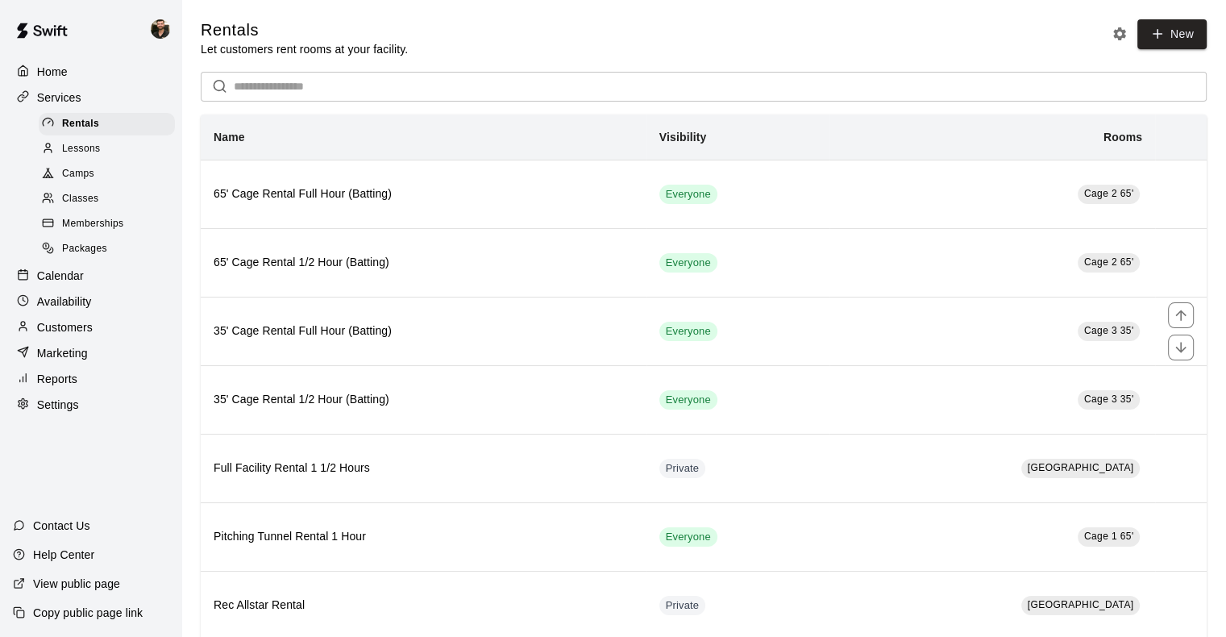
click at [746, 354] on td "Everyone" at bounding box center [737, 331] width 183 height 69
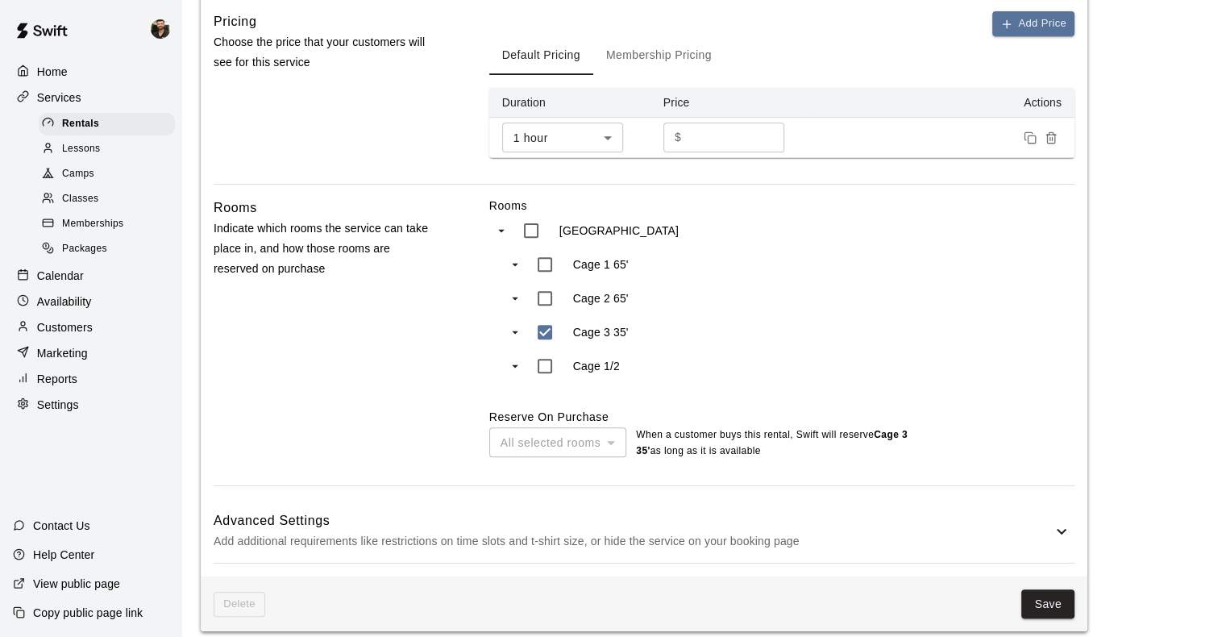
scroll to position [553, 0]
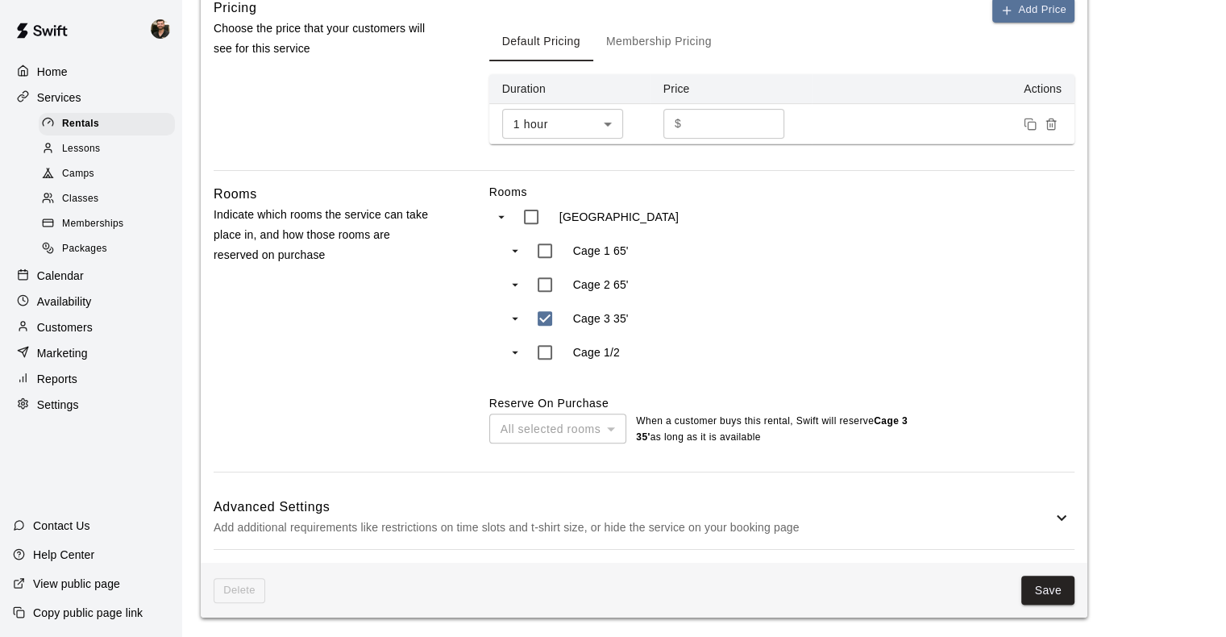
click at [644, 521] on p "Add additional requirements like restrictions on time slots and t-shirt size, o…" at bounding box center [633, 528] width 838 height 20
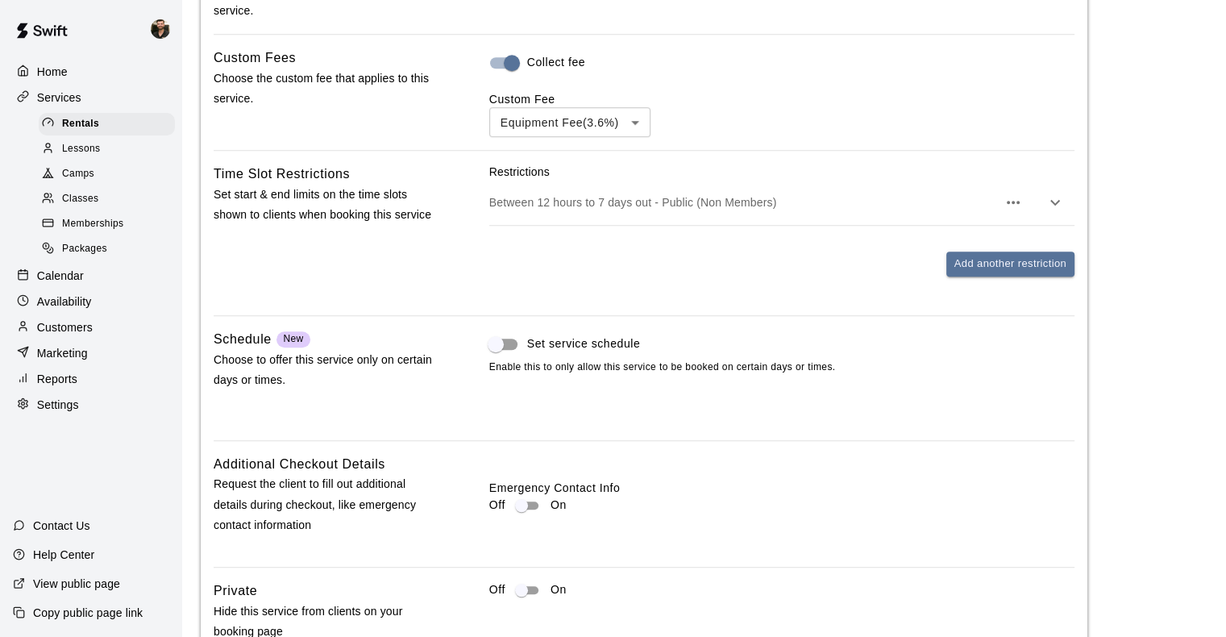
scroll to position [1170, 0]
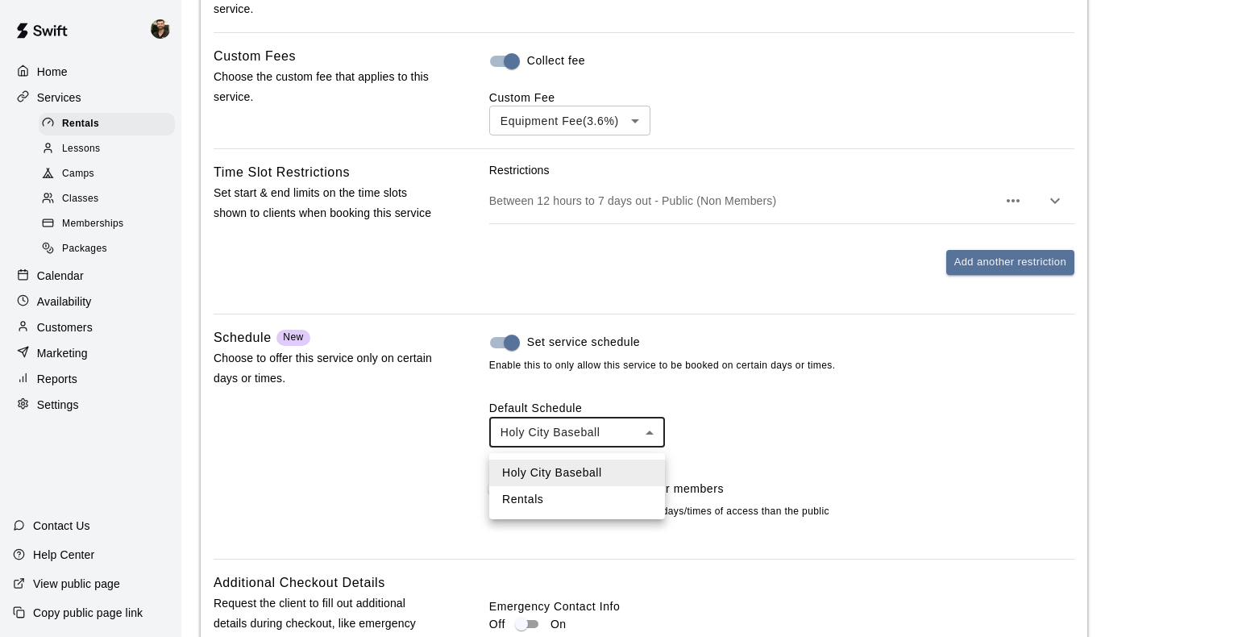
click at [615, 495] on li "Rentals" at bounding box center [577, 499] width 176 height 27
type input "****"
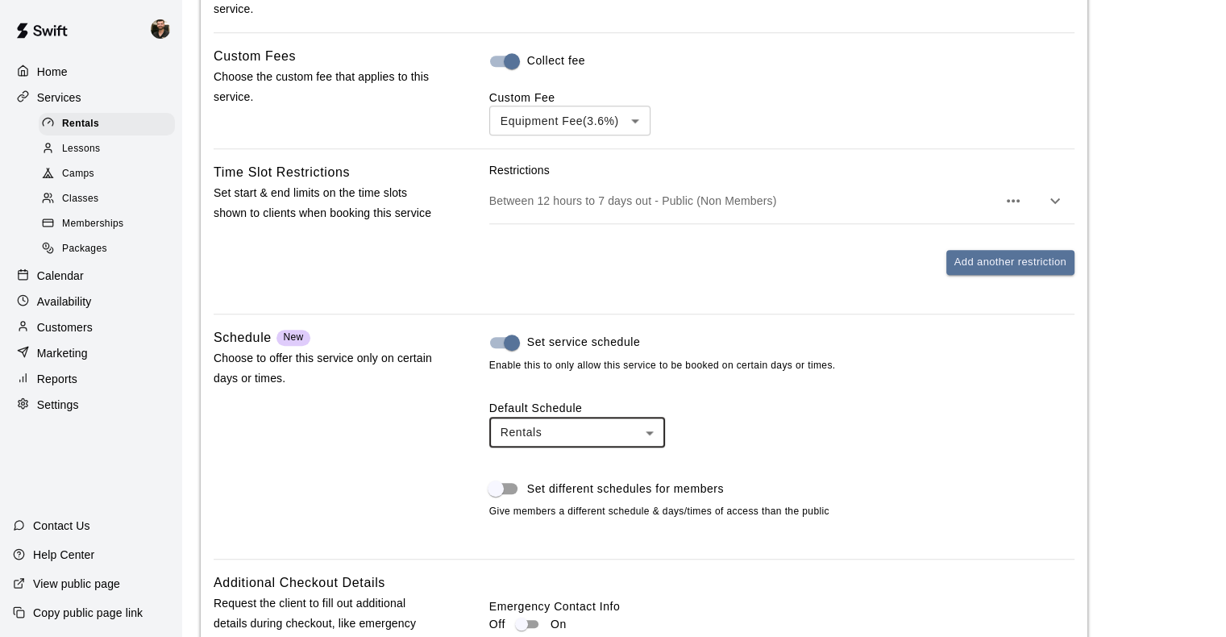
scroll to position [1411, 0]
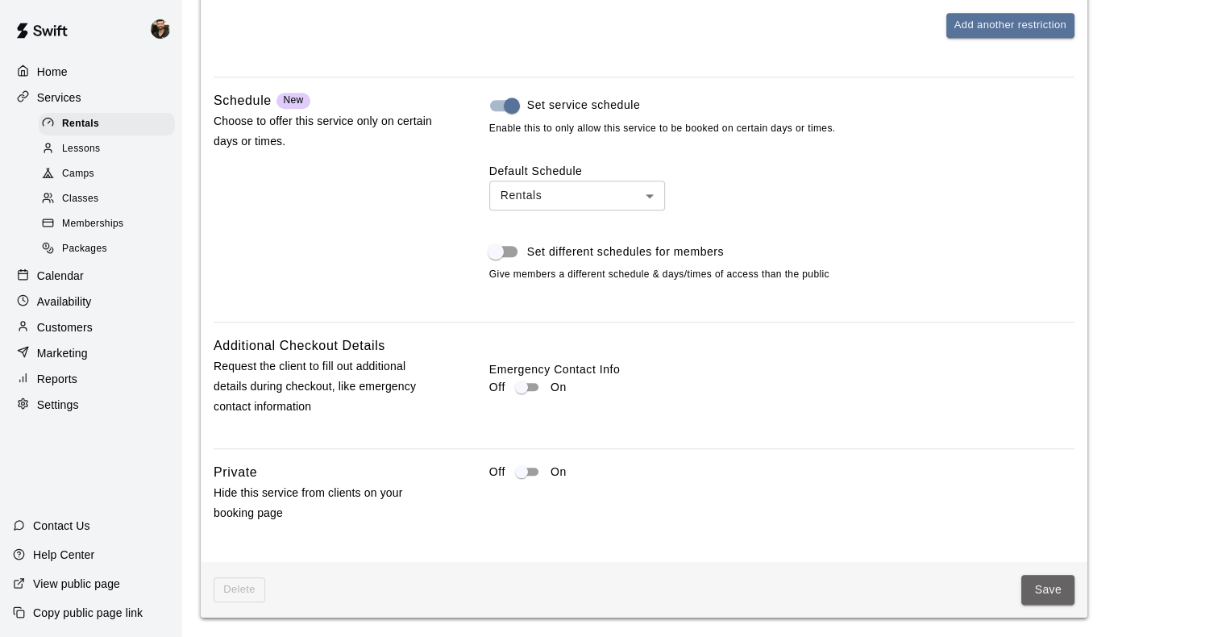
click at [839, 592] on button "Save" at bounding box center [1047, 590] width 53 height 30
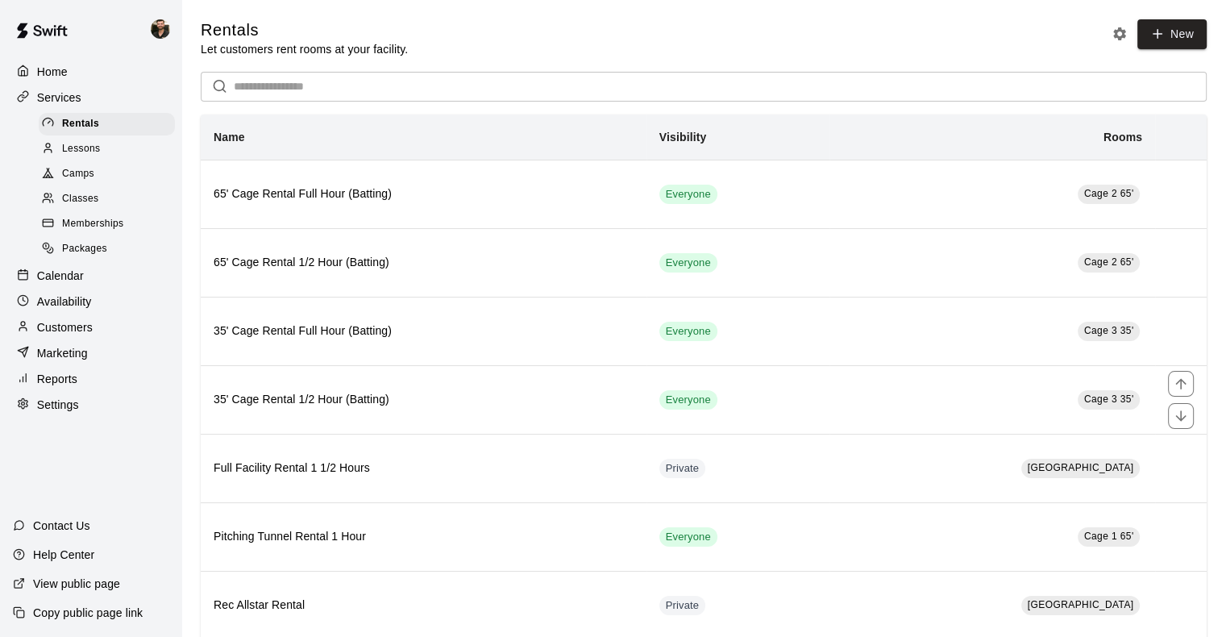
click at [829, 397] on td "Cage 3 35'" at bounding box center [992, 399] width 326 height 69
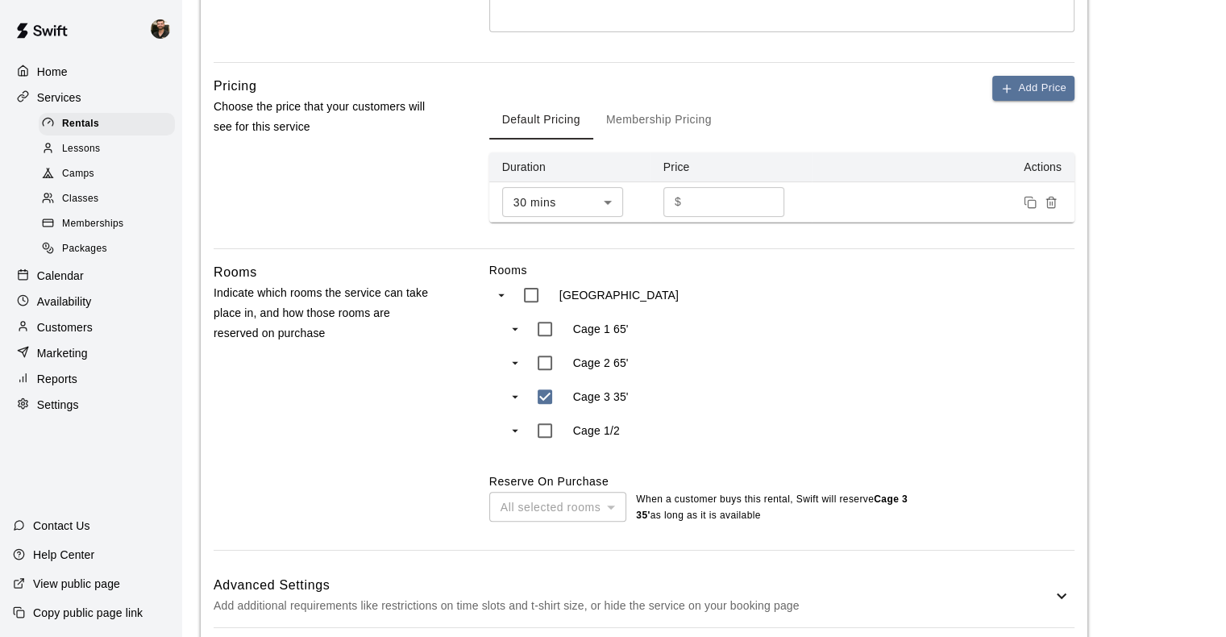
scroll to position [553, 0]
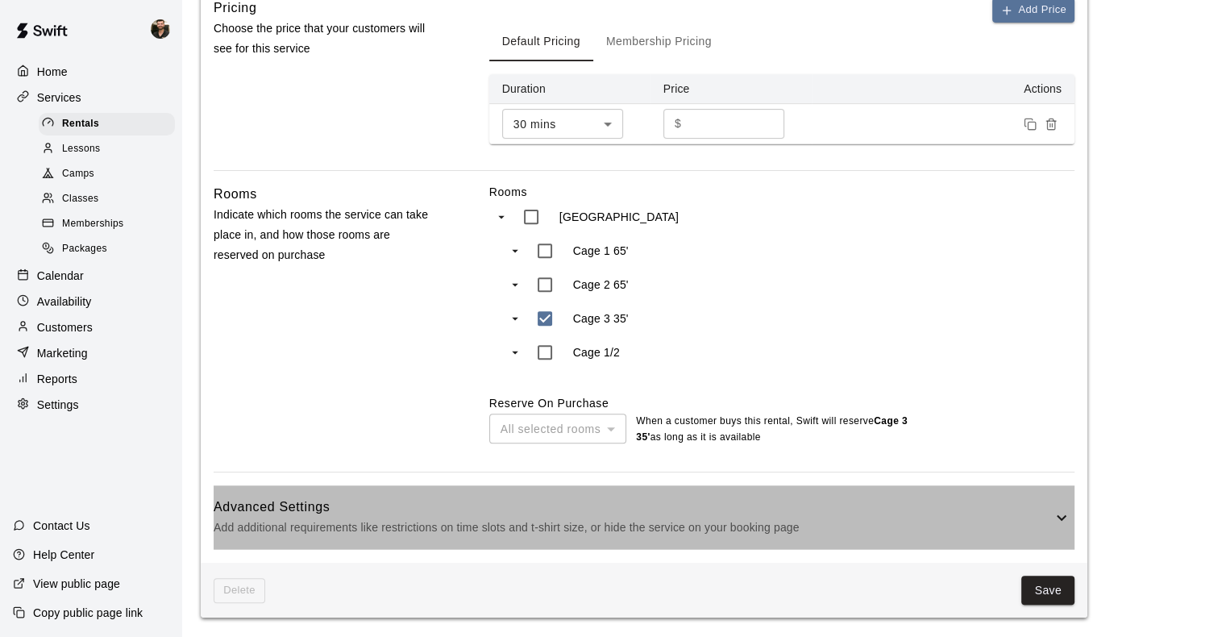
click at [745, 489] on div "Advanced Settings Add additional requirements like restrictions on time slots a…" at bounding box center [644, 517] width 861 height 64
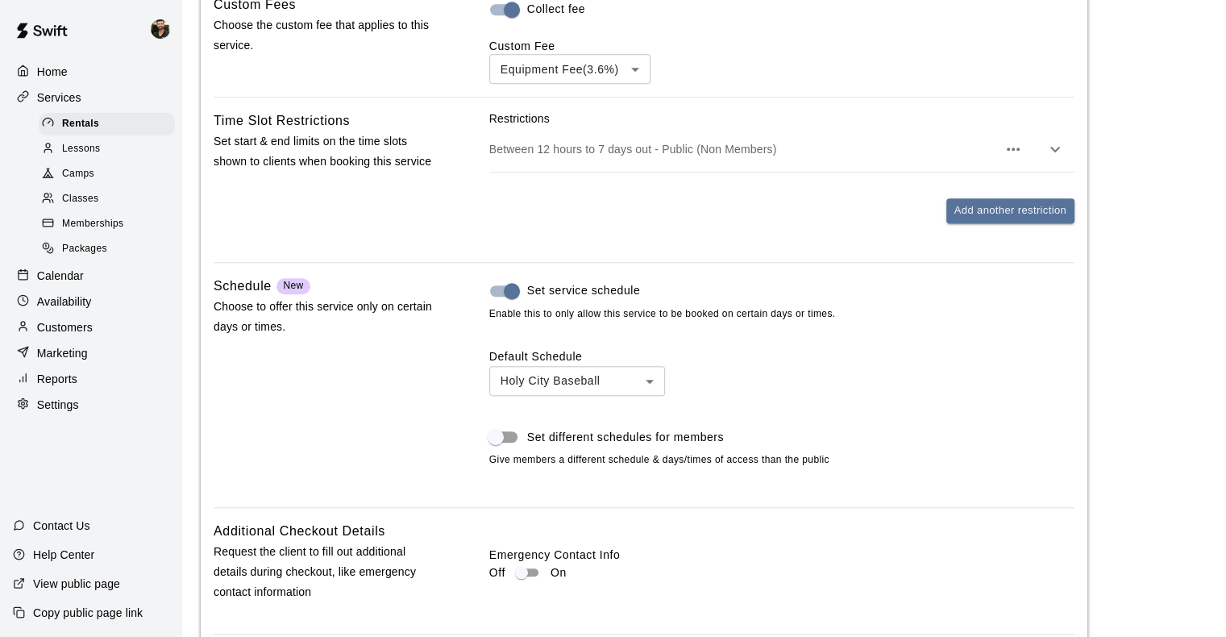
scroll to position [1222, 0]
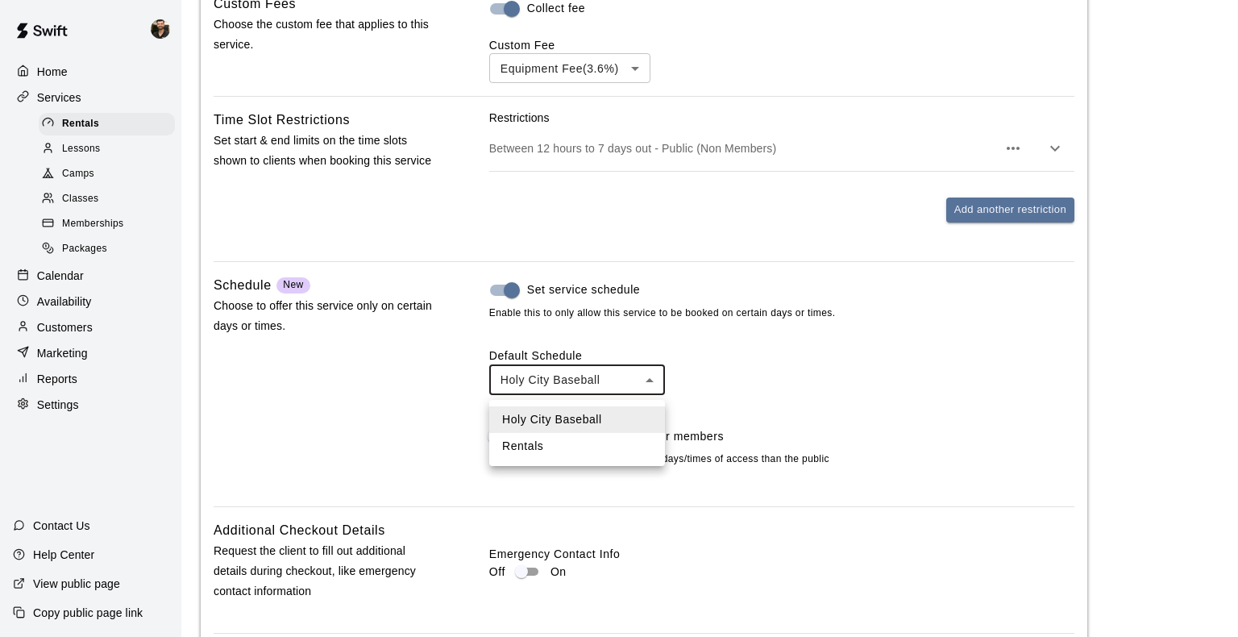
click at [609, 449] on li "Rentals" at bounding box center [577, 446] width 176 height 27
type input "****"
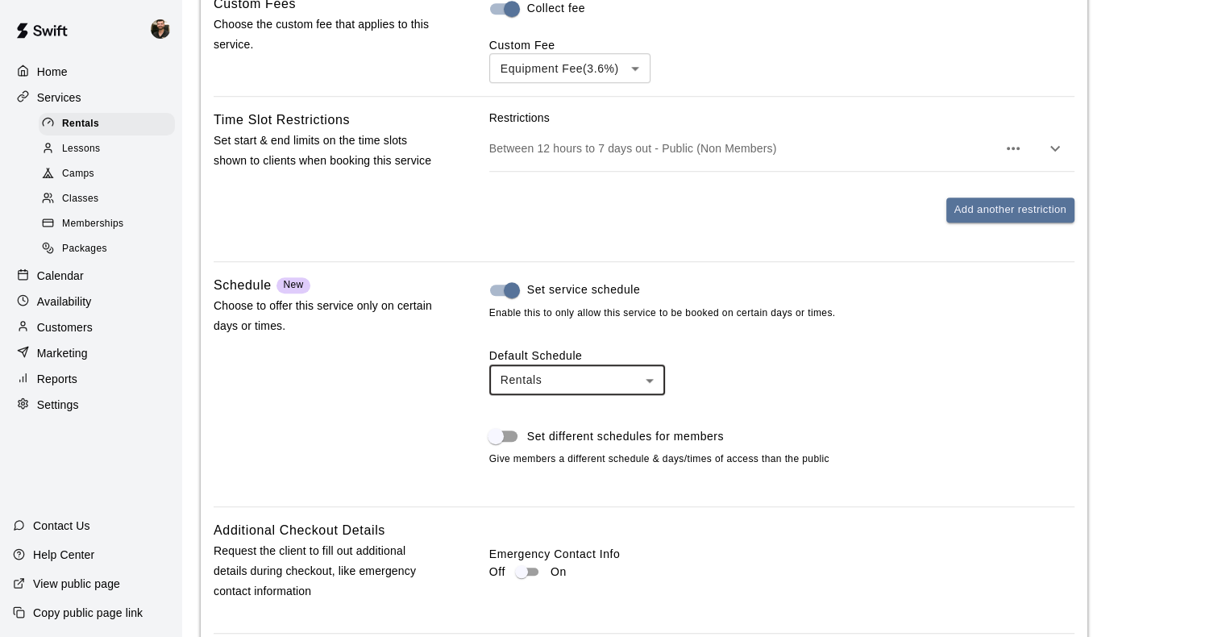
scroll to position [1411, 0]
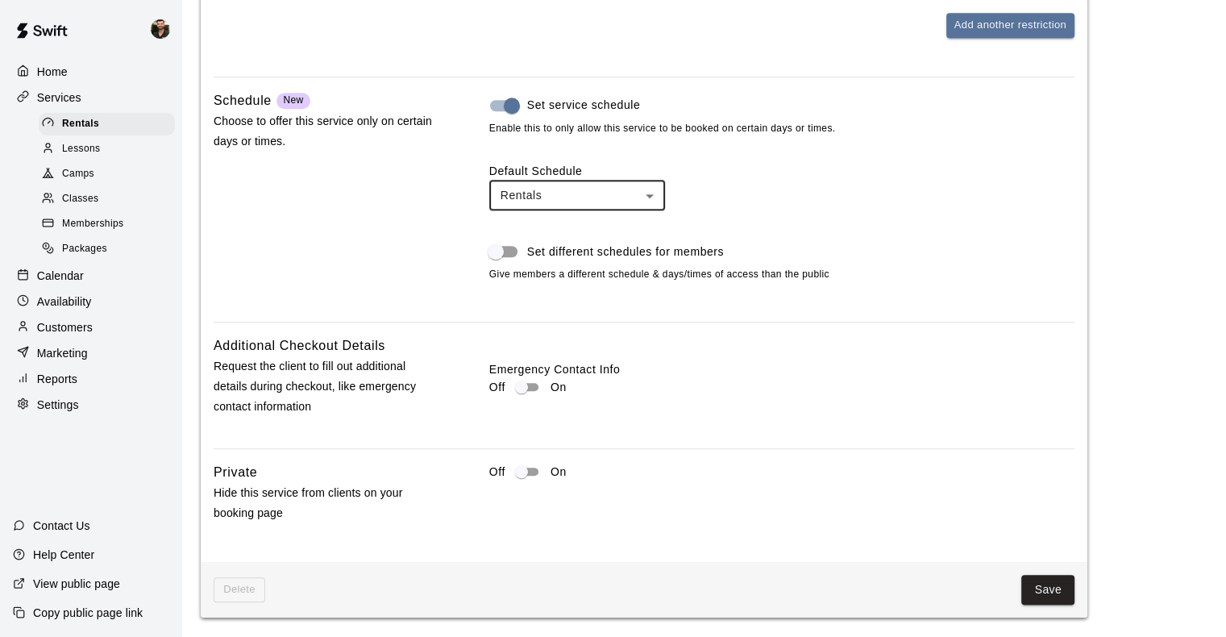
click at [839, 583] on button "Save" at bounding box center [1047, 590] width 53 height 30
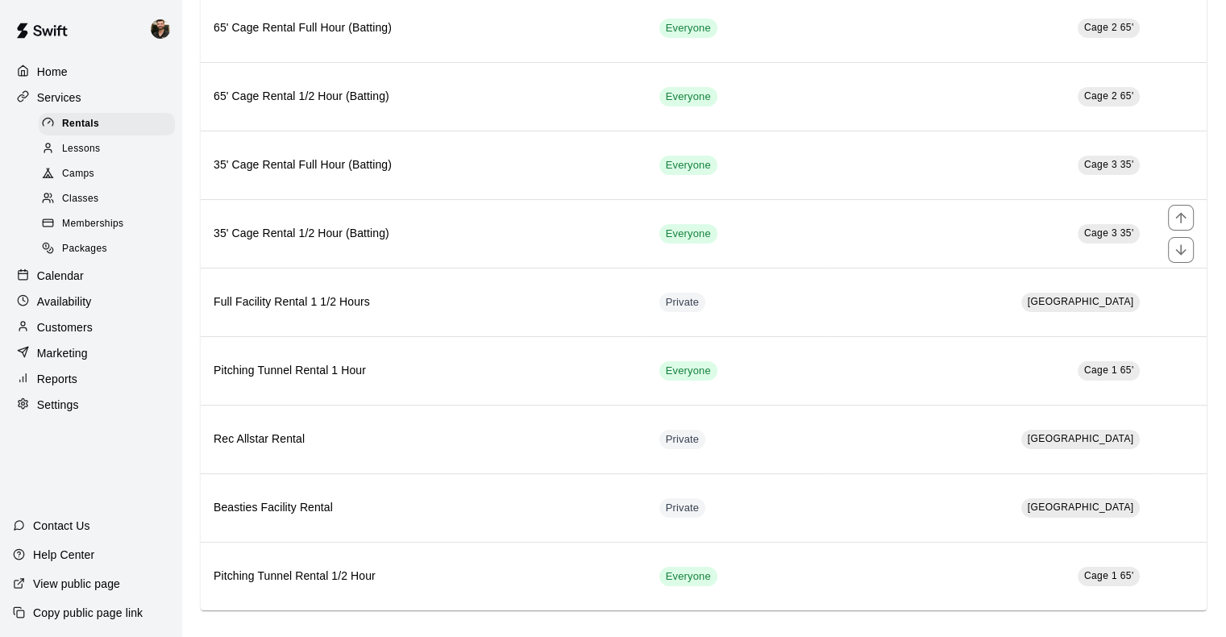
scroll to position [167, 0]
click at [615, 387] on th "Pitching Tunnel Rental 1 Hour" at bounding box center [424, 369] width 446 height 69
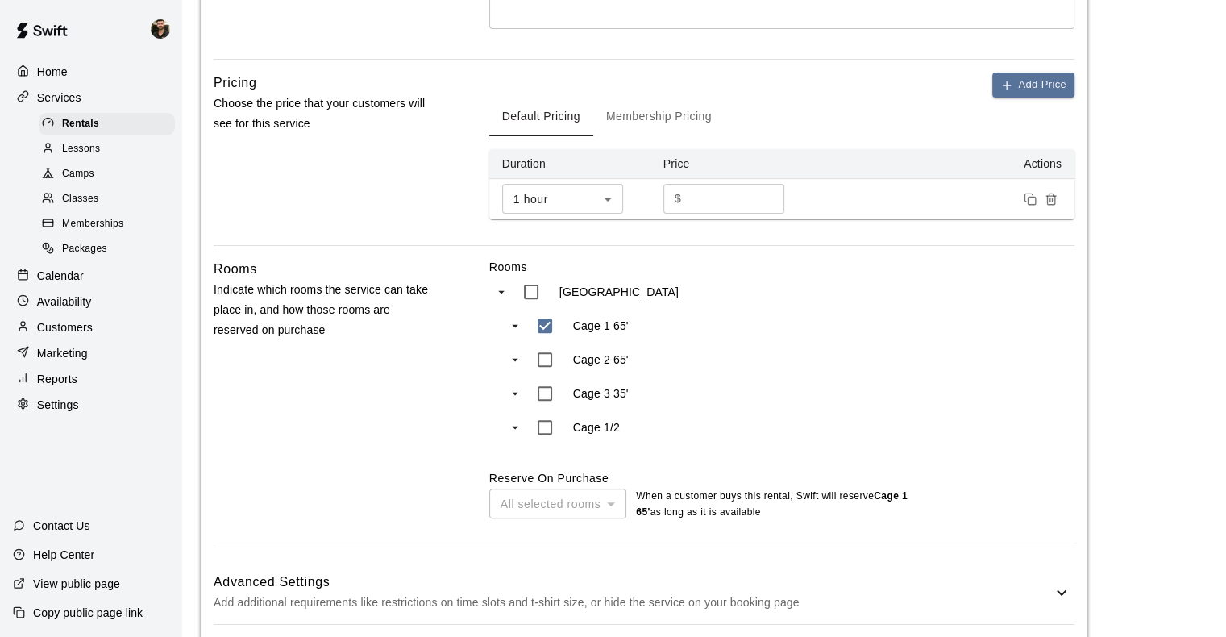
scroll to position [553, 0]
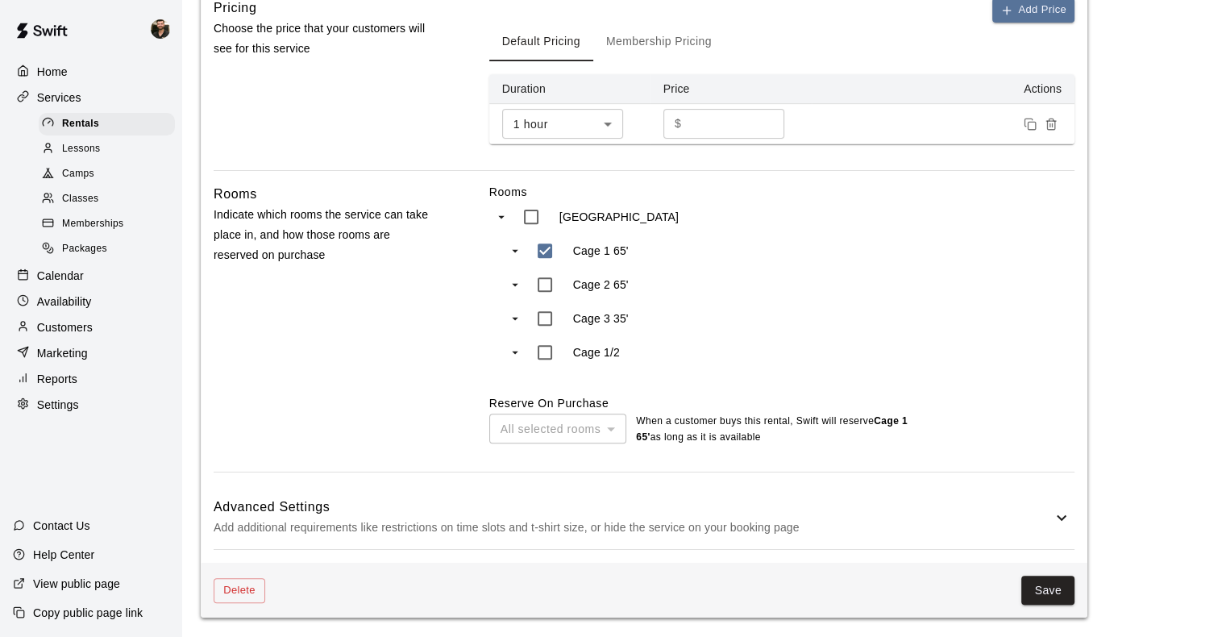
click at [799, 469] on div "Rooms [GEOGRAPHIC_DATA] Cage 1 65' Cage 2 65' Cage 3 35' Cage 1/2 Reserve On Pu…" at bounding box center [781, 328] width 585 height 288
click at [792, 497] on h6 "Advanced Settings" at bounding box center [633, 507] width 838 height 21
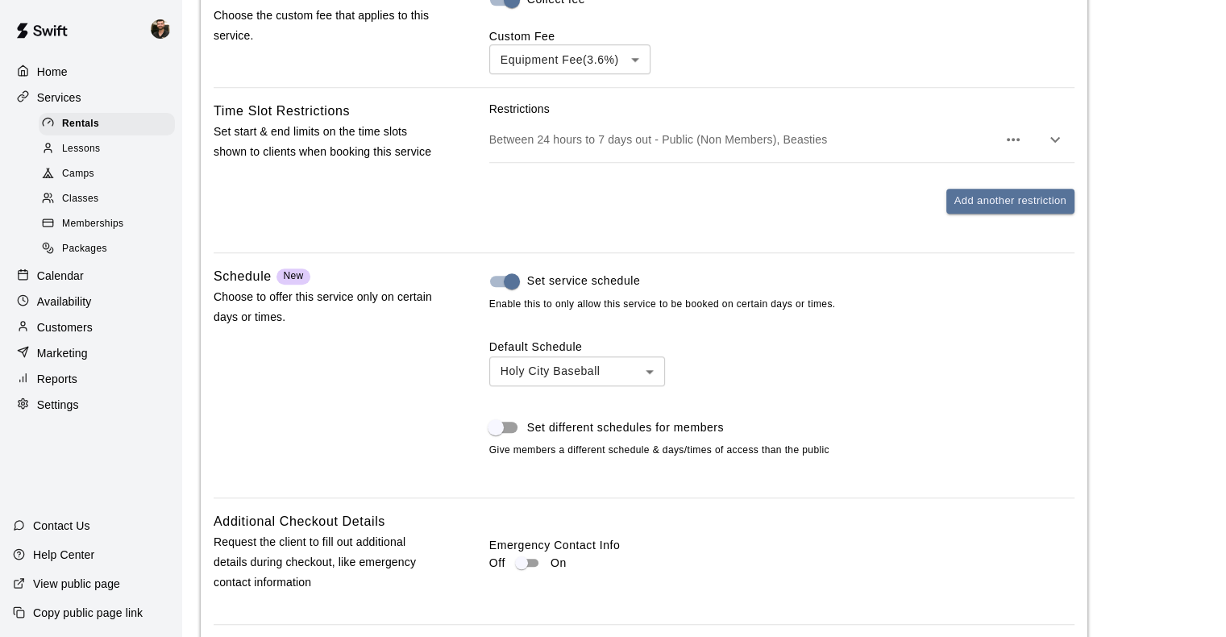
scroll to position [1233, 0]
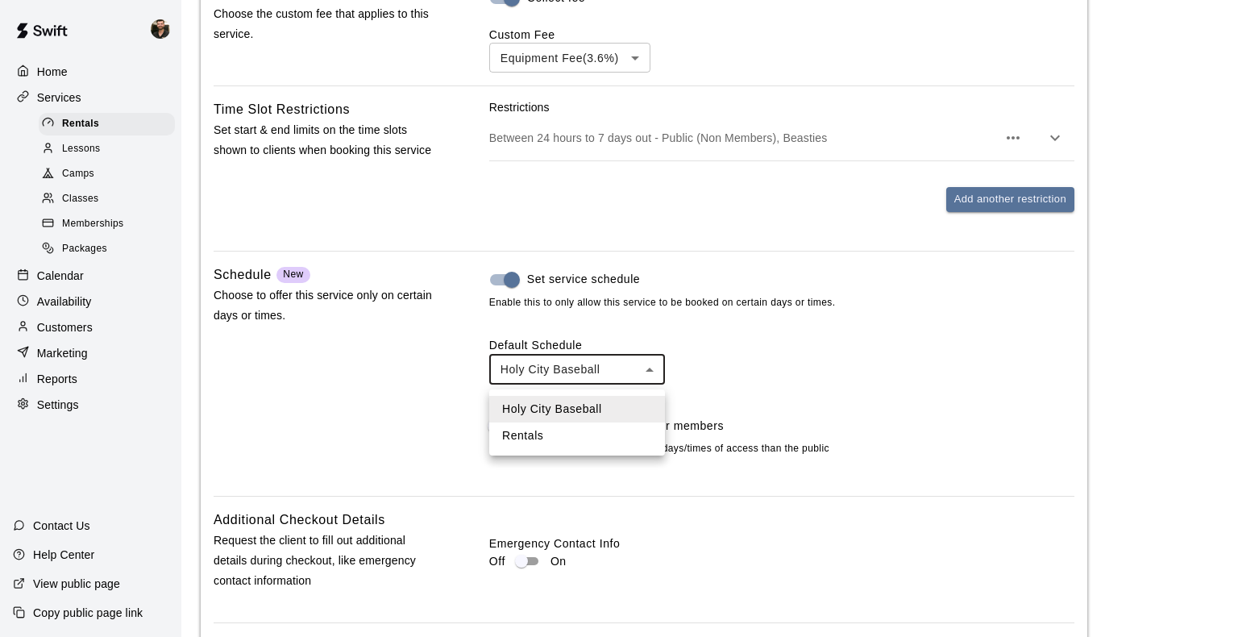
click at [591, 436] on li "Rentals" at bounding box center [577, 435] width 176 height 27
type input "****"
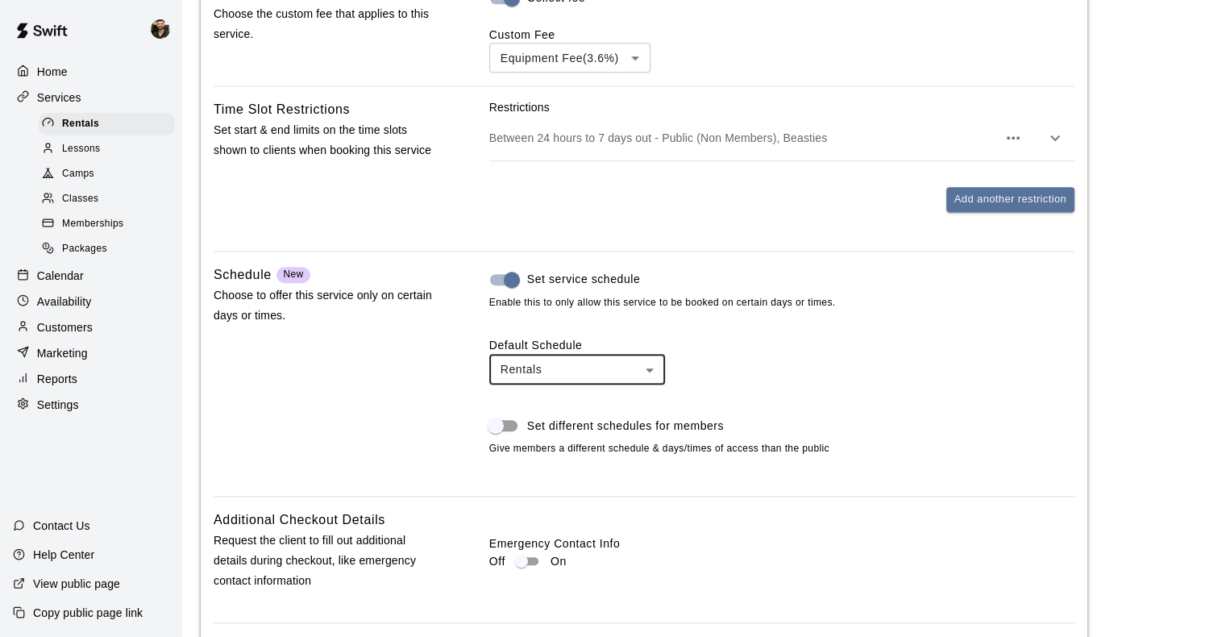
scroll to position [1411, 0]
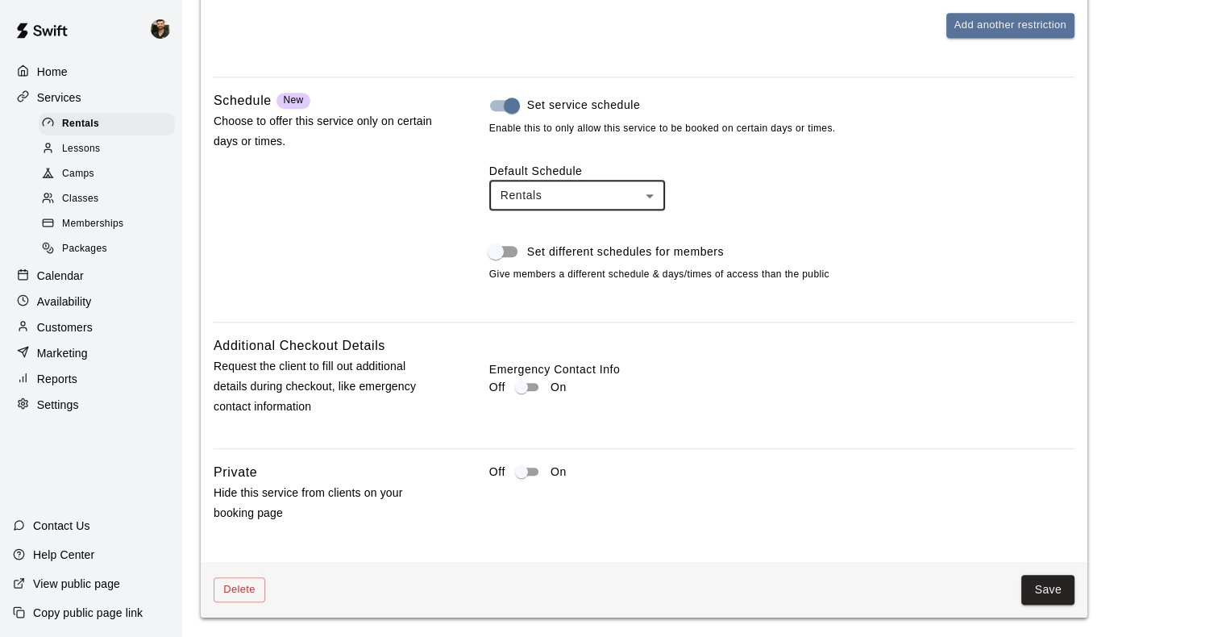
click at [839, 592] on button "Save" at bounding box center [1047, 590] width 53 height 30
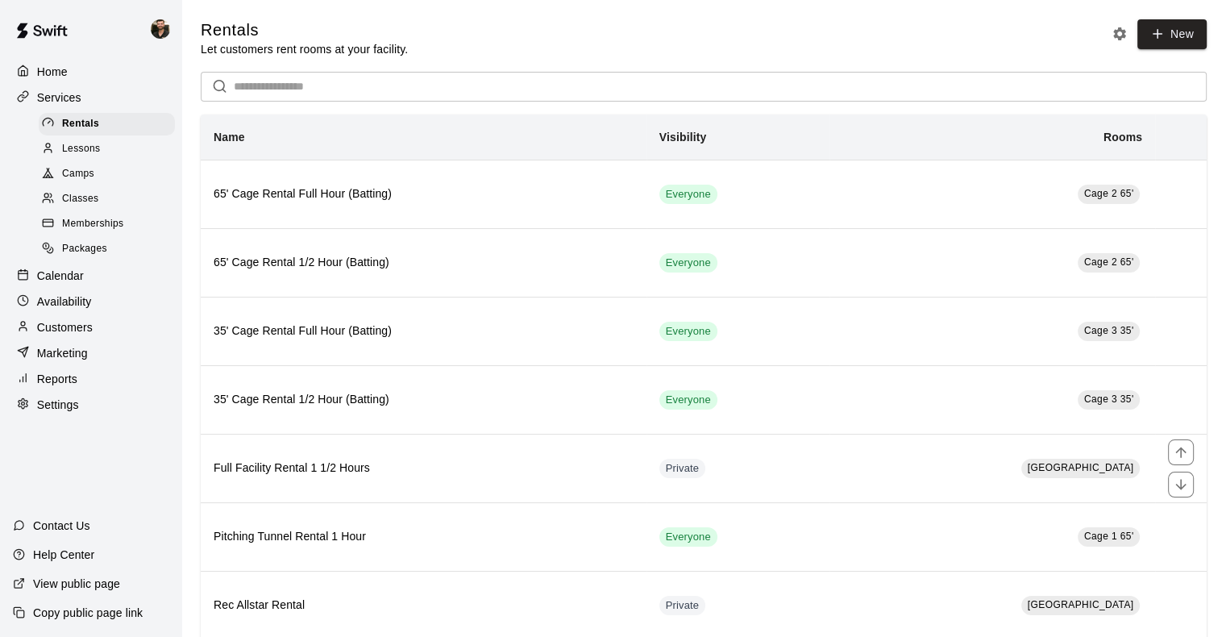
scroll to position [167, 0]
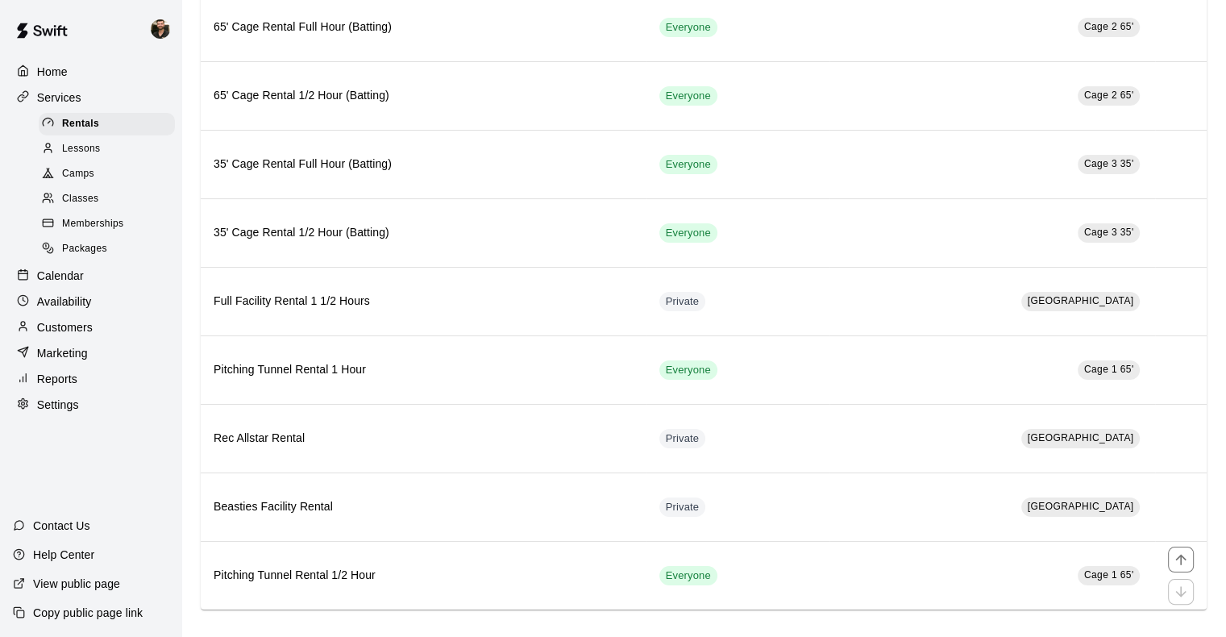
click at [545, 567] on h6 "Pitching Tunnel Rental 1/2 Hour" at bounding box center [424, 576] width 420 height 18
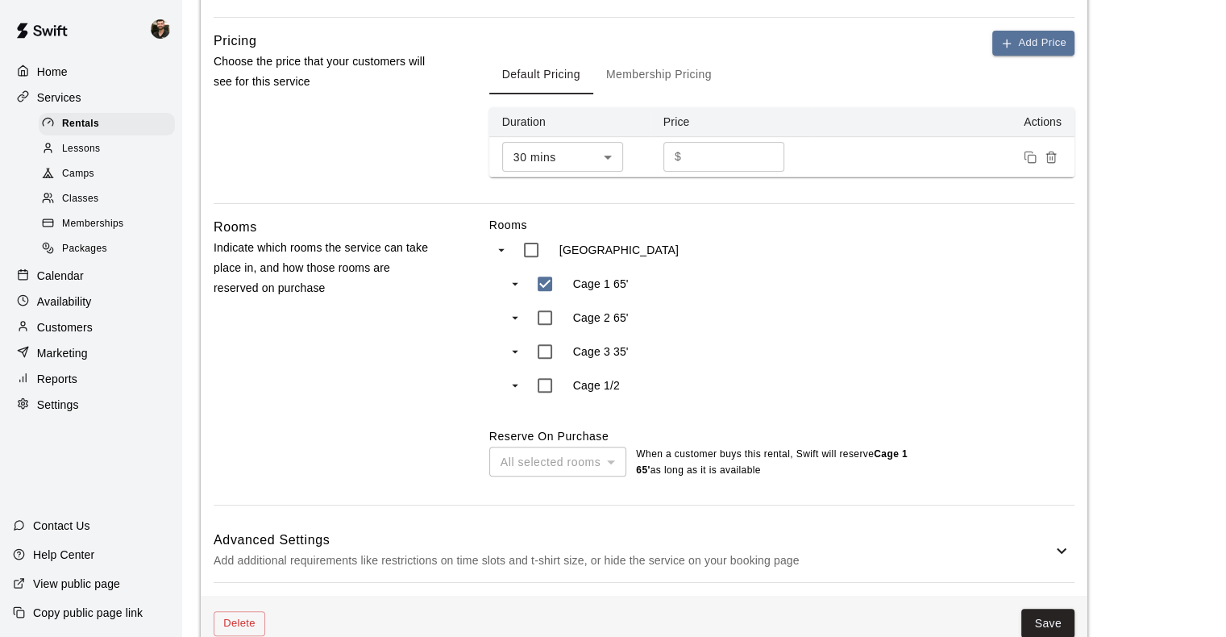
scroll to position [553, 0]
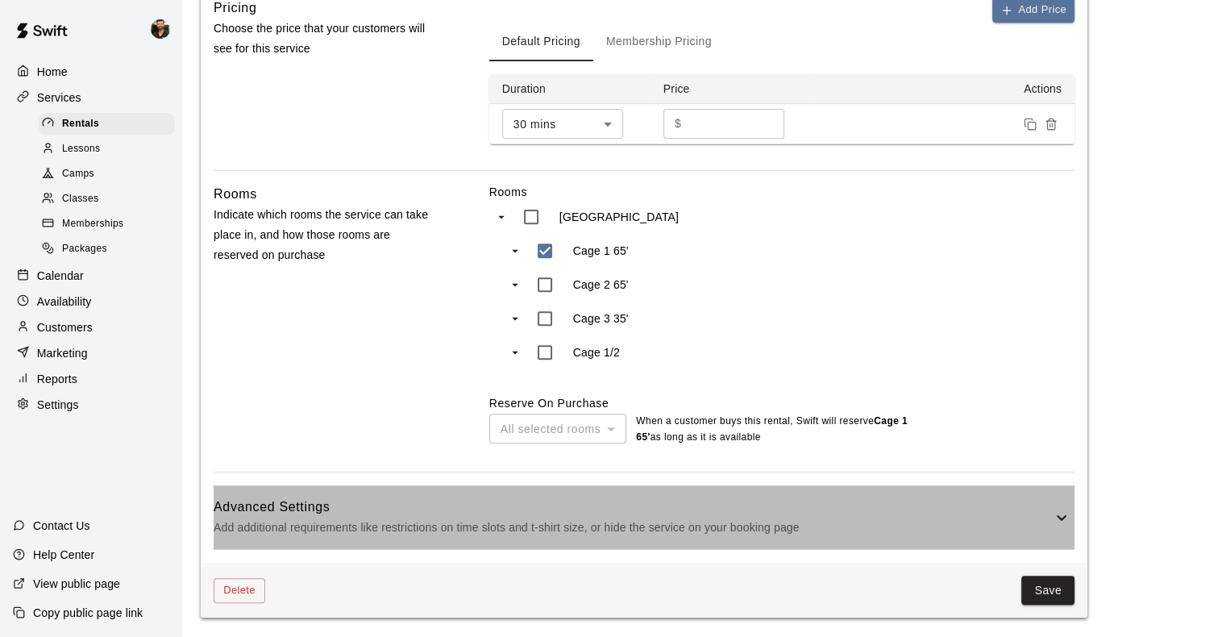
click at [800, 504] on h6 "Advanced Settings" at bounding box center [633, 507] width 838 height 21
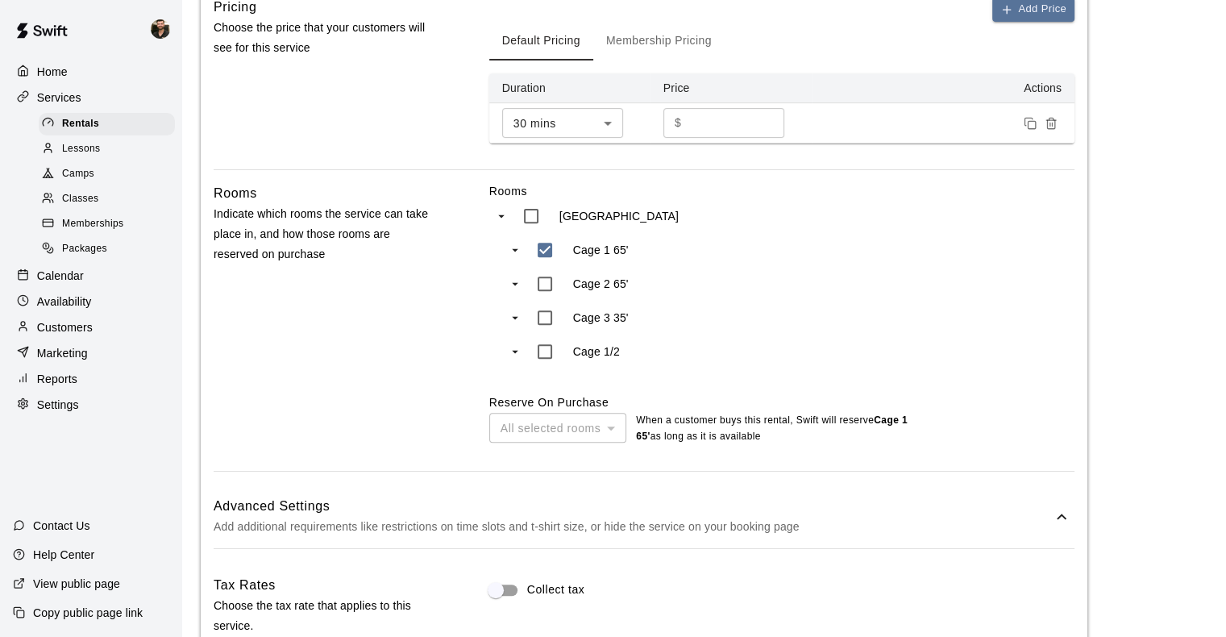
scroll to position [0, 0]
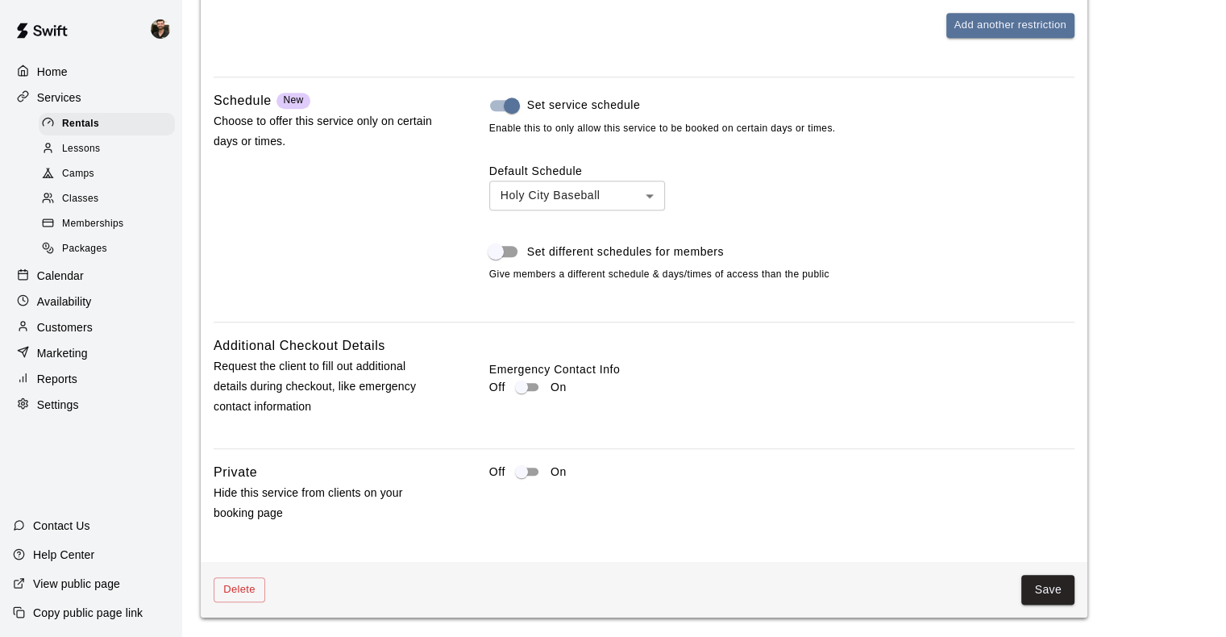
click at [839, 585] on button "Save" at bounding box center [1047, 590] width 53 height 30
